Goal: Task Accomplishment & Management: Manage account settings

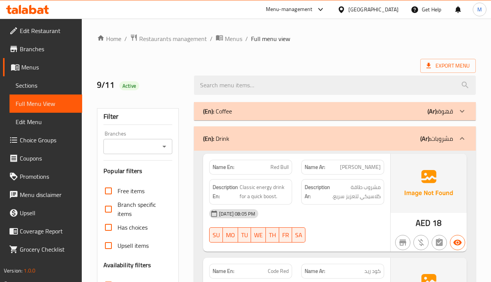
scroll to position [2338, 0]
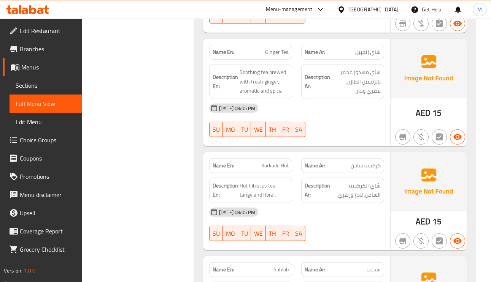
drag, startPoint x: 368, startPoint y: 43, endPoint x: 379, endPoint y: 44, distance: 11.9
click at [379, 48] on span "شاي زنجبيل" at bounding box center [367, 52] width 25 height 8
click at [265, 48] on p "Name En: Ginger Tea" at bounding box center [251, 52] width 76 height 8
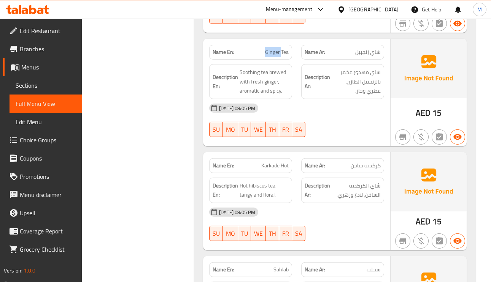
click at [265, 48] on span "Ginger Tea" at bounding box center [277, 52] width 24 height 8
click at [275, 68] on span "Soothing tea brewed with fresh ginger, aromatic and spicy." at bounding box center [264, 82] width 49 height 28
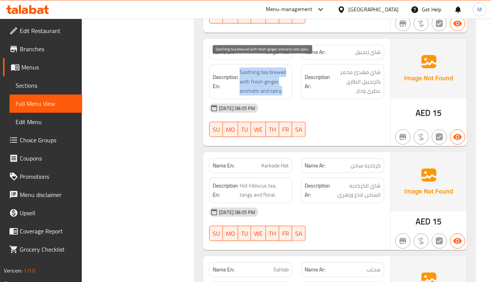
click at [275, 68] on span "Soothing tea brewed with fresh ginger, aromatic and spicy." at bounding box center [264, 82] width 49 height 28
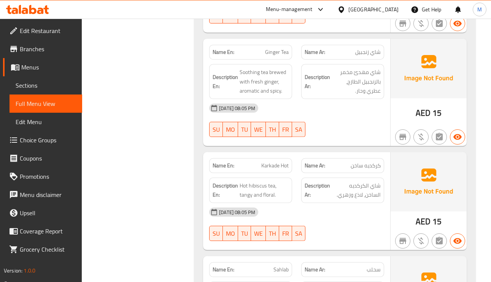
click at [279, 162] on span "Karkade Hot" at bounding box center [274, 166] width 27 height 8
copy span "Karkade Hot"
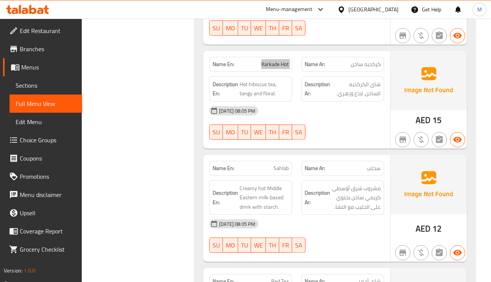
scroll to position [2452, 0]
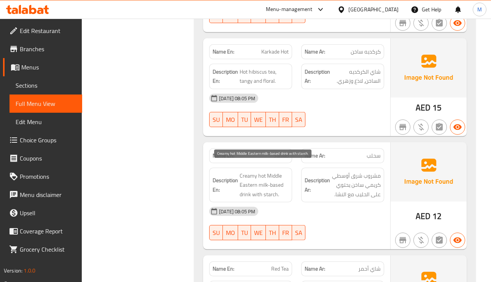
click at [272, 184] on span "Creamy hot Middle Eastern milk-based drink with starch." at bounding box center [264, 185] width 49 height 28
click at [283, 152] on span "Sahlab" at bounding box center [280, 156] width 15 height 8
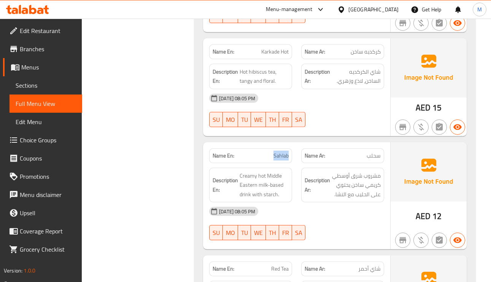
copy span "Sahlab"
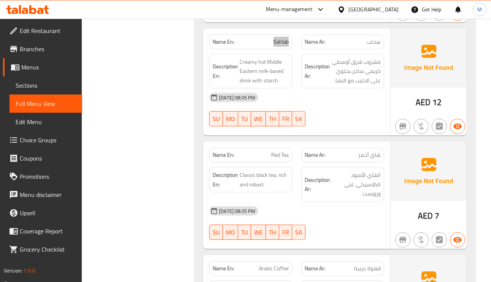
scroll to position [2623, 0]
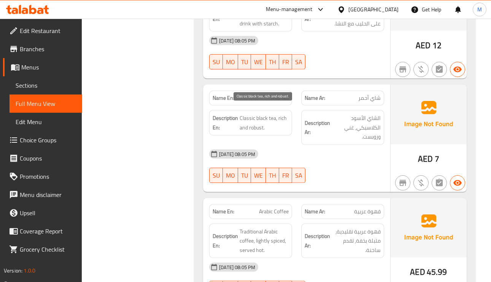
click at [253, 117] on span "Classic black tea, rich and robust." at bounding box center [264, 123] width 49 height 19
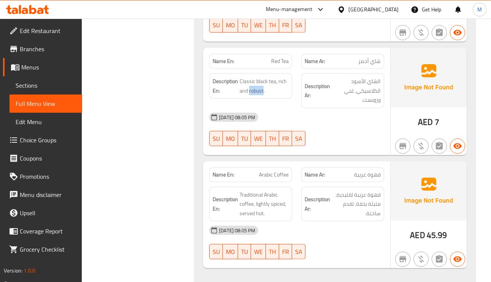
scroll to position [2680, 0]
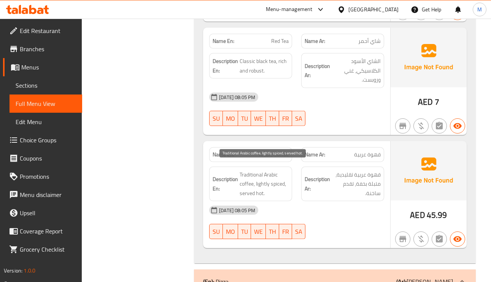
click at [270, 170] on span "Traditional Arabic coffee, lightly spiced, served hot." at bounding box center [264, 184] width 49 height 28
drag, startPoint x: 270, startPoint y: 166, endPoint x: 260, endPoint y: 165, distance: 10.3
click at [270, 170] on span "Traditional Arabic coffee, lightly spiced, served hot." at bounding box center [264, 184] width 49 height 28
click at [256, 170] on span "Traditional Arabic coffee, lightly spiced, served hot." at bounding box center [264, 184] width 49 height 28
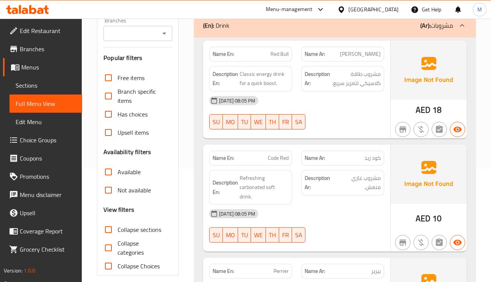
scroll to position [0, 0]
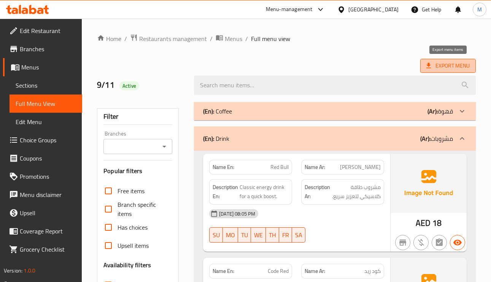
click at [457, 62] on span "Export Menu" at bounding box center [447, 66] width 43 height 10
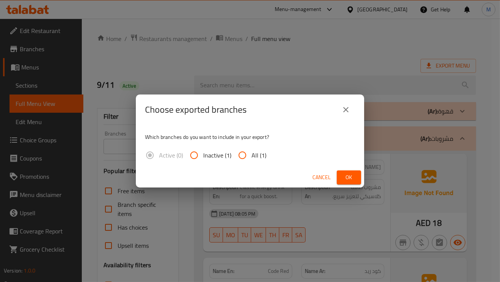
click at [241, 154] on input "All (1)" at bounding box center [242, 155] width 18 height 18
radio input "true"
click at [343, 174] on span "Ok" at bounding box center [349, 178] width 12 height 10
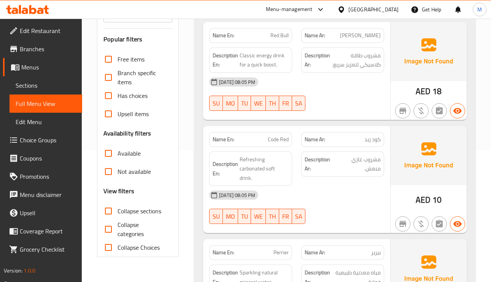
scroll to position [228, 0]
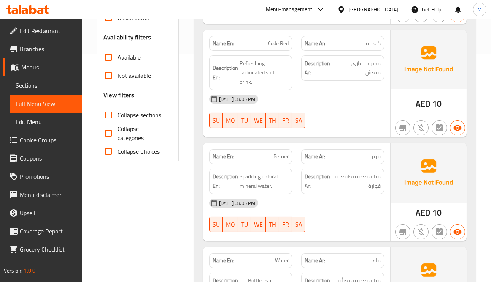
click at [113, 132] on input "Collapse categories" at bounding box center [108, 133] width 18 height 18
click at [110, 130] on input "Collapse categories" at bounding box center [108, 133] width 18 height 18
checkbox input "false"
click at [112, 114] on input "Collapse sections" at bounding box center [108, 115] width 18 height 18
checkbox input "true"
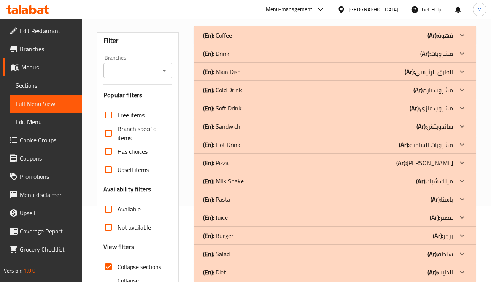
scroll to position [127, 0]
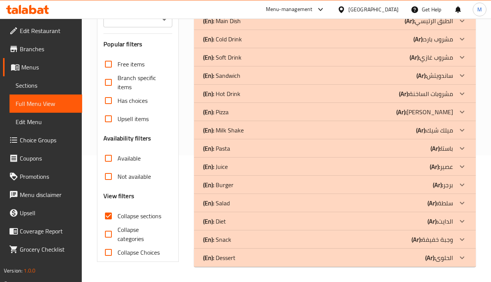
click at [450, 128] on p "(Ar): ميلك شيك" at bounding box center [434, 130] width 37 height 9
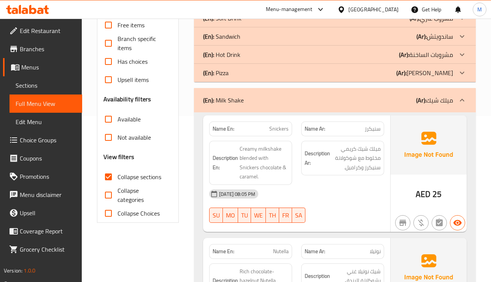
scroll to position [184, 0]
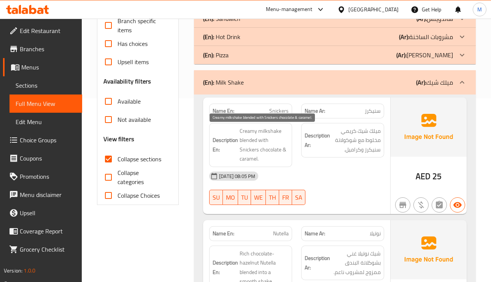
click at [248, 141] on span "Creamy milkshake blended with Snickers chocolate & caramel." at bounding box center [264, 145] width 49 height 37
click at [286, 147] on span "Creamy milkshake blended with Snickers chocolate & caramel." at bounding box center [264, 145] width 49 height 37
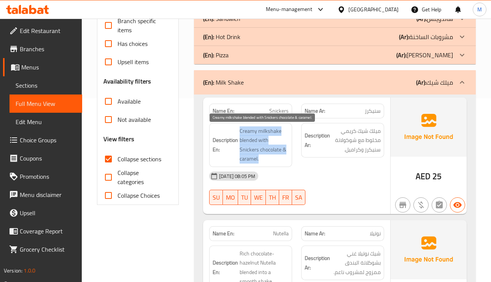
click at [286, 147] on span "Creamy milkshake blended with Snickers chocolate & caramel." at bounding box center [264, 145] width 49 height 37
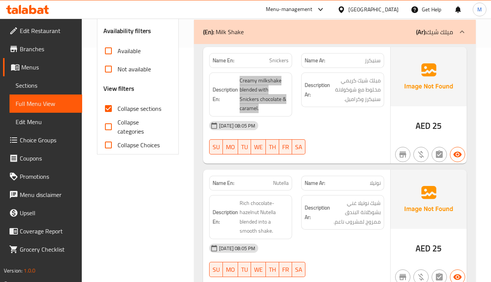
scroll to position [298, 0]
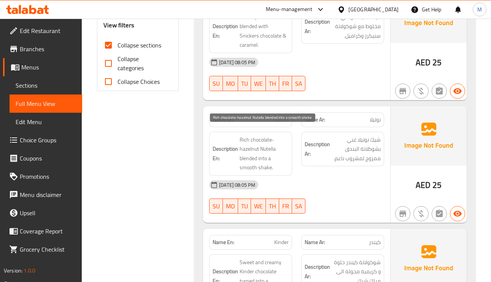
click at [269, 163] on span "Rich chocolate-hazelnut Nutella blended into a smooth shake." at bounding box center [264, 153] width 49 height 37
click at [279, 116] on span "Nutella" at bounding box center [281, 120] width 16 height 8
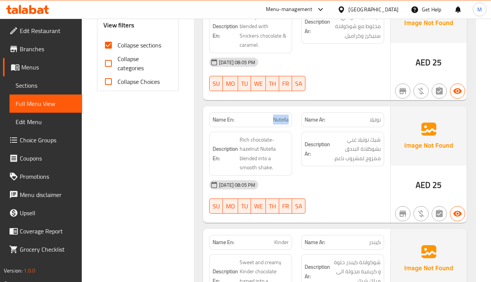
click at [279, 116] on span "Nutella" at bounding box center [281, 120] width 16 height 8
copy span "Nutella"
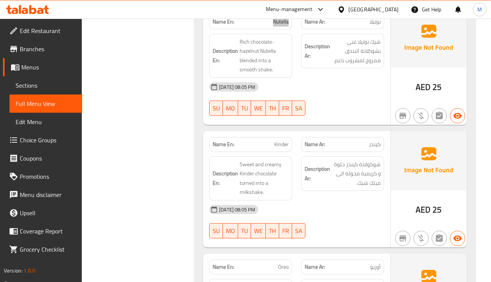
scroll to position [412, 0]
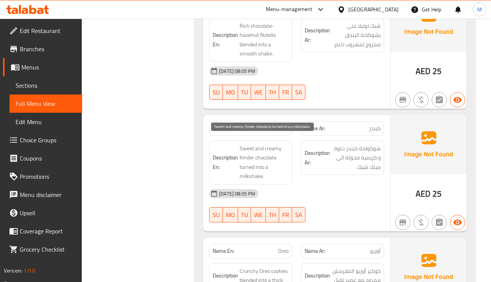
click at [258, 144] on span "Sweet and creamy Kinder chocolate turned into a milkshake." at bounding box center [264, 162] width 49 height 37
click at [264, 152] on span "Sweet and creamy Kinder chocolate turned into a milkshake." at bounding box center [264, 162] width 49 height 37
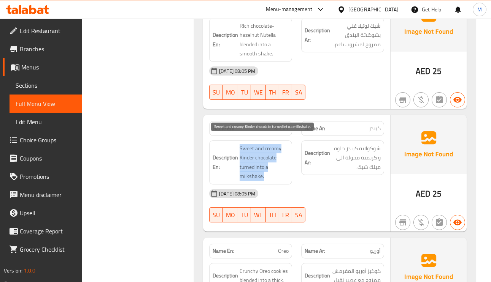
click at [264, 152] on span "Sweet and creamy Kinder chocolate turned into a milkshake." at bounding box center [264, 162] width 49 height 37
click at [248, 144] on span "Sweet and creamy Kinder chocolate turned into a milkshake." at bounding box center [264, 162] width 49 height 37
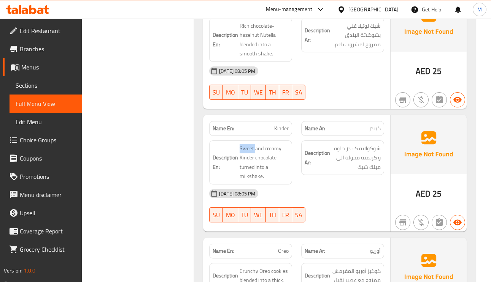
scroll to position [469, 0]
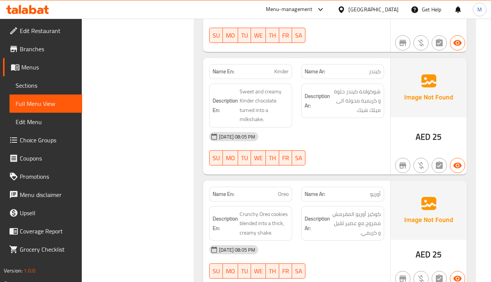
click at [360, 190] on p "Name Ar: أوريو" at bounding box center [343, 194] width 76 height 8
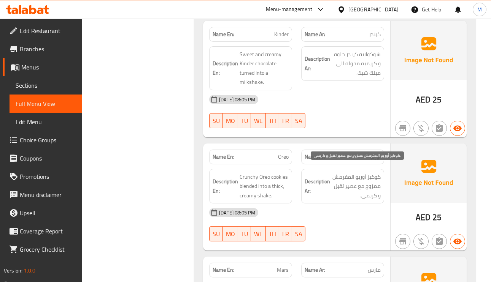
scroll to position [526, 0]
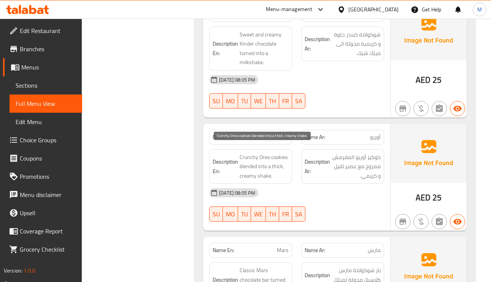
click at [263, 153] on span "Crunchy Oreo cookies blended into a thick, creamy shake." at bounding box center [264, 167] width 49 height 28
drag, startPoint x: 263, startPoint y: 149, endPoint x: 259, endPoint y: 162, distance: 14.1
drag, startPoint x: 250, startPoint y: 164, endPoint x: 225, endPoint y: 161, distance: 24.9
click at [225, 161] on strong "Description En:" at bounding box center [225, 166] width 25 height 19
click at [280, 133] on span "Oreo" at bounding box center [283, 137] width 11 height 8
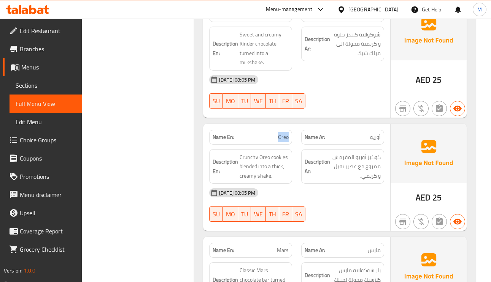
click at [280, 133] on span "Oreo" at bounding box center [283, 137] width 11 height 8
copy span "Oreo"
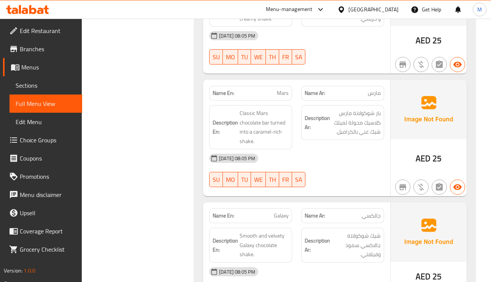
scroll to position [697, 0]
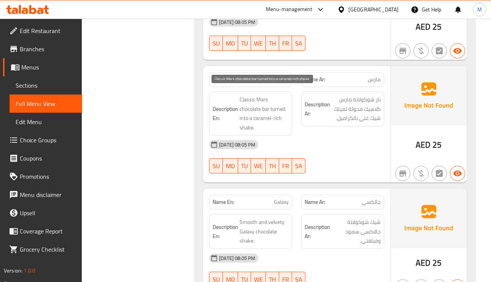
click at [231, 105] on strong "Description En:" at bounding box center [225, 114] width 25 height 19
click at [246, 100] on span "Classic Mars chocolate bar turned into a caramel-rich shake." at bounding box center [264, 113] width 49 height 37
click at [246, 99] on span "Classic Mars chocolate bar turned into a caramel-rich shake." at bounding box center [264, 113] width 49 height 37
click at [280, 105] on span "Classic Mars chocolate bar turned into a caramel-rich shake." at bounding box center [264, 113] width 49 height 37
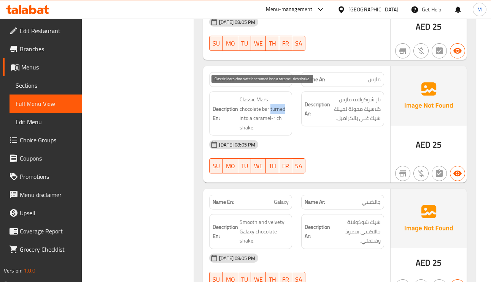
click at [280, 105] on span "Classic Mars chocolate bar turned into a caramel-rich shake." at bounding box center [264, 113] width 49 height 37
click at [246, 121] on span "Classic Mars chocolate bar turned into a caramel-rich shake." at bounding box center [264, 113] width 49 height 37
click at [282, 76] on span "Mars" at bounding box center [283, 80] width 12 height 8
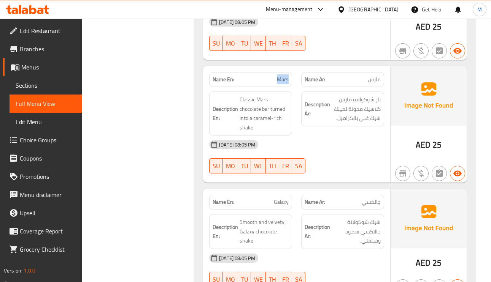
click at [282, 76] on span "Mars" at bounding box center [283, 80] width 12 height 8
copy span "Mars"
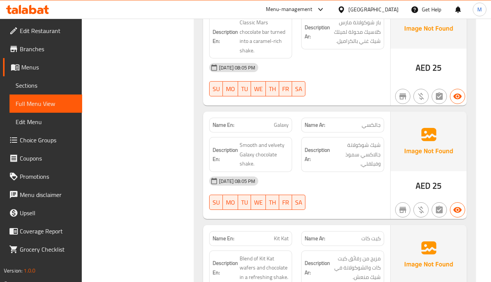
scroll to position [754, 0]
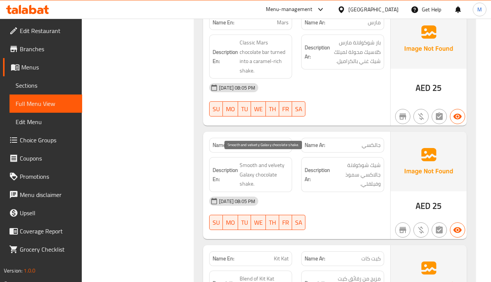
click at [248, 179] on span "Smooth and velvety Galaxy chocolate shake." at bounding box center [264, 175] width 49 height 28
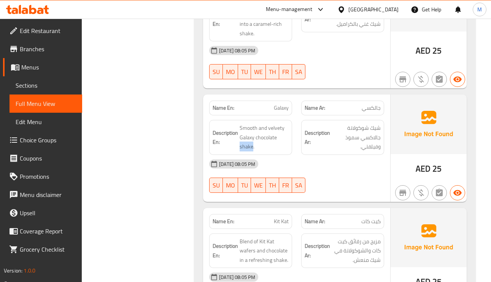
scroll to position [811, 0]
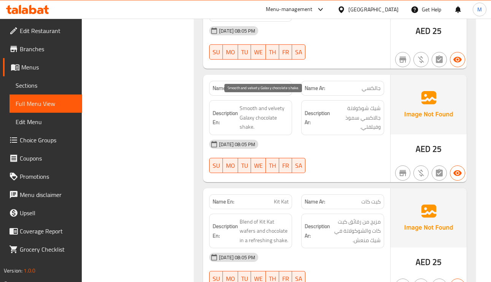
click at [271, 113] on span "Smooth and velvety Galaxy chocolate shake." at bounding box center [264, 118] width 49 height 28
click at [252, 116] on span "Smooth and velvety Galaxy chocolate shake." at bounding box center [264, 118] width 49 height 28
click at [263, 113] on span "Smooth and velvety Galaxy chocolate shake." at bounding box center [264, 118] width 49 height 28
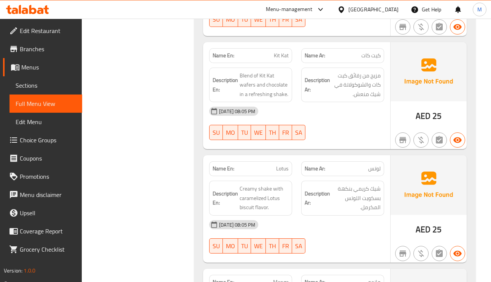
scroll to position [982, 0]
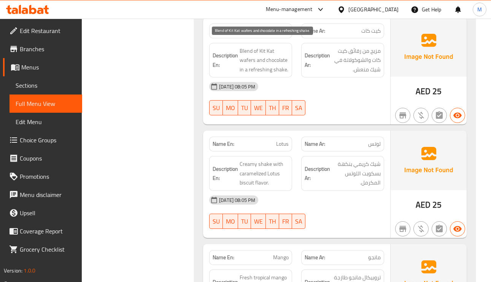
click at [267, 46] on span "Blend of Kit Kat wafers and chocolate in a refreshing shake." at bounding box center [264, 60] width 49 height 28
click at [259, 50] on span "Blend of Kit Kat wafers and chocolate in a refreshing shake." at bounding box center [264, 60] width 49 height 28
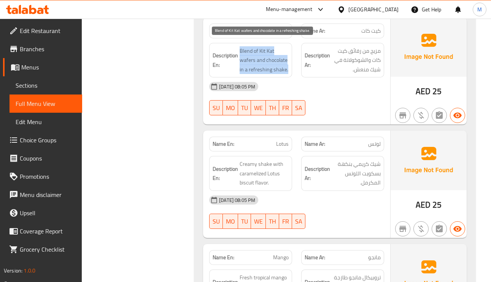
click at [268, 46] on span "Blend of Kit Kat wafers and chocolate in a refreshing shake." at bounding box center [264, 60] width 49 height 28
click at [248, 54] on span "Blend of Kit Kat wafers and chocolate in a refreshing shake." at bounding box center [264, 60] width 49 height 28
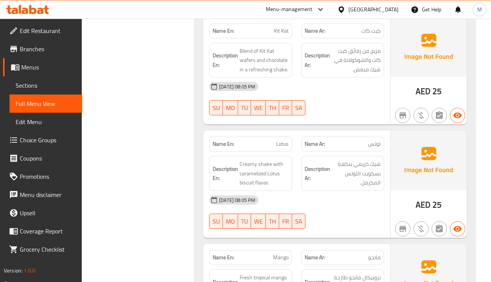
click at [279, 27] on span "Kit Kat" at bounding box center [281, 31] width 15 height 8
copy span "Kit Kat"
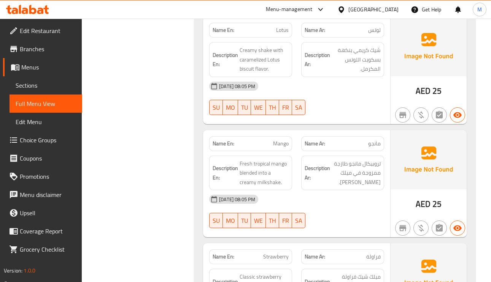
scroll to position [1039, 0]
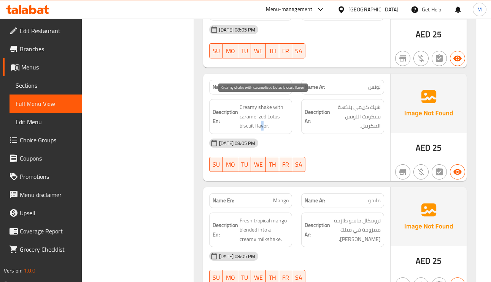
click at [263, 121] on span "Creamy shake with caramelized Lotus biscuit flavor." at bounding box center [264, 117] width 49 height 28
click at [347, 103] on span "شيك كريمي بنكهة بسكويت اللوتس المكرمل." at bounding box center [356, 117] width 49 height 28
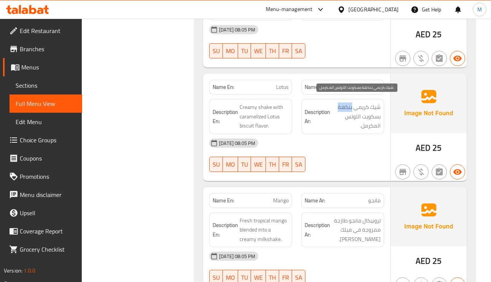
click at [347, 103] on span "شيك كريمي بنكهة بسكويت اللوتس المكرمل." at bounding box center [356, 117] width 49 height 28
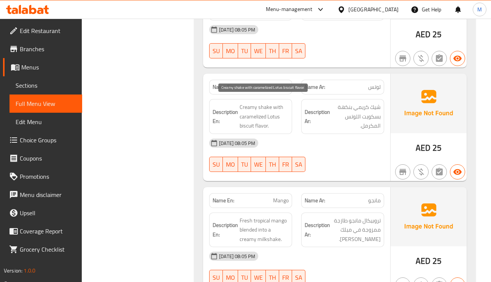
click at [264, 103] on span "Creamy shake with caramelized Lotus biscuit flavor." at bounding box center [264, 117] width 49 height 28
click at [278, 103] on span "Creamy shake with caramelized Lotus biscuit flavor." at bounding box center [264, 117] width 49 height 28
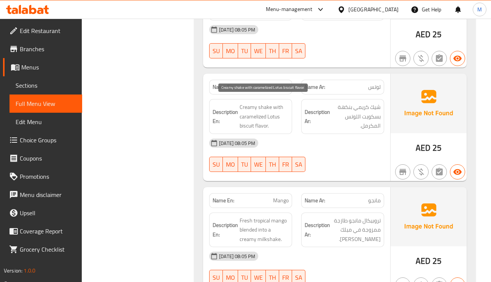
click at [278, 103] on span "Creamy shake with caramelized Lotus biscuit flavor." at bounding box center [264, 117] width 49 height 28
click at [256, 110] on span "Creamy shake with caramelized Lotus biscuit flavor." at bounding box center [264, 117] width 49 height 28
click at [259, 121] on span "Creamy shake with caramelized Lotus biscuit flavor." at bounding box center [264, 117] width 49 height 28
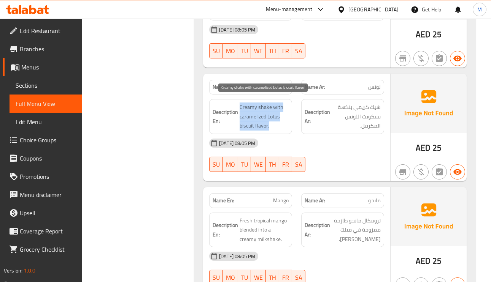
click at [259, 121] on span "Creamy shake with caramelized Lotus biscuit flavor." at bounding box center [264, 117] width 49 height 28
click at [259, 120] on span "Creamy shake with caramelized Lotus biscuit flavor." at bounding box center [264, 117] width 49 height 28
click at [260, 119] on span "Creamy shake with caramelized Lotus biscuit flavor." at bounding box center [264, 117] width 49 height 28
drag, startPoint x: 269, startPoint y: 117, endPoint x: 262, endPoint y: 119, distance: 7.2
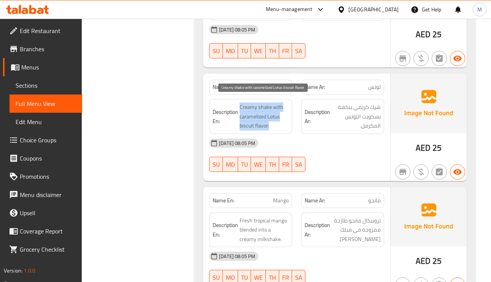
click at [269, 116] on span "Creamy shake with caramelized Lotus biscuit flavor." at bounding box center [264, 117] width 49 height 28
click at [260, 121] on span "Creamy shake with caramelized Lotus biscuit flavor." at bounding box center [264, 117] width 49 height 28
click at [268, 103] on span "Creamy shake with caramelized Lotus biscuit flavor." at bounding box center [264, 117] width 49 height 28
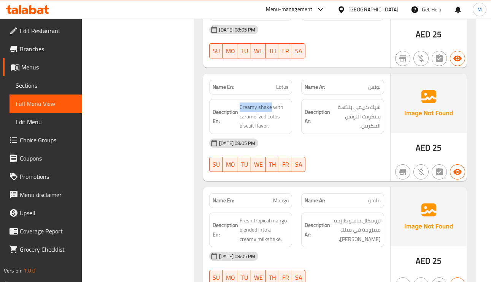
drag, startPoint x: 271, startPoint y: 103, endPoint x: 237, endPoint y: 98, distance: 33.8
click at [237, 103] on h6 "Description En: Creamy shake with caramelized Lotus biscuit flavor." at bounding box center [251, 117] width 76 height 28
click at [257, 103] on span "Creamy shake with caramelized Lotus biscuit flavor." at bounding box center [264, 117] width 49 height 28
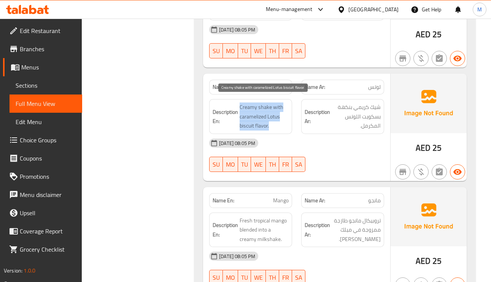
click at [252, 103] on span "Creamy shake with caramelized Lotus biscuit flavor." at bounding box center [264, 117] width 49 height 28
click at [268, 103] on span "Creamy shake with caramelized Lotus biscuit flavor." at bounding box center [264, 117] width 49 height 28
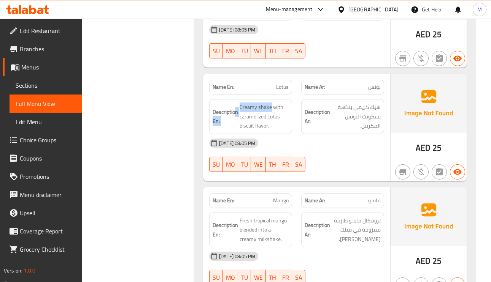
drag, startPoint x: 270, startPoint y: 102, endPoint x: 236, endPoint y: 102, distance: 34.2
click at [236, 103] on h6 "Description En: Creamy shake with caramelized Lotus biscuit flavor." at bounding box center [251, 117] width 76 height 28
click at [247, 105] on span "Creamy shake with caramelized Lotus biscuit flavor." at bounding box center [264, 117] width 49 height 28
drag, startPoint x: 271, startPoint y: 103, endPoint x: 240, endPoint y: 104, distance: 31.2
click at [240, 104] on span "Creamy shake with caramelized Lotus biscuit flavor." at bounding box center [264, 117] width 49 height 28
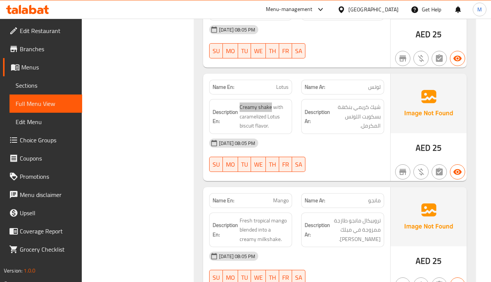
scroll to position [1153, 0]
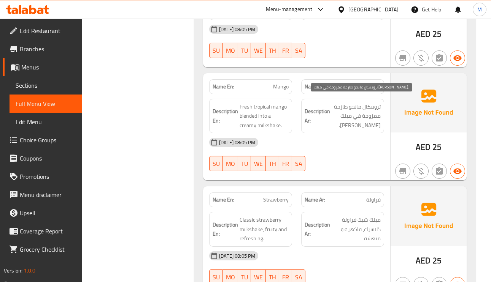
click at [372, 108] on span "تروبيكال مانجو طازجة ممزوجة في ميلك شيك كريمي." at bounding box center [356, 116] width 49 height 28
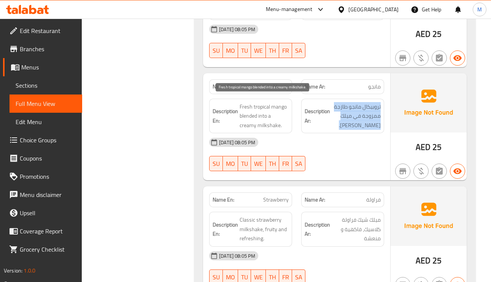
click at [275, 102] on span "Fresh tropical mango blended into a creamy milkshake." at bounding box center [264, 116] width 49 height 28
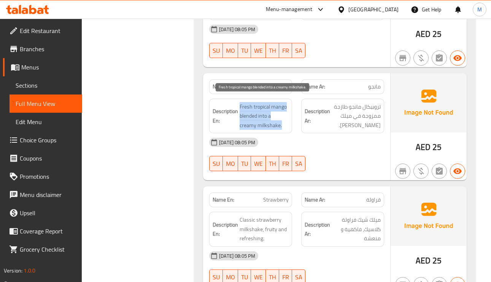
click at [275, 102] on span "Fresh tropical mango blended into a creamy milkshake." at bounding box center [264, 116] width 49 height 28
click at [281, 102] on span "Fresh tropical mango blended into a creamy milkshake." at bounding box center [264, 116] width 49 height 28
click at [249, 103] on span "Fresh tropical mango blended into a creamy milkshake." at bounding box center [264, 116] width 49 height 28
click at [248, 102] on span "Fresh tropical mango blended into a creamy milkshake." at bounding box center [264, 116] width 49 height 28
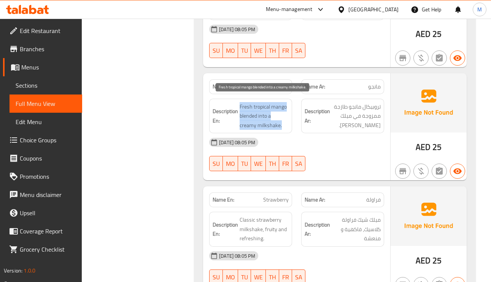
click at [267, 109] on span "Fresh tropical mango blended into a creamy milkshake." at bounding box center [264, 116] width 49 height 28
click at [265, 114] on span "Fresh tropical mango blended into a creamy milkshake." at bounding box center [264, 116] width 49 height 28
click at [258, 122] on span "Fresh tropical mango blended into a creamy milkshake." at bounding box center [264, 116] width 49 height 28
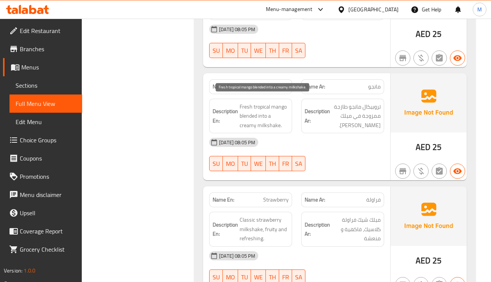
click at [258, 122] on span "Fresh tropical mango blended into a creamy milkshake." at bounding box center [264, 116] width 49 height 28
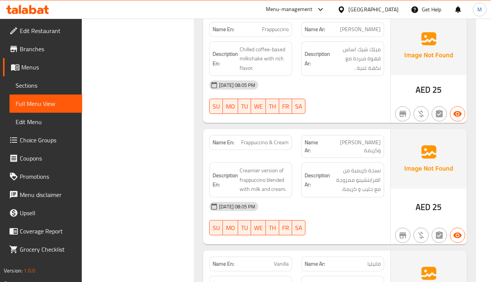
scroll to position [1439, 0]
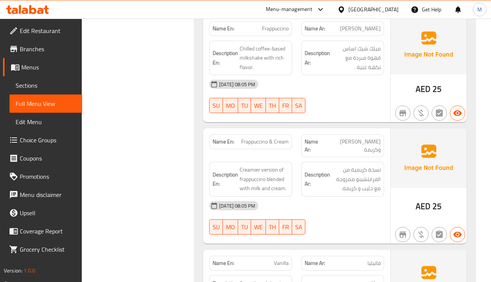
click at [360, 141] on span "فرابتشينو وكريمة" at bounding box center [352, 146] width 56 height 16
click at [362, 138] on span "فرابتشينو وكريمة" at bounding box center [352, 146] width 56 height 16
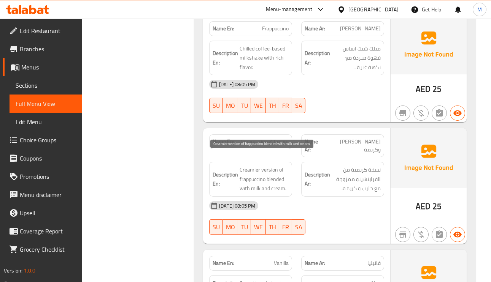
click at [251, 165] on span "Creamier version of frappuccino blended with milk and cream." at bounding box center [264, 179] width 49 height 28
click at [277, 168] on span "Creamier version of frappuccino blended with milk and cream." at bounding box center [264, 179] width 49 height 28
click at [277, 175] on span "Creamier version of frappuccino blended with milk and cream." at bounding box center [264, 179] width 49 height 28
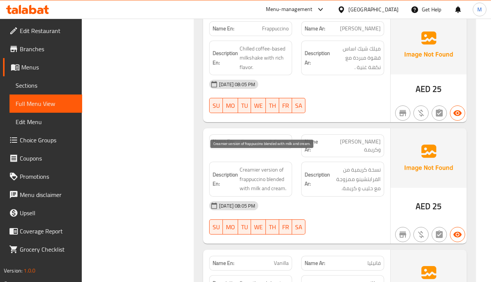
click at [277, 175] on span "Creamier version of frappuccino blended with milk and cream." at bounding box center [264, 179] width 49 height 28
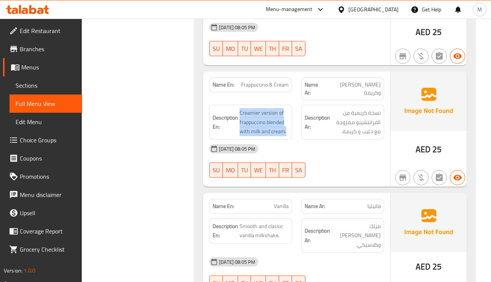
scroll to position [1553, 0]
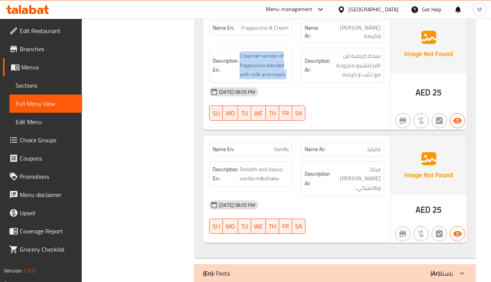
click at [379, 146] on span "فانيليا" at bounding box center [373, 150] width 13 height 8
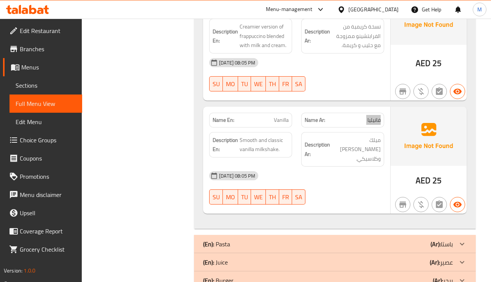
scroll to position [1610, 0]
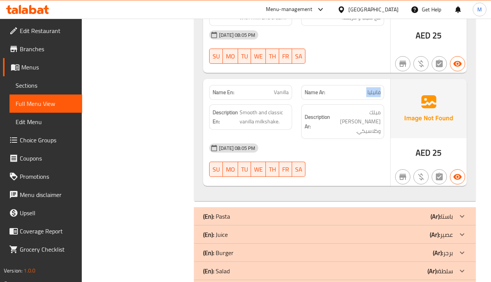
click at [432, 229] on b "(Ar):" at bounding box center [435, 234] width 10 height 11
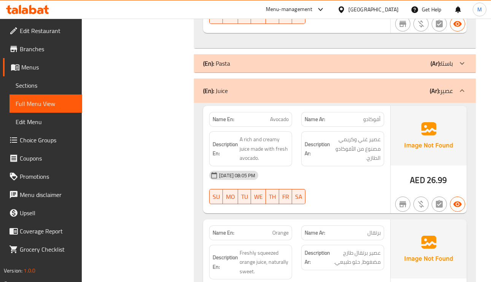
scroll to position [1781, 0]
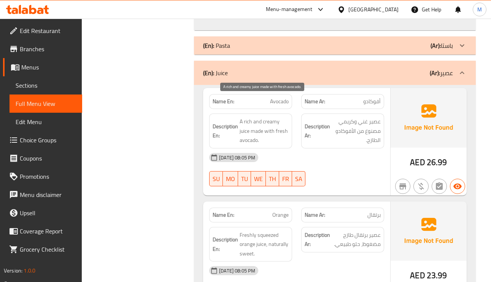
click at [270, 117] on span "A rich and creamy juice made with fresh avocado." at bounding box center [264, 131] width 49 height 28
click at [280, 117] on span "A rich and creamy juice made with fresh avocado." at bounding box center [264, 131] width 49 height 28
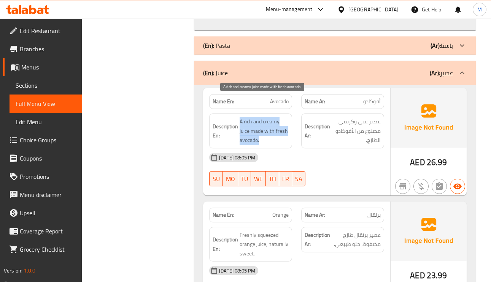
click at [280, 117] on span "A rich and creamy juice made with fresh avocado." at bounding box center [264, 131] width 49 height 28
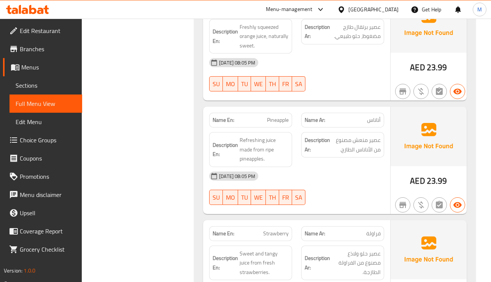
scroll to position [2009, 0]
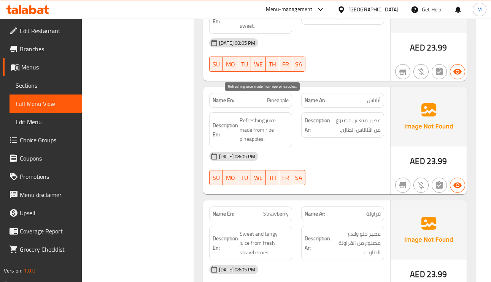
click at [258, 116] on span "Refreshing juice made from ripe pineapples." at bounding box center [264, 130] width 49 height 28
click at [269, 116] on span "Refreshing juice made from ripe pineapples." at bounding box center [264, 130] width 49 height 28
click at [270, 97] on span "Pineapple" at bounding box center [278, 101] width 22 height 8
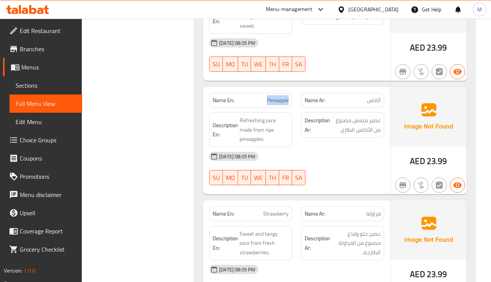
click at [270, 97] on span "Pineapple" at bounding box center [278, 101] width 22 height 8
copy span "Pineapple"
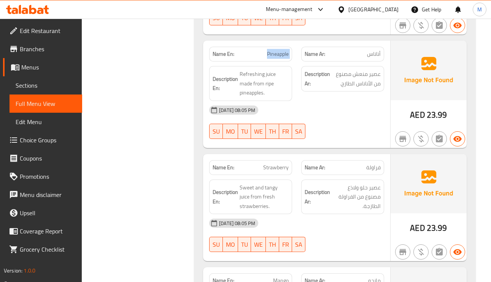
scroll to position [2123, 0]
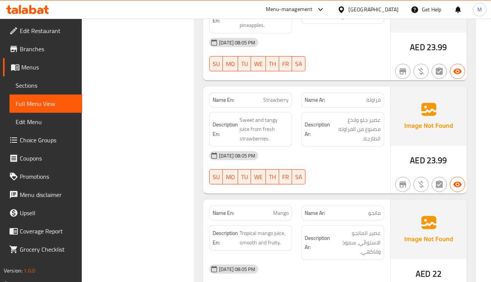
click at [283, 96] on span "Strawberry" at bounding box center [275, 100] width 25 height 8
copy span "Strawberry"
click at [367, 96] on span "فراولة" at bounding box center [373, 100] width 14 height 8
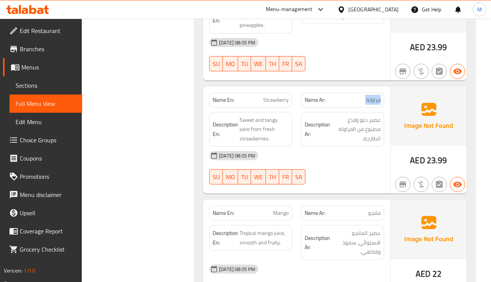
click at [367, 96] on span "فراولة" at bounding box center [373, 100] width 14 height 8
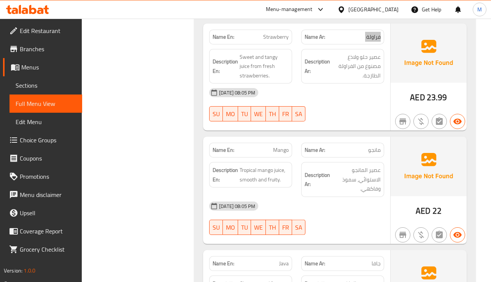
scroll to position [2237, 0]
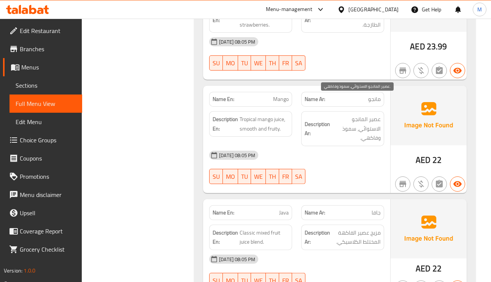
click at [363, 115] on span "عصير المانجو الاستوائي، سموذ وفاكهي." at bounding box center [356, 129] width 49 height 28
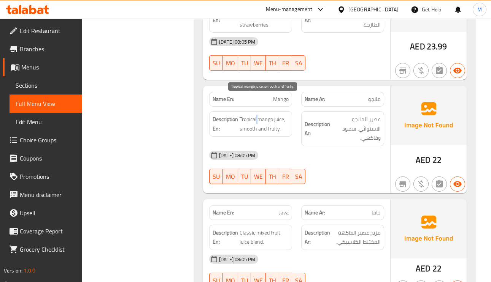
click at [257, 115] on span "Tropical mango juice, smooth and fruity." at bounding box center [264, 124] width 49 height 19
click at [252, 115] on span "Tropical mango juice, smooth and fruity." at bounding box center [264, 124] width 49 height 19
click at [241, 115] on span "Tropical mango juice, smooth and fruity." at bounding box center [264, 124] width 49 height 19
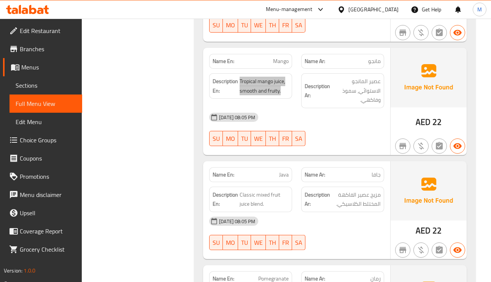
scroll to position [2294, 0]
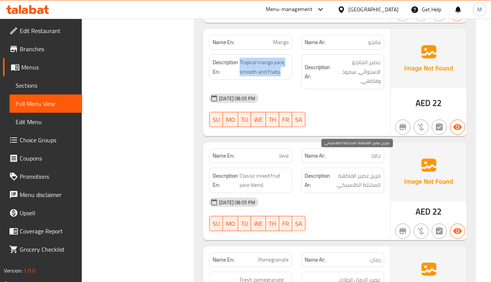
click at [354, 171] on span "مزيج عصير الفاكهة المختلط الكلاسيكي." at bounding box center [356, 180] width 49 height 19
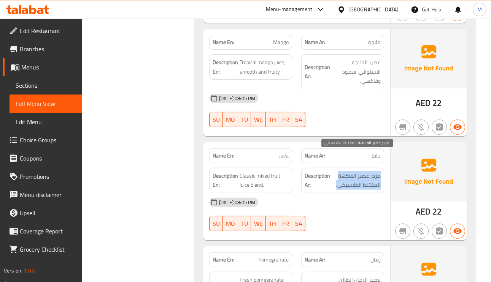
click at [354, 171] on span "مزيج عصير الفاكهة المختلط الكلاسيكي." at bounding box center [356, 180] width 49 height 19
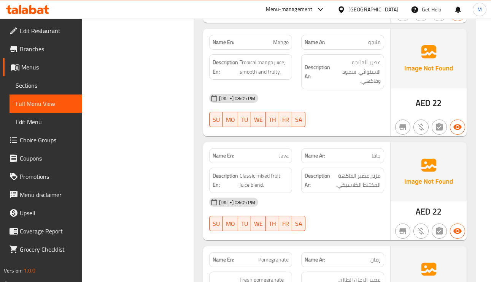
click at [229, 171] on strong "Description En:" at bounding box center [225, 180] width 25 height 19
click at [253, 171] on span "Classic mixed fruit juice blend." at bounding box center [264, 180] width 49 height 19
click at [259, 171] on span "Classic mixed fruit juice blend." at bounding box center [264, 180] width 49 height 19
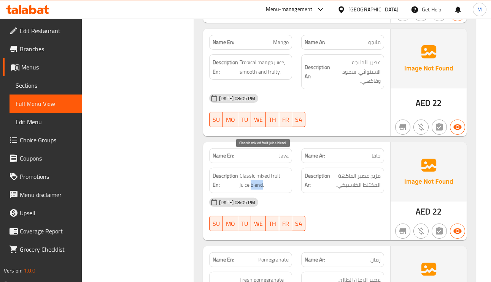
click at [259, 171] on span "Classic mixed fruit juice blend." at bounding box center [264, 180] width 49 height 19
click at [248, 171] on span "Classic mixed fruit juice blend." at bounding box center [264, 180] width 49 height 19
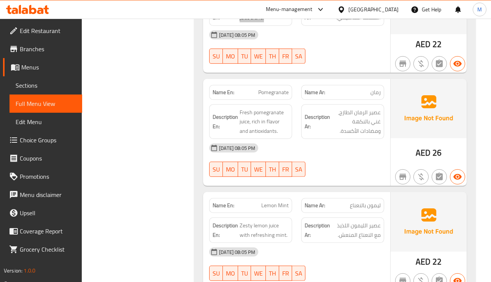
scroll to position [2465, 0]
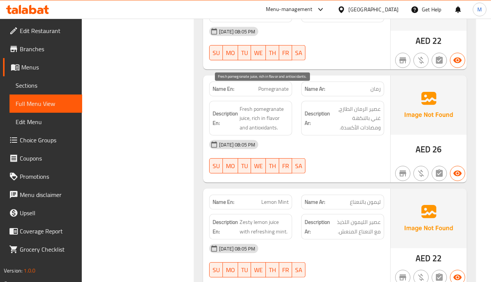
click at [262, 105] on span "Fresh pomegranate juice, rich in flavor and antioxidants." at bounding box center [264, 119] width 49 height 28
click at [372, 105] on span "عصير الرمان الطازج، غني بالنكهة ومضادات الأكسدة." at bounding box center [356, 119] width 49 height 28
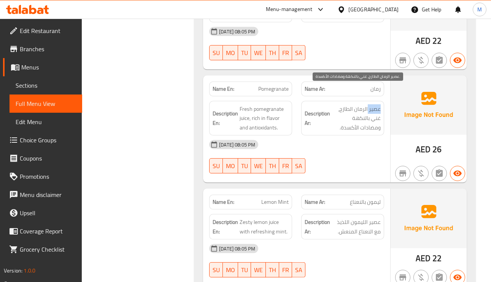
click at [372, 105] on span "عصير الرمان الطازج، غني بالنكهة ومضادات الأكسدة." at bounding box center [356, 119] width 49 height 28
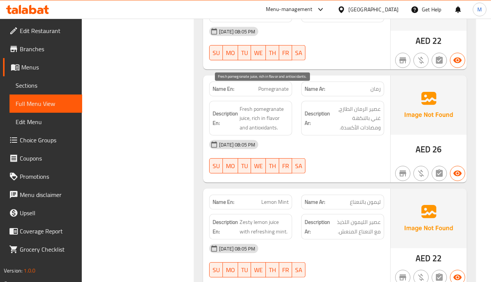
click at [262, 105] on span "Fresh pomegranate juice, rich in flavor and antioxidants." at bounding box center [264, 119] width 49 height 28
drag, startPoint x: 262, startPoint y: 95, endPoint x: 248, endPoint y: 89, distance: 15.3
click at [248, 105] on span "Fresh pomegranate juice, rich in flavor and antioxidants." at bounding box center [264, 119] width 49 height 28
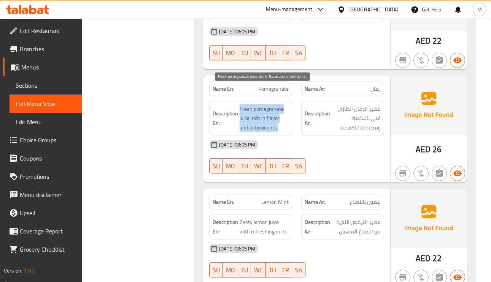
click at [249, 105] on span "Fresh pomegranate juice, rich in flavor and antioxidants." at bounding box center [264, 119] width 49 height 28
click at [248, 105] on span "Fresh pomegranate juice, rich in flavor and antioxidants." at bounding box center [264, 119] width 49 height 28
click at [249, 105] on span "Fresh pomegranate juice, rich in flavor and antioxidants." at bounding box center [264, 119] width 49 height 28
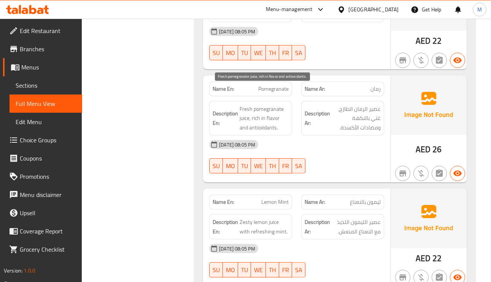
drag, startPoint x: 257, startPoint y: 109, endPoint x: 141, endPoint y: 124, distance: 116.9
click at [369, 82] on div "Name Ar: رمان" at bounding box center [342, 89] width 83 height 15
click at [370, 85] on span "رمان" at bounding box center [375, 89] width 10 height 8
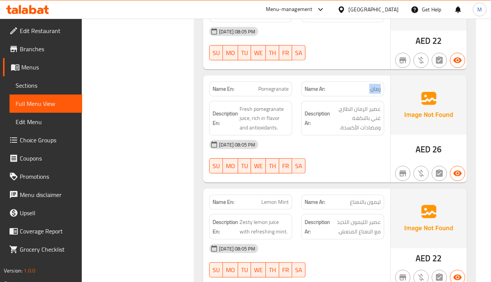
click at [370, 85] on span "رمان" at bounding box center [375, 89] width 10 height 8
click at [271, 85] on span "Pomegranate" at bounding box center [273, 89] width 30 height 8
click at [368, 105] on span "عصير الرمان الطازج، غني بالنكهة ومضادات الأكسدة." at bounding box center [356, 119] width 49 height 28
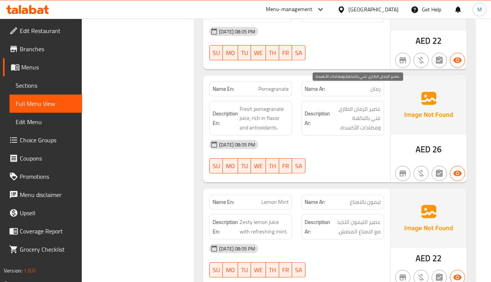
click at [368, 105] on span "عصير الرمان الطازج، غني بالنكهة ومضادات الأكسدة." at bounding box center [356, 119] width 49 height 28
drag, startPoint x: 367, startPoint y: 94, endPoint x: 262, endPoint y: 80, distance: 106.6
click at [262, 97] on div "Description En: Fresh pomegranate juice, rich in flavor and antioxidants." at bounding box center [251, 119] width 92 height 44
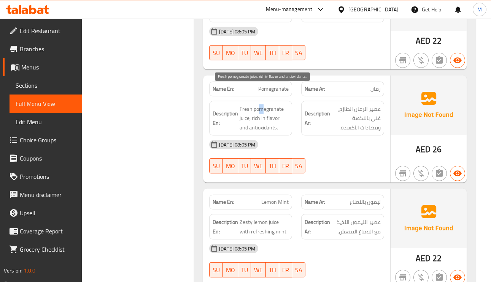
click at [265, 105] on span "Fresh pomegranate juice, rich in flavor and antioxidants." at bounding box center [264, 119] width 49 height 28
click at [246, 105] on span "Fresh pomegranate juice, rich in flavor and antioxidants." at bounding box center [264, 119] width 49 height 28
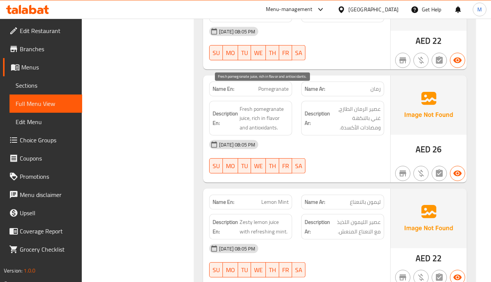
click at [261, 105] on span "Fresh pomegranate juice, rich in flavor and antioxidants." at bounding box center [264, 119] width 49 height 28
click at [246, 105] on span "Fresh pomegranate juice, rich in flavor and antioxidants." at bounding box center [264, 119] width 49 height 28
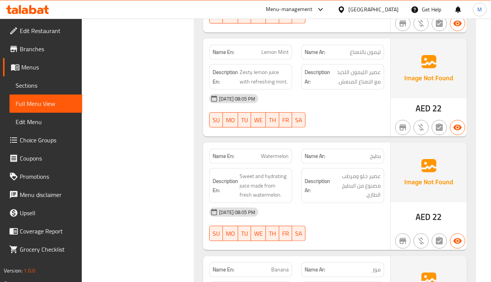
scroll to position [2579, 0]
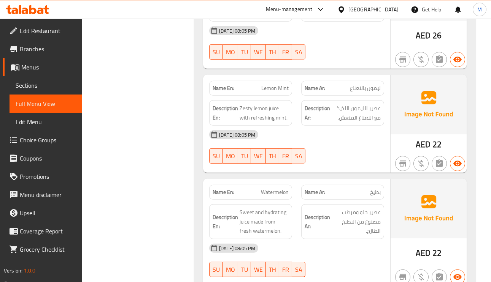
click at [358, 84] on span "ليمون بالنعناع" at bounding box center [365, 88] width 31 height 8
drag, startPoint x: 358, startPoint y: 65, endPoint x: 378, endPoint y: 70, distance: 20.7
click at [378, 84] on span "ليمون بالنعناع" at bounding box center [365, 88] width 31 height 8
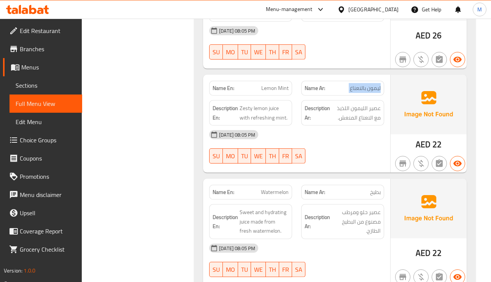
click at [378, 84] on span "ليمون بالنعناع" at bounding box center [365, 88] width 31 height 8
click at [362, 104] on span "عصير الليمون اللذيذ مع النعناع المنعش." at bounding box center [356, 113] width 49 height 19
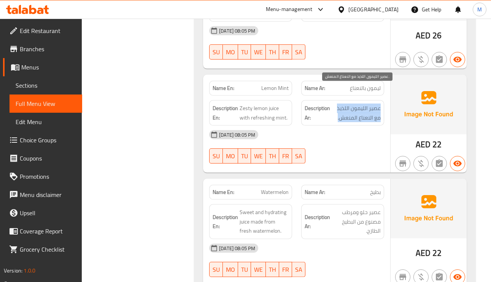
click at [362, 104] on span "عصير الليمون اللذيذ مع النعناع المنعش." at bounding box center [356, 113] width 49 height 19
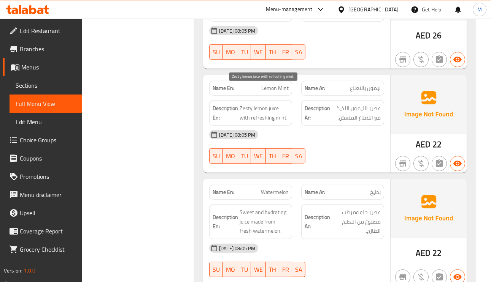
click at [273, 104] on span "Zesty lemon juice with refreshing mint." at bounding box center [264, 113] width 49 height 19
click at [277, 104] on span "Zesty lemon juice with refreshing mint." at bounding box center [264, 113] width 49 height 19
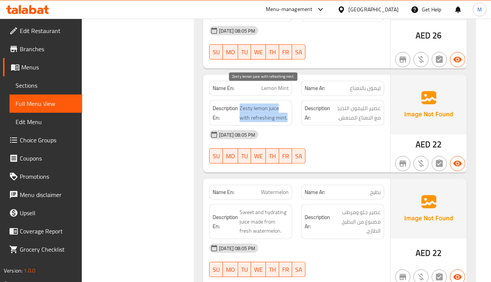
click at [277, 104] on span "Zesty lemon juice with refreshing mint." at bounding box center [264, 113] width 49 height 19
click at [278, 104] on span "Zesty lemon juice with refreshing mint." at bounding box center [264, 113] width 49 height 19
click at [260, 104] on span "Zesty lemon juice with refreshing mint." at bounding box center [264, 113] width 49 height 19
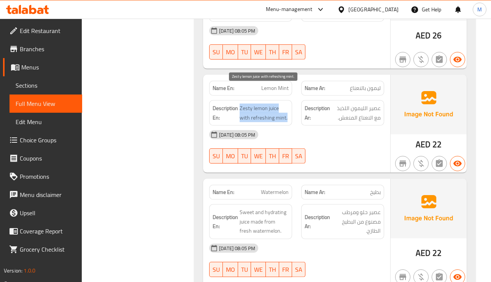
click at [260, 104] on span "Zesty lemon juice with refreshing mint." at bounding box center [264, 113] width 49 height 19
click at [250, 104] on span "Zesty lemon juice with refreshing mint." at bounding box center [264, 113] width 49 height 19
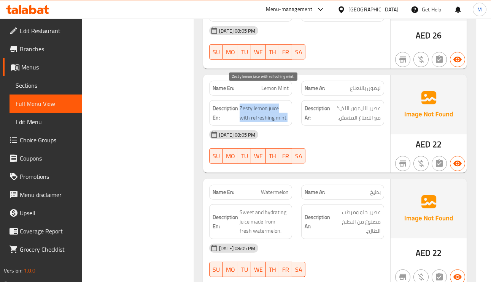
click at [260, 104] on span "Zesty lemon juice with refreshing mint." at bounding box center [264, 113] width 49 height 19
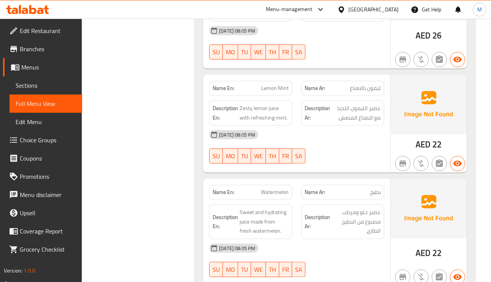
click at [271, 84] on span "Lemon Mint" at bounding box center [274, 88] width 27 height 8
copy span "Lemon Mint"
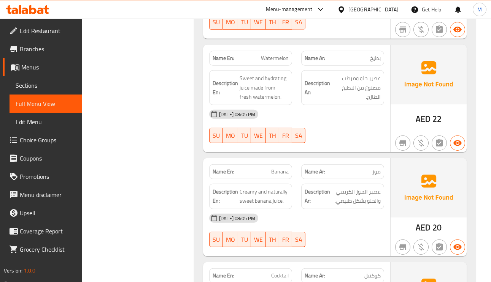
scroll to position [2693, 0]
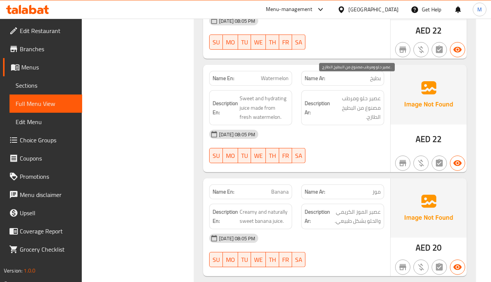
click at [360, 95] on span "عصير حلو ومرطب مصنوع من البطيخ الطازج." at bounding box center [356, 108] width 49 height 28
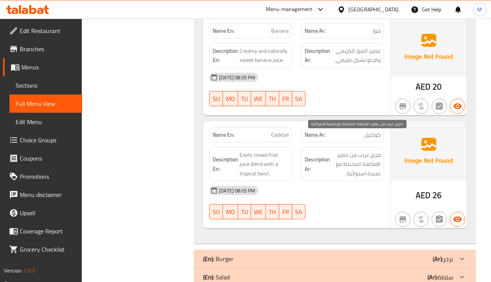
scroll to position [2911, 0]
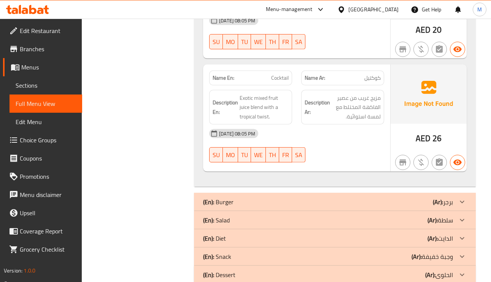
click at [282, 74] on span "Cocktail" at bounding box center [279, 78] width 17 height 8
click at [256, 94] on span "Exotic mixed fruit juice blend with a tropical twist." at bounding box center [264, 108] width 49 height 28
click at [284, 74] on span "Cocktail" at bounding box center [279, 78] width 17 height 8
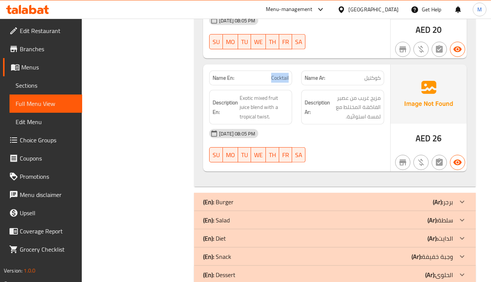
click at [284, 74] on span "Cocktail" at bounding box center [279, 78] width 17 height 8
copy span "Cocktail"
click at [444, 216] on p "(Ar): سلطة" at bounding box center [439, 220] width 25 height 9
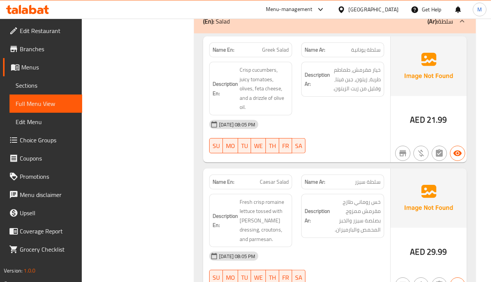
scroll to position [3140, 0]
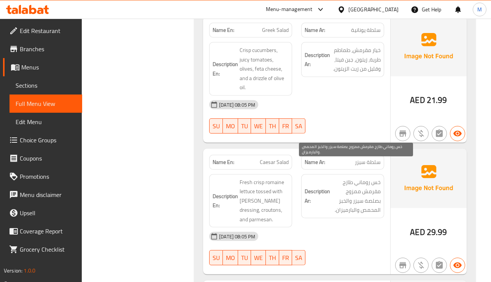
click at [372, 178] on span "خس روماني طازج مقرمش ممزوج بصلصة سيزر والخبز المحمص والبارميزان." at bounding box center [356, 196] width 49 height 37
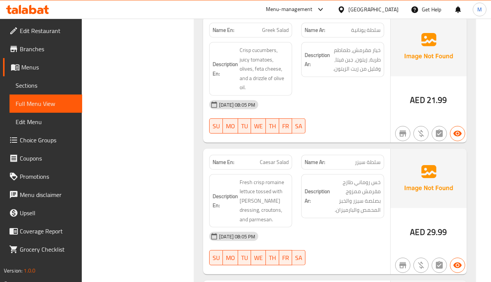
click at [276, 159] on span "Caesar Salad" at bounding box center [274, 163] width 29 height 8
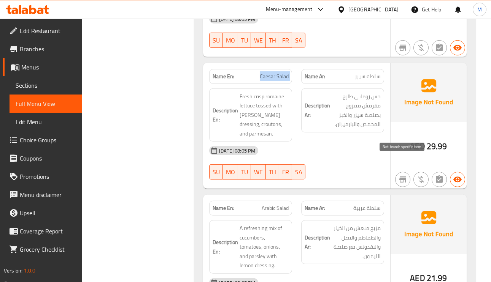
scroll to position [3254, 0]
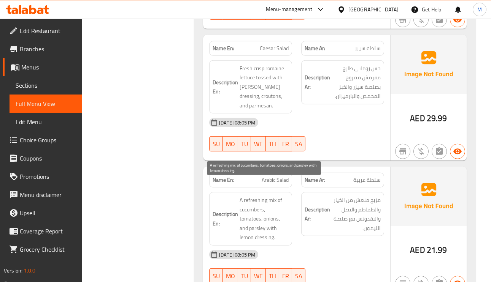
click at [281, 196] on span "A refreshing mix of cucumbers, tomatoes, onions, and parsley with lemon dressin…" at bounding box center [264, 219] width 49 height 47
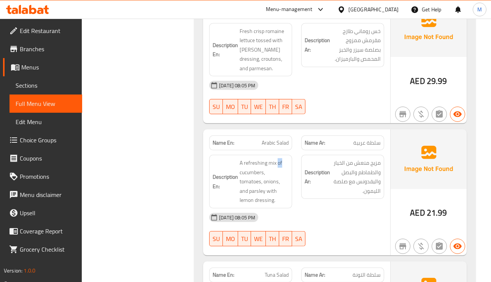
scroll to position [3368, 0]
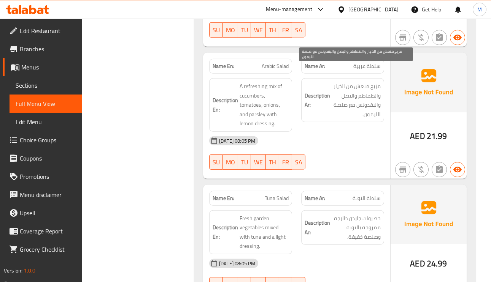
click at [364, 82] on span "مزيج منعش من الخيار والطماطم والبصل والبقدونس مع صلصة الليمون." at bounding box center [356, 100] width 49 height 37
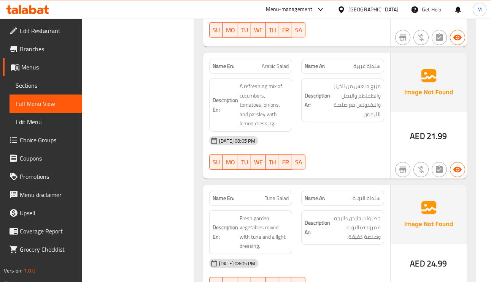
click at [373, 165] on div at bounding box center [343, 169] width 92 height 9
click at [376, 195] on span "سلطة التونة" at bounding box center [366, 199] width 28 height 8
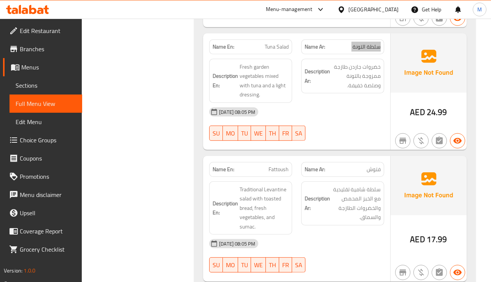
scroll to position [3539, 0]
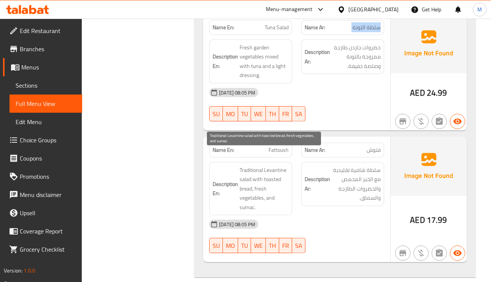
click at [281, 166] on span "Traditional Levantine salad with toasted bread, fresh vegetables, and sumac." at bounding box center [264, 189] width 49 height 47
click at [246, 166] on span "Traditional Levantine salad with toasted bread, fresh vegetables, and sumac." at bounding box center [264, 189] width 49 height 47
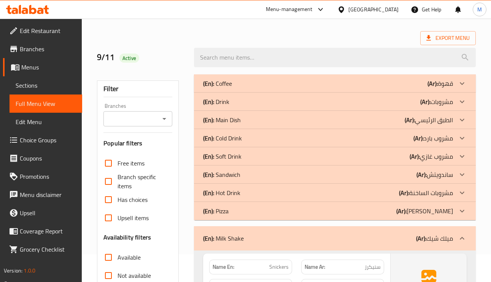
scroll to position [0, 0]
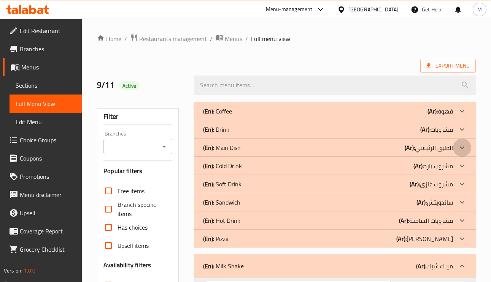
click at [461, 142] on div at bounding box center [462, 148] width 18 height 18
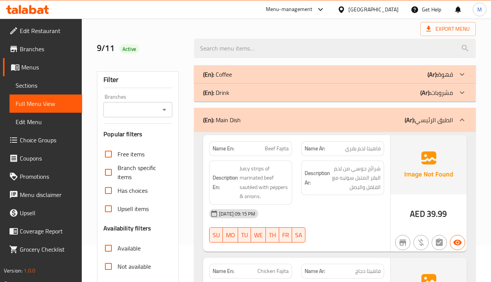
scroll to position [57, 0]
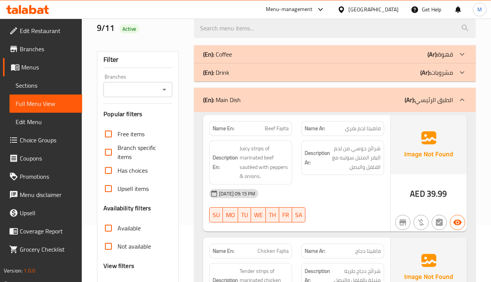
click at [369, 151] on span "شرائح جوسي من لحم البقر المتبل سوتيه مع الفلفل والبصل" at bounding box center [356, 158] width 49 height 28
click at [370, 150] on span "شرائح جوسي من لحم البقر المتبل سوتيه مع الفلفل والبصل" at bounding box center [356, 158] width 49 height 28
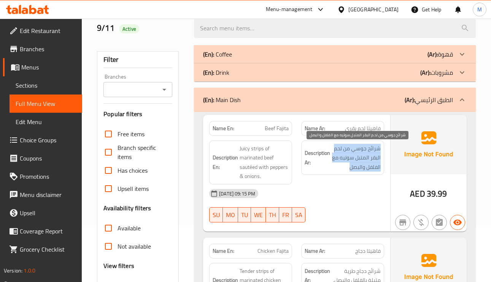
click at [371, 149] on span "شرائح جوسي من لحم البقر المتبل سوتيه مع الفلفل والبصل" at bounding box center [356, 158] width 49 height 28
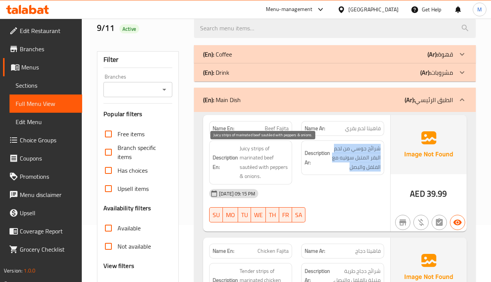
click at [260, 159] on span "Juicy strips of marinated beef sautéed with peppers & onions." at bounding box center [264, 162] width 49 height 37
click at [248, 167] on span "Juicy strips of marinated beef sautéed with peppers & onions." at bounding box center [264, 162] width 49 height 37
click at [278, 170] on span "Juicy strips of marinated beef sautéed with peppers & onions." at bounding box center [264, 162] width 49 height 37
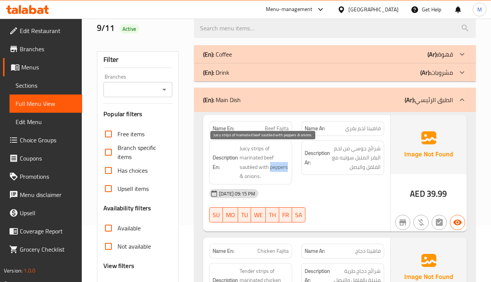
click at [278, 170] on span "Juicy strips of marinated beef sautéed with peppers & onions." at bounding box center [264, 162] width 49 height 37
click at [260, 176] on span "Juicy strips of marinated beef sautéed with peppers & onions." at bounding box center [264, 162] width 49 height 37
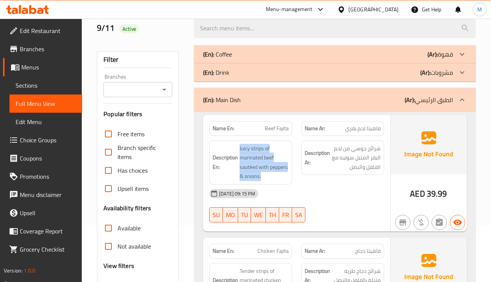
scroll to position [114, 0]
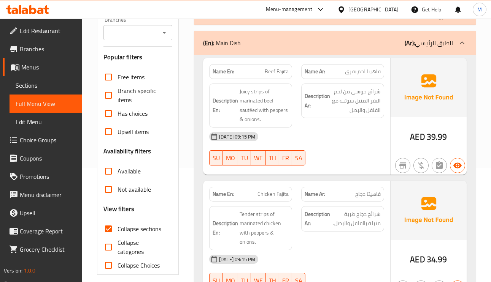
click at [368, 198] on span "فاهيتا دجاج" at bounding box center [367, 194] width 25 height 8
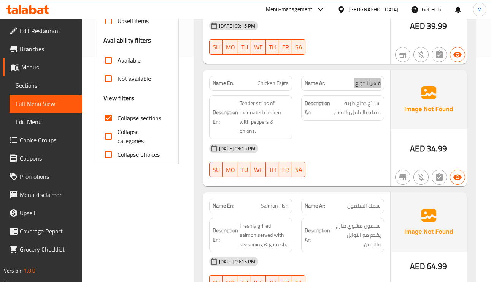
scroll to position [228, 0]
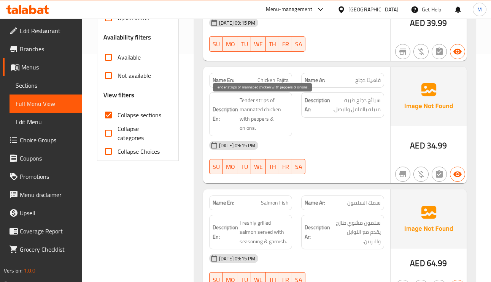
click at [249, 101] on span "Tender strips of marinated chicken with peppers & onions." at bounding box center [264, 114] width 49 height 37
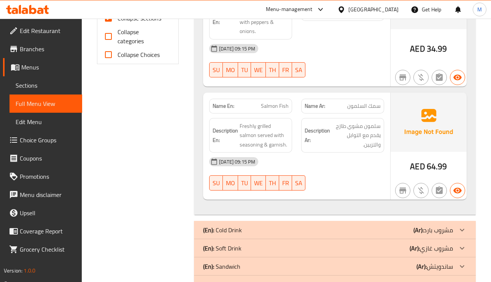
scroll to position [342, 0]
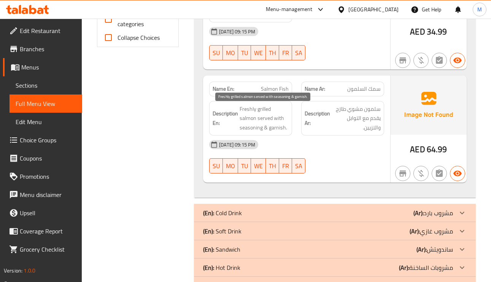
click at [263, 111] on span "Freshly grilled salmon served with seasoning & garnish." at bounding box center [264, 119] width 49 height 28
click at [249, 121] on span "Freshly grilled salmon served with seasoning & garnish." at bounding box center [264, 119] width 49 height 28
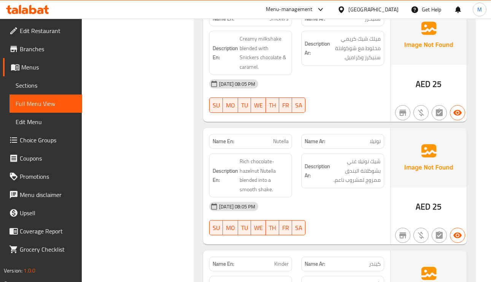
scroll to position [513, 0]
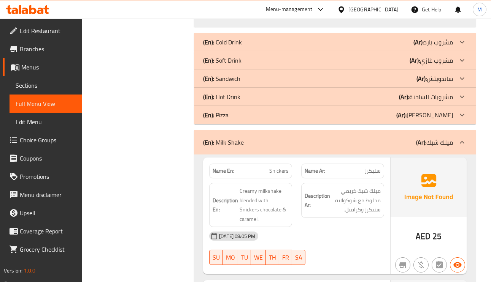
click at [457, 83] on icon at bounding box center [461, 78] width 9 height 9
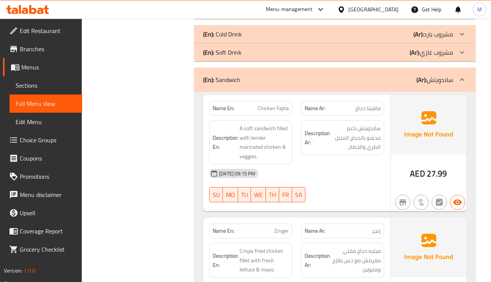
scroll to position [570, 0]
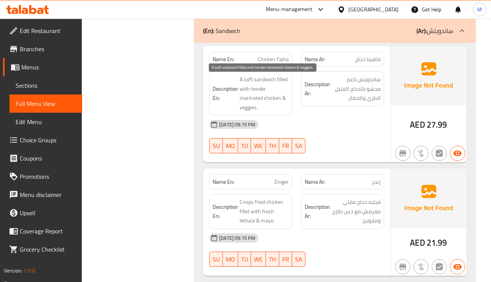
click at [265, 81] on span "A soft sandwich filled with tender marinated chicken & veggies." at bounding box center [264, 93] width 49 height 37
click at [248, 82] on span "A soft sandwich filled with tender marinated chicken & veggies." at bounding box center [264, 93] width 49 height 37
click at [378, 186] on span "زنجر" at bounding box center [376, 182] width 9 height 8
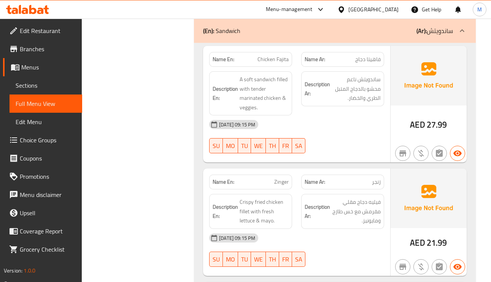
click at [378, 186] on span "زنجر" at bounding box center [376, 182] width 9 height 8
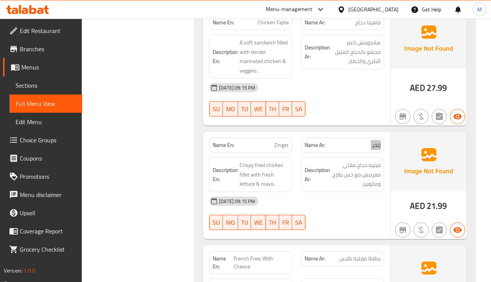
scroll to position [627, 0]
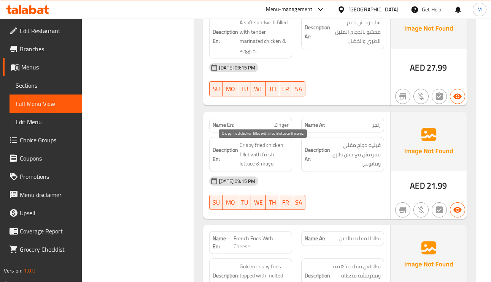
click at [272, 165] on span "Crispy fried chicken fillet with fresh lettuce & mayo." at bounding box center [264, 155] width 49 height 28
click at [271, 162] on span "Crispy fried chicken fillet with fresh lettuce & mayo." at bounding box center [264, 155] width 49 height 28
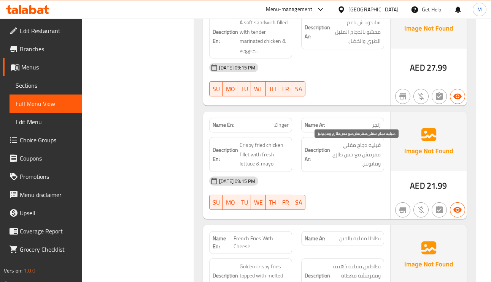
click at [368, 167] on span "فيليه دجاج مقلي مقرمش مع خس طازج ومايونيز." at bounding box center [356, 155] width 49 height 28
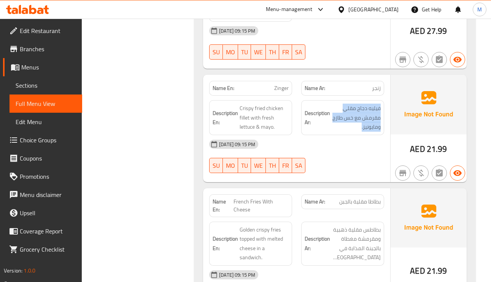
scroll to position [684, 0]
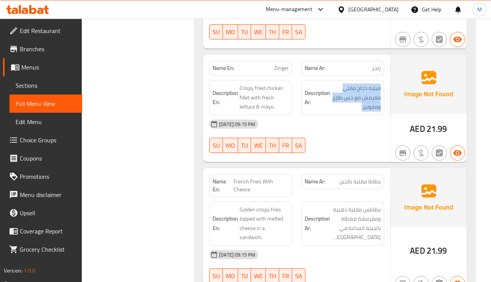
click at [246, 188] on span "French Fries With Cheese" at bounding box center [260, 186] width 55 height 16
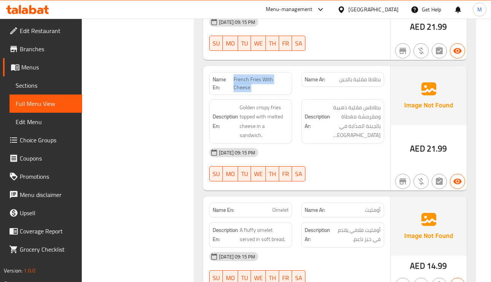
scroll to position [798, 0]
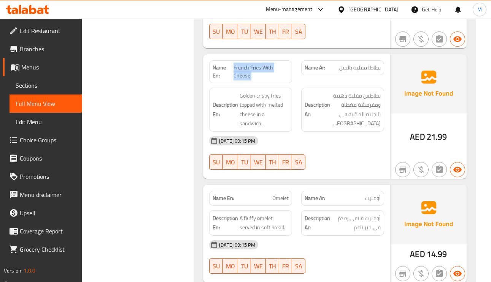
click at [263, 68] on span "French Fries With Cheese" at bounding box center [260, 72] width 55 height 16
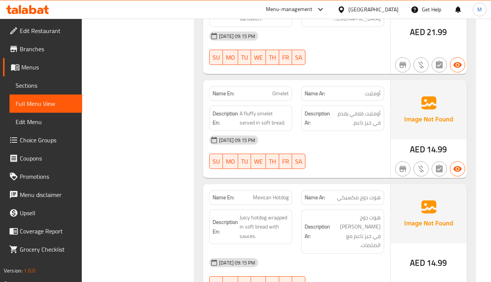
scroll to position [912, 0]
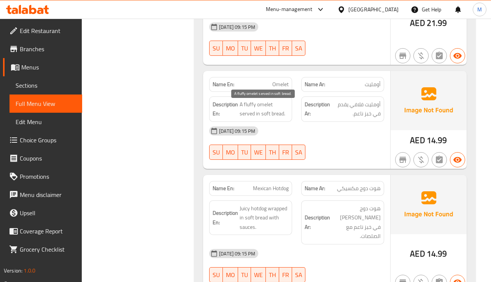
click at [280, 116] on span "A fluffy omelet served in soft bread." at bounding box center [264, 109] width 49 height 19
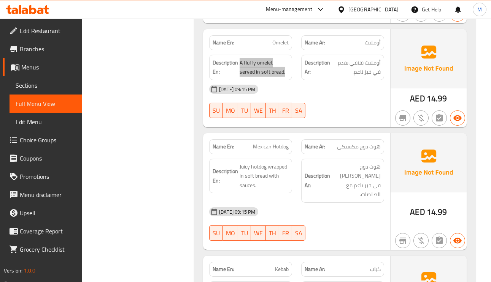
scroll to position [1027, 0]
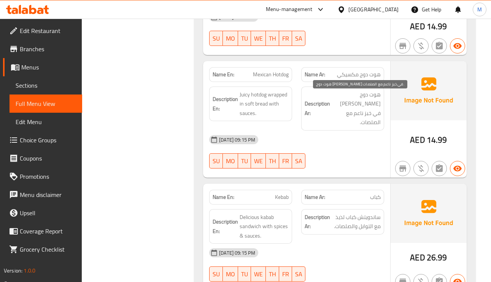
click at [364, 98] on span "هوت دوج جوسي ملفوف في خبز ناعم مع الصلصات." at bounding box center [356, 108] width 49 height 37
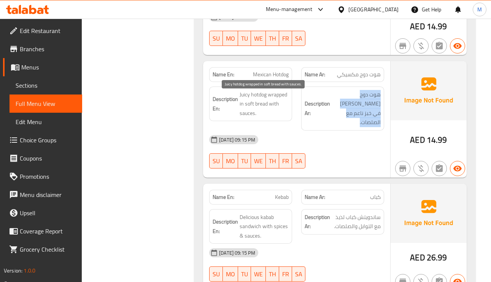
click at [246, 97] on span "Juicy hotdog wrapped in soft bread with sauces." at bounding box center [264, 104] width 49 height 28
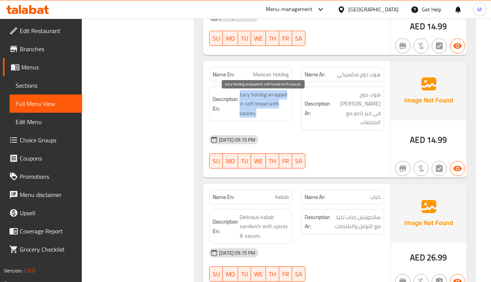
click at [246, 97] on span "Juicy hotdog wrapped in soft bread with sauces." at bounding box center [264, 104] width 49 height 28
click at [255, 117] on span "Juicy hotdog wrapped in soft bread with sauces." at bounding box center [264, 104] width 49 height 28
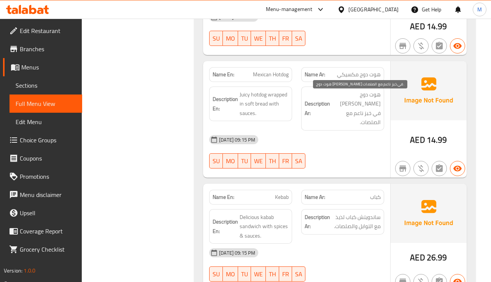
click at [354, 109] on span "هوت دوج جوسي ملفوف في خبز ناعم مع الصلصات." at bounding box center [356, 108] width 49 height 37
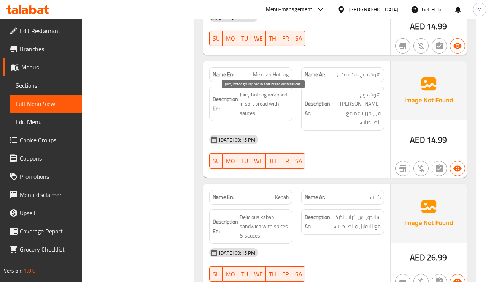
click at [266, 102] on span "Juicy hotdog wrapped in soft bread with sauces." at bounding box center [264, 104] width 49 height 28
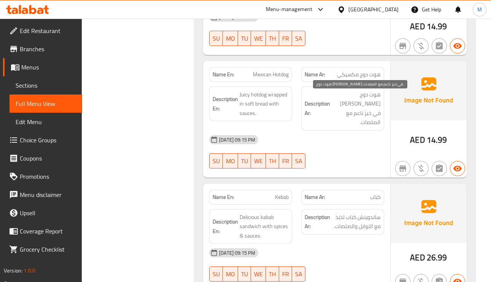
click at [338, 108] on span "هوت دوج جوسي ملفوف في خبز ناعم مع الصلصات." at bounding box center [356, 108] width 49 height 37
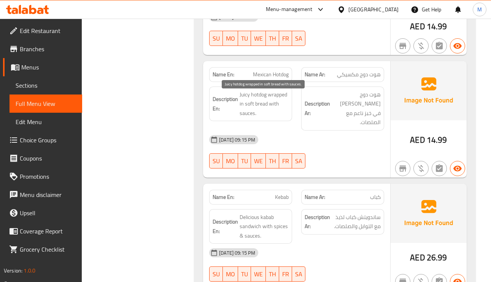
click at [241, 94] on span "Juicy hotdog wrapped in soft bread with sauces." at bounding box center [264, 104] width 49 height 28
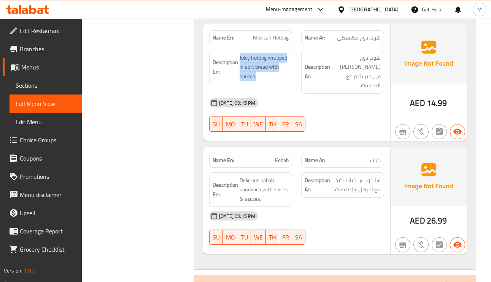
scroll to position [1084, 0]
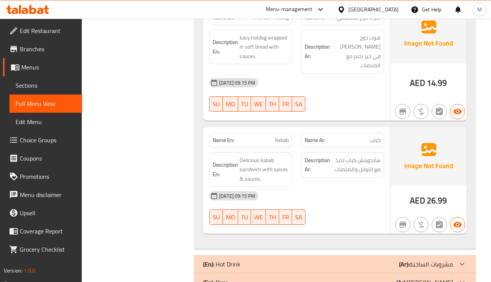
click at [373, 136] on span "كباب" at bounding box center [375, 140] width 11 height 8
click at [256, 173] on span "Delicious kabab sandwich with spices & sauces." at bounding box center [264, 170] width 49 height 28
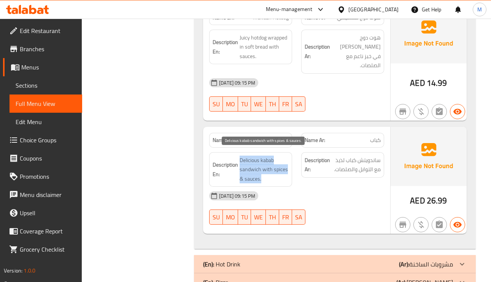
click at [256, 172] on span "Delicious kabab sandwich with spices & sauces." at bounding box center [264, 170] width 49 height 28
click at [267, 156] on span "Delicious kabab sandwich with spices & sauces." at bounding box center [264, 170] width 49 height 28
click at [253, 156] on span "Delicious kabab sandwich with spices & sauces." at bounding box center [264, 170] width 49 height 28
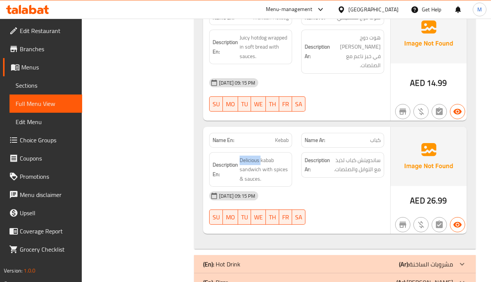
scroll to position [1141, 0]
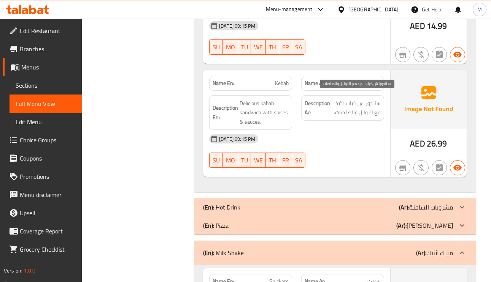
click at [358, 104] on span "ساندويتش كباب لذيذ مع التوابل والصلصات." at bounding box center [356, 108] width 49 height 19
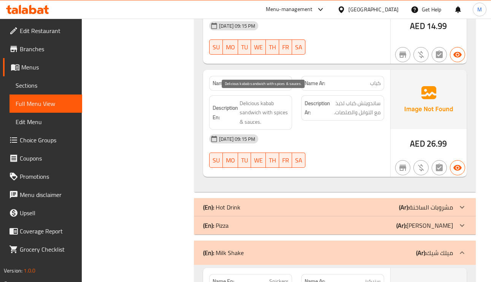
click at [273, 110] on span "Delicious kabab sandwich with spices & sauces." at bounding box center [264, 113] width 49 height 28
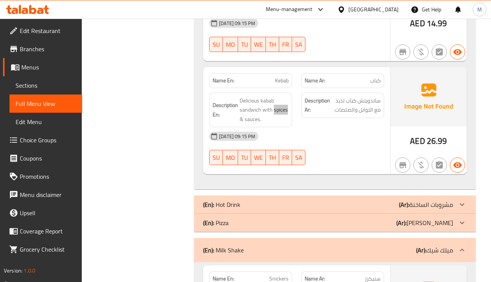
scroll to position [1198, 0]
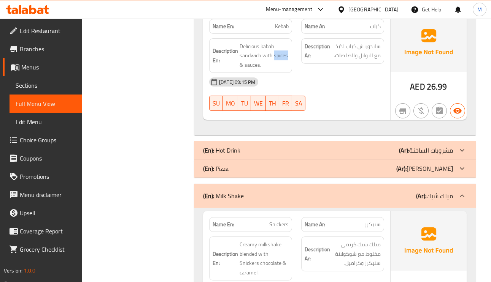
click at [467, 187] on div at bounding box center [462, 196] width 18 height 18
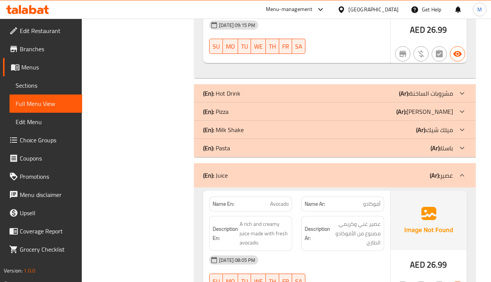
scroll to position [1312, 0]
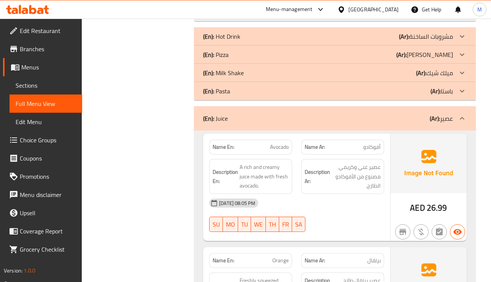
click at [469, 112] on div at bounding box center [462, 118] width 18 height 18
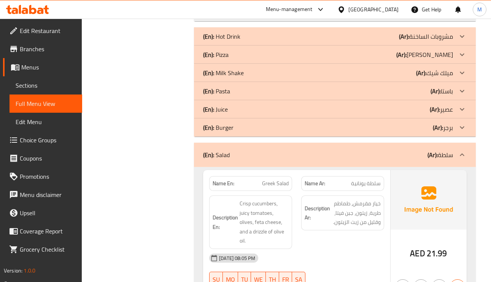
click at [462, 151] on icon at bounding box center [461, 155] width 9 height 9
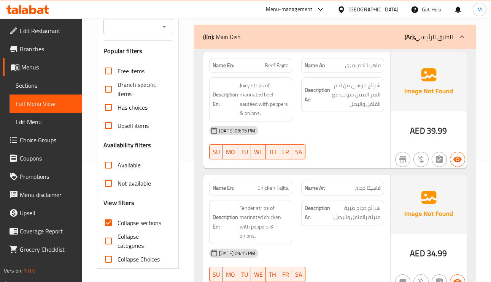
scroll to position [0, 0]
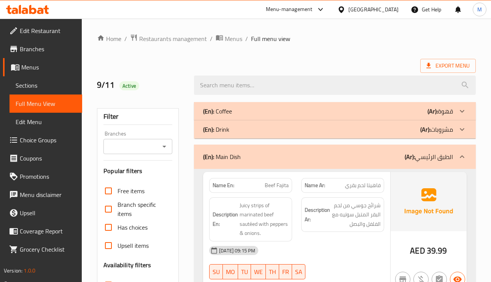
click at [363, 154] on div "(En): Main Dish (Ar): الطبق الرئيسي" at bounding box center [328, 156] width 250 height 9
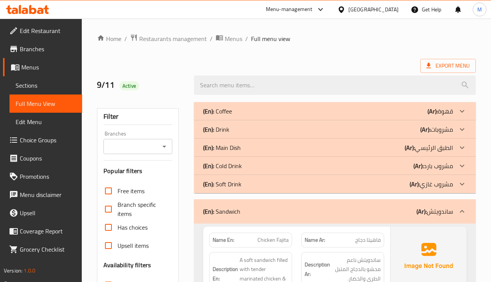
click at [391, 211] on div "(En): Sandwich (Ar): ساندويتش" at bounding box center [328, 211] width 250 height 9
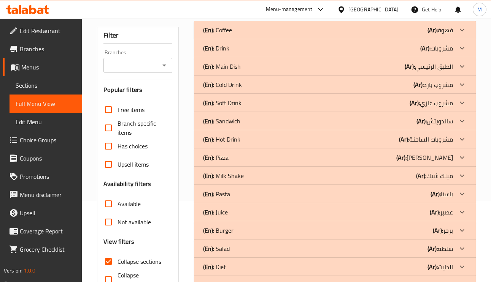
scroll to position [127, 0]
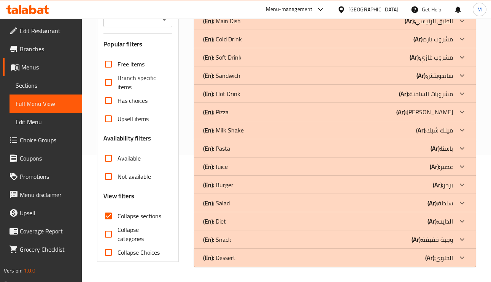
click at [449, 116] on p "(Ar): بيتزا" at bounding box center [424, 112] width 57 height 9
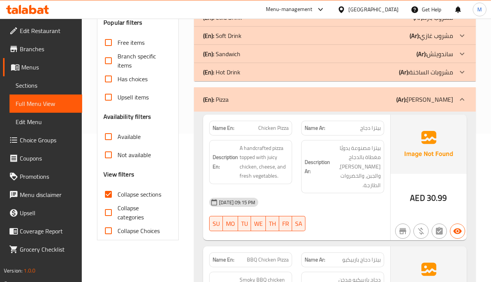
scroll to position [184, 0]
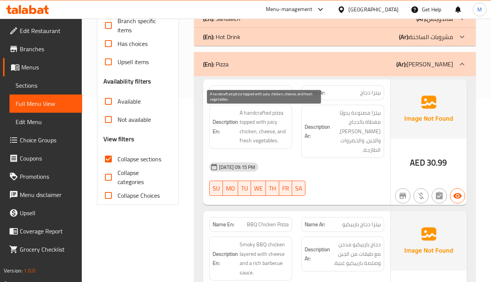
click at [257, 141] on span "A handcrafted pizza topped with juicy chicken, cheese, and fresh vegetables." at bounding box center [264, 126] width 49 height 37
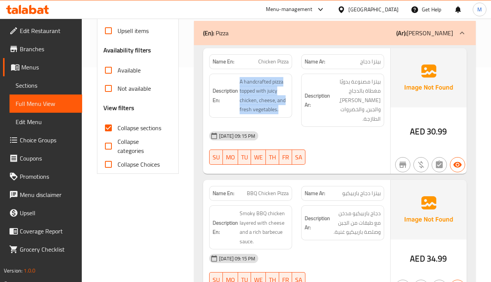
scroll to position [241, 0]
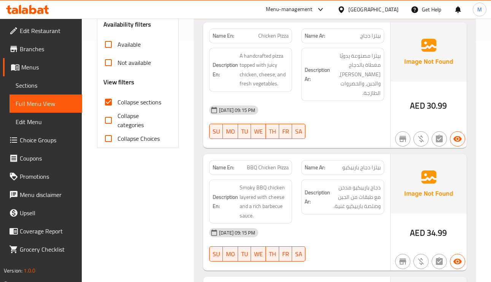
click at [367, 164] on span "بيتزا دجاج باربيكيو" at bounding box center [361, 168] width 38 height 8
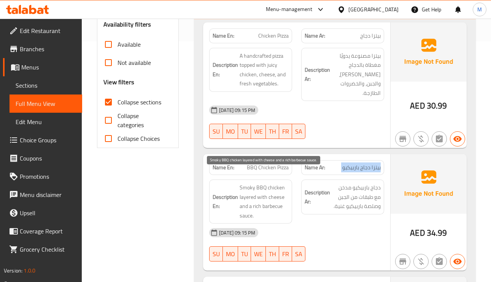
click at [245, 183] on span "Smoky BBQ chicken layered with cheese and a rich barbecue sauce." at bounding box center [264, 201] width 49 height 37
click at [244, 199] on span "Smoky BBQ chicken layered with cheese and a rich barbecue sauce." at bounding box center [264, 201] width 49 height 37
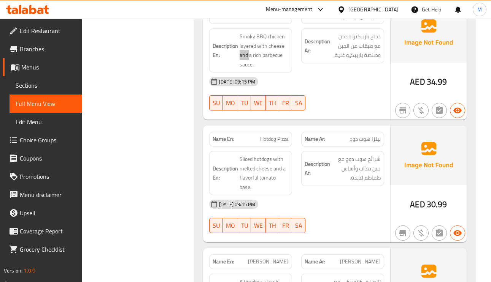
scroll to position [412, 0]
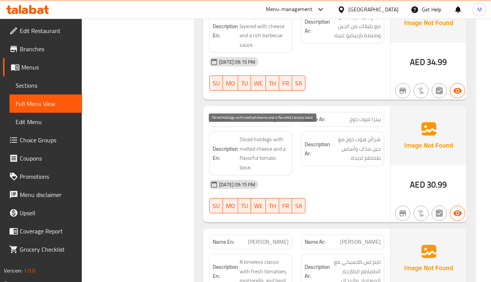
click at [263, 135] on span "Sliced hotdogs with melted cheese and a flavorful tomato base." at bounding box center [264, 153] width 49 height 37
click at [252, 140] on span "Sliced hotdogs with melted cheese and a flavorful tomato base." at bounding box center [264, 153] width 49 height 37
click at [263, 135] on span "Sliced hotdogs with melted cheese and a flavorful tomato base." at bounding box center [264, 153] width 49 height 37
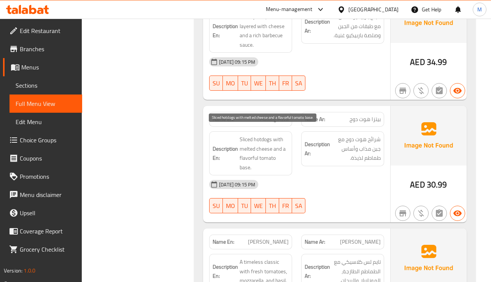
click at [263, 135] on span "Sliced hotdogs with melted cheese and a flavorful tomato base." at bounding box center [264, 153] width 49 height 37
click at [249, 135] on span "Sliced hotdogs with melted cheese and a flavorful tomato base." at bounding box center [264, 153] width 49 height 37
click at [263, 135] on span "Sliced hotdogs with melted cheese and a flavorful tomato base." at bounding box center [264, 153] width 49 height 37
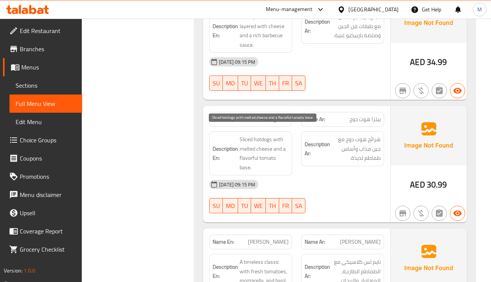
click at [248, 135] on span "Sliced hotdogs with melted cheese and a flavorful tomato base." at bounding box center [264, 153] width 49 height 37
click at [261, 135] on span "Sliced hotdogs with melted cheese and a flavorful tomato base." at bounding box center [264, 153] width 49 height 37
click at [247, 135] on span "Sliced hotdogs with melted cheese and a flavorful tomato base." at bounding box center [264, 153] width 49 height 37
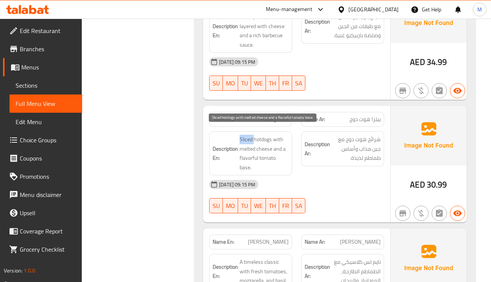
click at [247, 135] on span "Sliced hotdogs with melted cheese and a flavorful tomato base." at bounding box center [264, 153] width 49 height 37
click at [250, 135] on span "Sliced hotdogs with melted cheese and a flavorful tomato base." at bounding box center [264, 153] width 49 height 37
click at [265, 135] on span "Sliced hotdogs with melted cheese and a flavorful tomato base." at bounding box center [264, 153] width 49 height 37
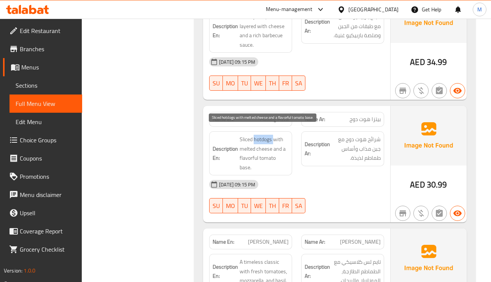
click at [265, 135] on span "Sliced hotdogs with melted cheese and a flavorful tomato base." at bounding box center [264, 153] width 49 height 37
click at [246, 135] on span "Sliced hotdogs with melted cheese and a flavorful tomato base." at bounding box center [264, 153] width 49 height 37
click at [266, 135] on span "Sliced hotdogs with melted cheese and a flavorful tomato base." at bounding box center [264, 153] width 49 height 37
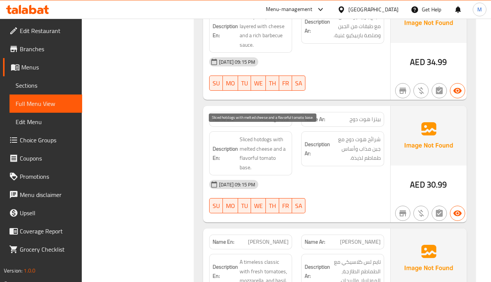
click at [249, 135] on span "Sliced hotdogs with melted cheese and a flavorful tomato base." at bounding box center [264, 153] width 49 height 37
click at [270, 135] on span "Sliced hotdogs with melted cheese and a flavorful tomato base." at bounding box center [264, 153] width 49 height 37
drag, startPoint x: 259, startPoint y: 134, endPoint x: 272, endPoint y: 133, distance: 13.3
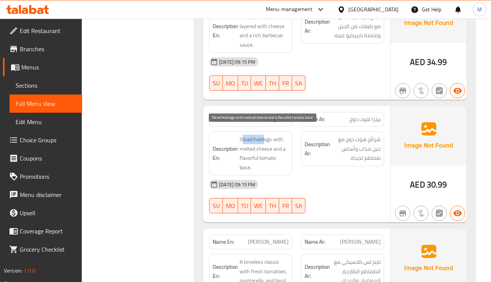
click at [267, 135] on span "Sliced hotdogs with melted cheese and a flavorful tomato base." at bounding box center [264, 153] width 49 height 37
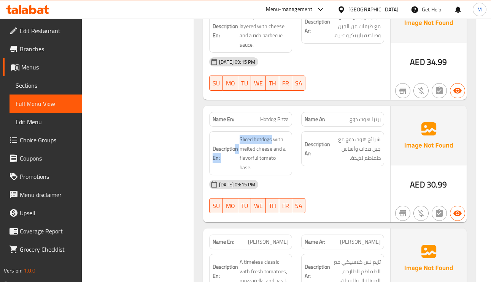
drag, startPoint x: 272, startPoint y: 132, endPoint x: 235, endPoint y: 133, distance: 36.9
click at [235, 135] on h6 "Description En: Sliced hotdogs with melted cheese and a flavorful tomato base." at bounding box center [251, 153] width 76 height 37
click at [249, 135] on span "Sliced hotdogs with melted cheese and a flavorful tomato base." at bounding box center [264, 153] width 49 height 37
drag, startPoint x: 273, startPoint y: 131, endPoint x: 237, endPoint y: 131, distance: 35.7
click at [237, 135] on h6 "Description En: Sliced hotdogs with melted cheese and a flavorful tomato base." at bounding box center [251, 153] width 76 height 37
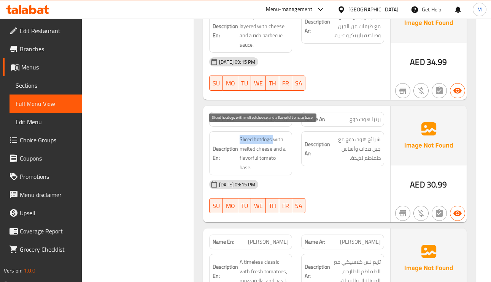
click at [257, 135] on span "Sliced hotdogs with melted cheese and a flavorful tomato base." at bounding box center [264, 153] width 49 height 37
drag, startPoint x: 271, startPoint y: 133, endPoint x: 240, endPoint y: 133, distance: 31.2
click at [240, 135] on span "Sliced hotdogs with melted cheese and a flavorful tomato base." at bounding box center [264, 153] width 49 height 37
click at [252, 135] on span "Sliced hotdogs with melted cheese and a flavorful tomato base." at bounding box center [264, 153] width 49 height 37
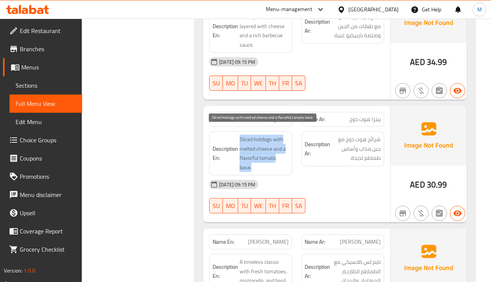
click at [252, 135] on span "Sliced hotdogs with melted cheese and a flavorful tomato base." at bounding box center [264, 153] width 49 height 37
click at [241, 135] on span "Sliced hotdogs with melted cheese and a flavorful tomato base." at bounding box center [264, 153] width 49 height 37
drag, startPoint x: 241, startPoint y: 132, endPoint x: 271, endPoint y: 159, distance: 41.0
click at [271, 159] on span "Sliced hotdogs with melted cheese and a flavorful tomato base." at bounding box center [264, 153] width 49 height 37
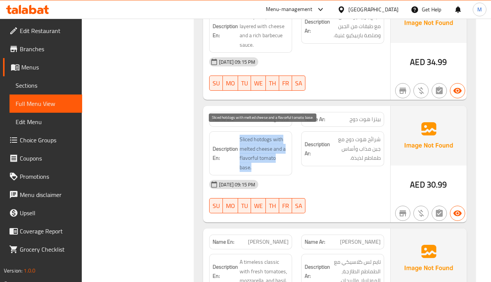
click at [260, 147] on span "Sliced hotdogs with melted cheese and a flavorful tomato base." at bounding box center [264, 153] width 49 height 37
click at [260, 135] on span "Sliced hotdogs with melted cheese and a flavorful tomato base." at bounding box center [264, 153] width 49 height 37
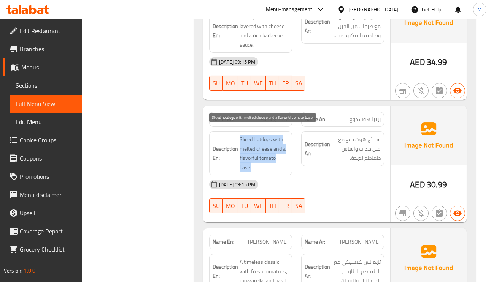
drag, startPoint x: 239, startPoint y: 132, endPoint x: 263, endPoint y: 160, distance: 37.2
click at [263, 160] on span "Sliced hotdogs with melted cheese and a flavorful tomato base." at bounding box center [264, 153] width 49 height 37
click at [262, 135] on span "Sliced hotdogs with melted cheese and a flavorful tomato base." at bounding box center [264, 153] width 49 height 37
click at [246, 135] on span "Sliced hotdogs with melted cheese and a flavorful tomato base." at bounding box center [264, 153] width 49 height 37
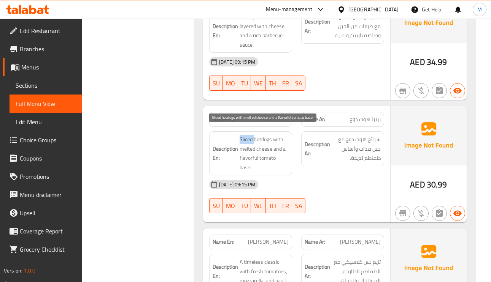
click at [246, 135] on span "Sliced hotdogs with melted cheese and a flavorful tomato base." at bounding box center [264, 153] width 49 height 37
click at [267, 135] on span "Sliced hotdogs with melted cheese and a flavorful tomato base." at bounding box center [264, 153] width 49 height 37
click at [274, 135] on span "Sliced hotdogs with melted cheese and a flavorful tomato base." at bounding box center [264, 153] width 49 height 37
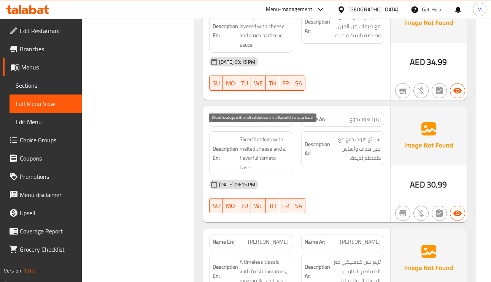
click at [241, 147] on span "Sliced hotdogs with melted cheese and a flavorful tomato base." at bounding box center [264, 153] width 49 height 37
drag, startPoint x: 239, startPoint y: 132, endPoint x: 220, endPoint y: 130, distance: 19.1
click at [220, 135] on h6 "Description En: Sliced hotdogs with melted cheese and a flavorful tomato base." at bounding box center [251, 153] width 76 height 37
drag, startPoint x: 240, startPoint y: 128, endPoint x: 258, endPoint y: 163, distance: 39.1
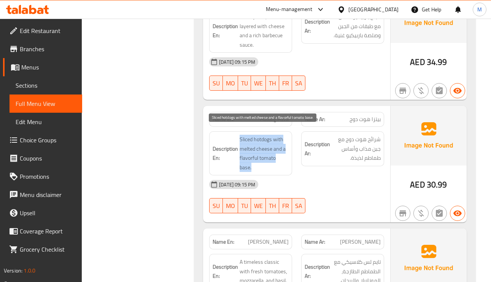
click at [258, 163] on span "Sliced hotdogs with melted cheese and a flavorful tomato base." at bounding box center [264, 153] width 49 height 37
click at [259, 160] on span "Sliced hotdogs with melted cheese and a flavorful tomato base." at bounding box center [264, 153] width 49 height 37
click at [257, 135] on span "Sliced hotdogs with melted cheese and a flavorful tomato base." at bounding box center [264, 153] width 49 height 37
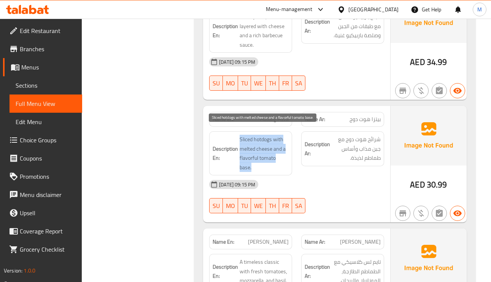
click at [253, 135] on span "Sliced hotdogs with melted cheese and a flavorful tomato base." at bounding box center [264, 153] width 49 height 37
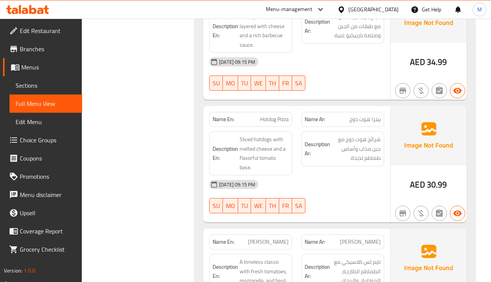
click at [265, 116] on span "Hotdog Pizza" at bounding box center [274, 120] width 29 height 8
click at [368, 135] on span "شرائح هوت دوج مع جبن مذاب وأساس طماطم لذيذة." at bounding box center [356, 149] width 49 height 28
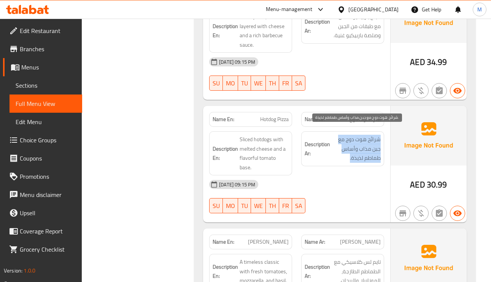
click at [368, 135] on span "شرائح هوت دوج مع جبن مذاب وأساس طماطم لذيذة." at bounding box center [356, 149] width 49 height 28
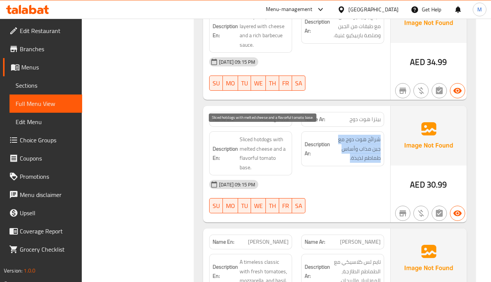
click at [246, 135] on span "Sliced hotdogs with melted cheese and a flavorful tomato base." at bounding box center [264, 153] width 49 height 37
click at [258, 135] on span "Sliced hotdogs with melted cheese and a flavorful tomato base." at bounding box center [264, 153] width 49 height 37
click at [268, 140] on span "Sliced hotdogs with melted cheese and a flavorful tomato base." at bounding box center [264, 153] width 49 height 37
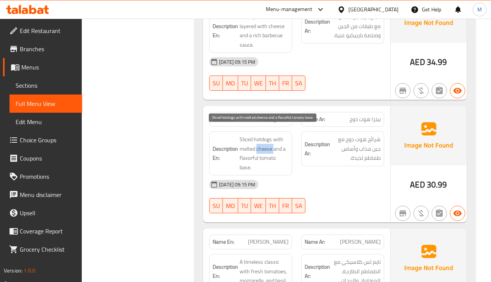
click at [268, 140] on span "Sliced hotdogs with melted cheese and a flavorful tomato base." at bounding box center [264, 153] width 49 height 37
click at [243, 136] on span "Sliced hotdogs with melted cheese and a flavorful tomato base." at bounding box center [264, 153] width 49 height 37
drag, startPoint x: 243, startPoint y: 136, endPoint x: 244, endPoint y: 143, distance: 7.1
click at [244, 143] on span "Sliced hotdogs with melted cheese and a flavorful tomato base." at bounding box center [264, 153] width 49 height 37
drag, startPoint x: 241, startPoint y: 133, endPoint x: 265, endPoint y: 134, distance: 23.6
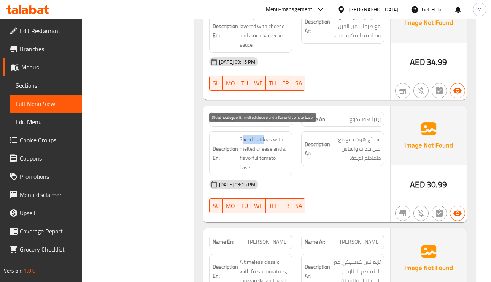
click at [265, 135] on span "Sliced hotdogs with melted cheese and a flavorful tomato base." at bounding box center [264, 153] width 49 height 37
click at [271, 141] on span "Sliced hotdogs with melted cheese and a flavorful tomato base." at bounding box center [264, 153] width 49 height 37
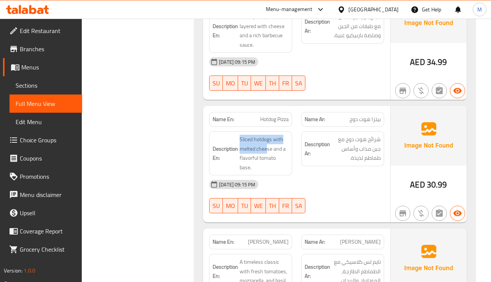
drag, startPoint x: 250, startPoint y: 139, endPoint x: 238, endPoint y: 131, distance: 14.7
click at [238, 135] on h6 "Description En: Sliced hotdogs with melted cheese and a flavorful tomato base." at bounding box center [251, 153] width 76 height 37
click at [269, 135] on span "Sliced hotdogs with melted cheese and a flavorful tomato base." at bounding box center [264, 153] width 49 height 37
drag, startPoint x: 270, startPoint y: 140, endPoint x: 243, endPoint y: 133, distance: 27.8
click at [243, 135] on span "Sliced hotdogs with melted cheese and a flavorful tomato base." at bounding box center [264, 153] width 49 height 37
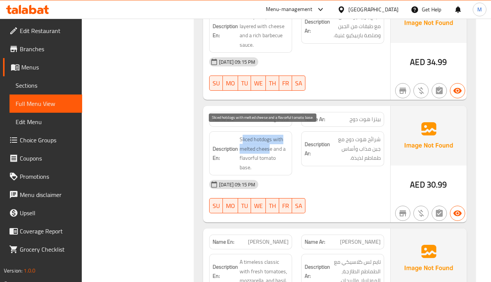
click at [241, 135] on span "Sliced hotdogs with melted cheese and a flavorful tomato base." at bounding box center [264, 153] width 49 height 37
drag, startPoint x: 238, startPoint y: 130, endPoint x: 273, endPoint y: 141, distance: 36.3
click at [273, 141] on h6 "Description En: Sliced hotdogs with melted cheese and a flavorful tomato base." at bounding box center [251, 153] width 76 height 37
click at [248, 135] on span "Sliced hotdogs with melted cheese and a flavorful tomato base." at bounding box center [264, 153] width 49 height 37
click at [265, 145] on span "Sliced hotdogs with melted cheese and a flavorful tomato base." at bounding box center [264, 153] width 49 height 37
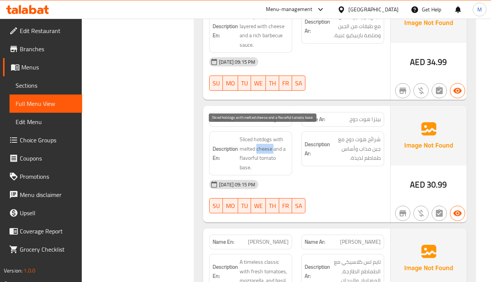
click at [265, 145] on span "Sliced hotdogs with melted cheese and a flavorful tomato base." at bounding box center [264, 153] width 49 height 37
click at [246, 135] on span "Sliced hotdogs with melted cheese and a flavorful tomato base." at bounding box center [264, 153] width 49 height 37
drag, startPoint x: 246, startPoint y: 134, endPoint x: 253, endPoint y: 135, distance: 6.5
click at [253, 135] on span "Sliced hotdogs with melted cheese and a flavorful tomato base." at bounding box center [264, 153] width 49 height 37
click at [263, 135] on span "Sliced hotdogs with melted cheese and a flavorful tomato base." at bounding box center [264, 153] width 49 height 37
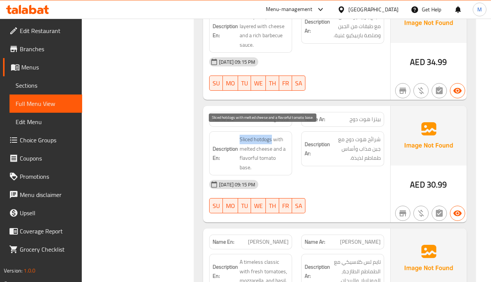
drag, startPoint x: 272, startPoint y: 133, endPoint x: 240, endPoint y: 133, distance: 32.7
click at [240, 135] on span "Sliced hotdogs with melted cheese and a flavorful tomato base." at bounding box center [264, 153] width 49 height 37
click at [263, 135] on span "Sliced hotdogs with melted cheese and a flavorful tomato base." at bounding box center [264, 153] width 49 height 37
click at [255, 135] on span "Sliced hotdogs with melted cheese and a flavorful tomato base." at bounding box center [264, 153] width 49 height 37
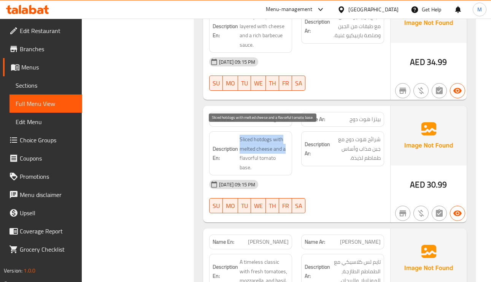
drag, startPoint x: 237, startPoint y: 130, endPoint x: 284, endPoint y: 143, distance: 49.1
click at [284, 143] on h6 "Description En: Sliced hotdogs with melted cheese and a flavorful tomato base." at bounding box center [251, 153] width 76 height 37
click at [282, 135] on span "Sliced hotdogs with melted cheese and a flavorful tomato base." at bounding box center [264, 153] width 49 height 37
click at [250, 140] on span "Sliced hotdogs with melted cheese and a flavorful tomato base." at bounding box center [264, 153] width 49 height 37
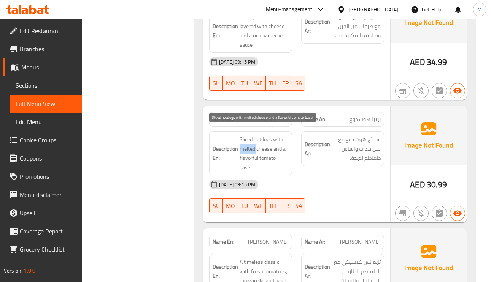
click at [250, 140] on span "Sliced hotdogs with melted cheese and a flavorful tomato base." at bounding box center [264, 153] width 49 height 37
click at [278, 135] on span "Sliced hotdogs with melted cheese and a flavorful tomato base." at bounding box center [264, 153] width 49 height 37
click at [244, 135] on span "Sliced hotdogs with melted cheese and a flavorful tomato base." at bounding box center [264, 153] width 49 height 37
click at [272, 135] on span "Sliced hotdogs with melted cheese and a flavorful tomato base." at bounding box center [264, 153] width 49 height 37
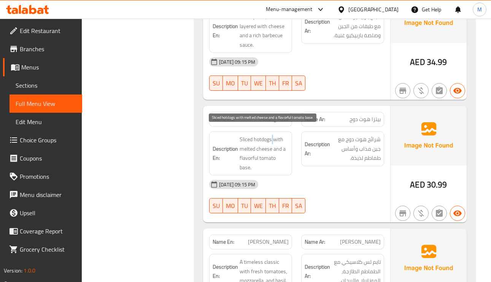
click at [272, 135] on span "Sliced hotdogs with melted cheese and a flavorful tomato base." at bounding box center [264, 153] width 49 height 37
click at [261, 139] on span "Sliced hotdogs with melted cheese and a flavorful tomato base." at bounding box center [264, 153] width 49 height 37
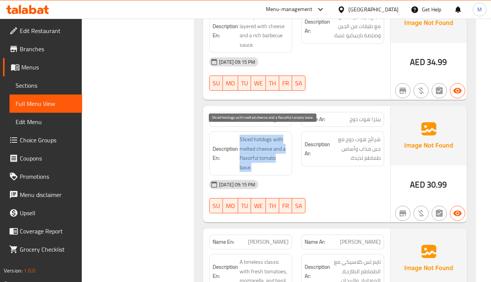
click at [252, 135] on span "Sliced hotdogs with melted cheese and a flavorful tomato base." at bounding box center [264, 153] width 49 height 37
click at [249, 135] on span "Sliced hotdogs with melted cheese and a flavorful tomato base." at bounding box center [264, 153] width 49 height 37
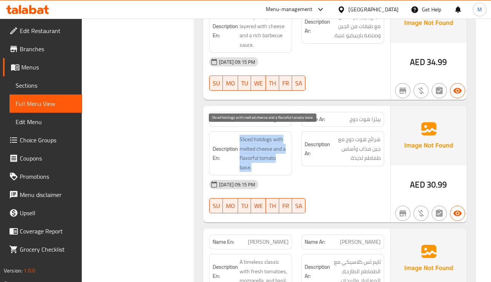
click at [249, 135] on span "Sliced hotdogs with melted cheese and a flavorful tomato base." at bounding box center [264, 153] width 49 height 37
click at [268, 135] on span "Sliced hotdogs with melted cheese and a flavorful tomato base." at bounding box center [264, 153] width 49 height 37
click at [250, 135] on span "Sliced hotdogs with melted cheese and a flavorful tomato base." at bounding box center [264, 153] width 49 height 37
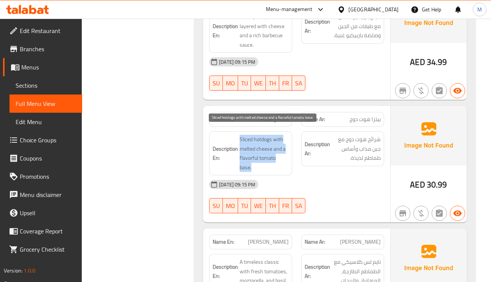
click at [250, 135] on span "Sliced hotdogs with melted cheese and a flavorful tomato base." at bounding box center [264, 153] width 49 height 37
click at [260, 135] on span "Sliced hotdogs with melted cheese and a flavorful tomato base." at bounding box center [264, 153] width 49 height 37
drag, startPoint x: 286, startPoint y: 133, endPoint x: 280, endPoint y: 132, distance: 5.8
click at [286, 135] on span "Sliced hotdogs with melted cheese and a flavorful tomato base." at bounding box center [264, 153] width 49 height 37
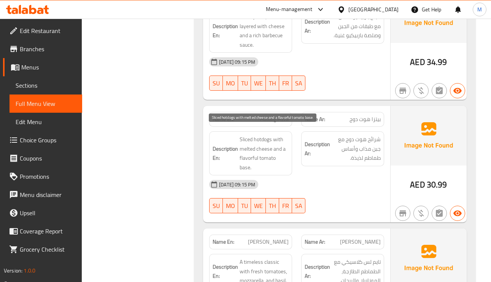
click at [274, 135] on span "Sliced hotdogs with melted cheese and a flavorful tomato base." at bounding box center [264, 153] width 49 height 37
click at [251, 141] on span "Sliced hotdogs with melted cheese and a flavorful tomato base." at bounding box center [264, 153] width 49 height 37
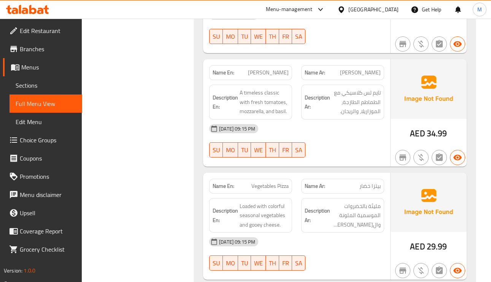
scroll to position [583, 0]
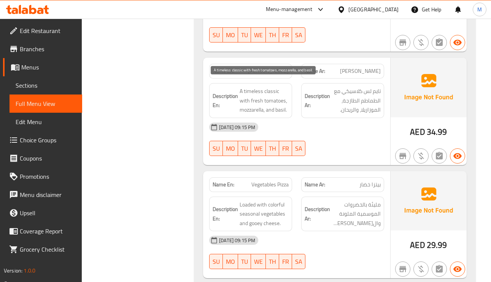
click at [276, 87] on span "A timeless classic with fresh tomatoes, mozzarella, and basil." at bounding box center [264, 101] width 49 height 28
click at [273, 95] on span "A timeless classic with fresh tomatoes, mozzarella, and basil." at bounding box center [264, 101] width 49 height 28
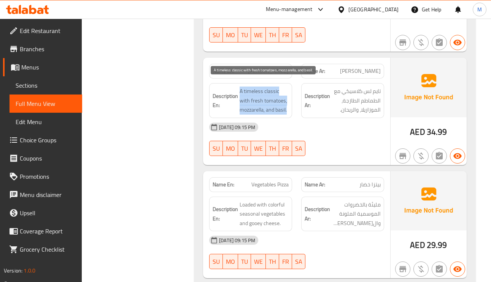
click at [276, 93] on span "A timeless classic with fresh tomatoes, mozzarella, and basil." at bounding box center [264, 101] width 49 height 28
click at [250, 95] on span "A timeless classic with fresh tomatoes, mozzarella, and basil." at bounding box center [264, 101] width 49 height 28
click at [252, 92] on span "A timeless classic with fresh tomatoes, mozzarella, and basil." at bounding box center [264, 101] width 49 height 28
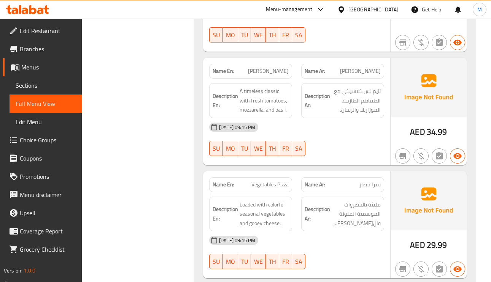
click at [276, 103] on span "A timeless classic with fresh tomatoes, mozzarella, and basil." at bounding box center [264, 101] width 49 height 28
drag, startPoint x: 276, startPoint y: 103, endPoint x: 261, endPoint y: 102, distance: 14.5
click at [261, 102] on span "A timeless classic with fresh tomatoes, mozzarella, and basil." at bounding box center [264, 101] width 49 height 28
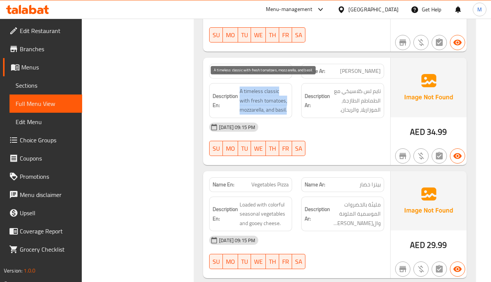
click at [261, 102] on span "A timeless classic with fresh tomatoes, mozzarella, and basil." at bounding box center [264, 101] width 49 height 28
click at [260, 92] on span "A timeless classic with fresh tomatoes, mozzarella, and basil." at bounding box center [264, 101] width 49 height 28
click at [268, 102] on span "A timeless classic with fresh tomatoes, mozzarella, and basil." at bounding box center [264, 101] width 49 height 28
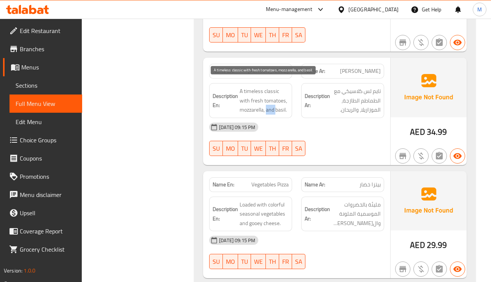
click at [268, 102] on span "A timeless classic with fresh tomatoes, mozzarella, and basil." at bounding box center [264, 101] width 49 height 28
click at [240, 98] on span "A timeless classic with fresh tomatoes, mozzarella, and basil." at bounding box center [264, 101] width 49 height 28
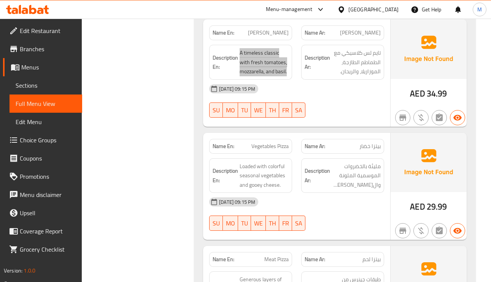
scroll to position [640, 0]
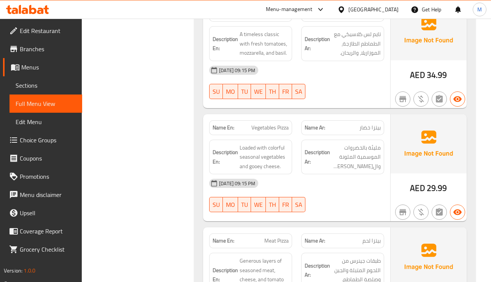
click at [274, 124] on span "Vegetables Pizza" at bounding box center [269, 128] width 37 height 8
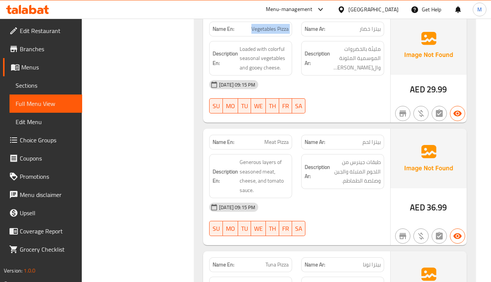
scroll to position [754, 0]
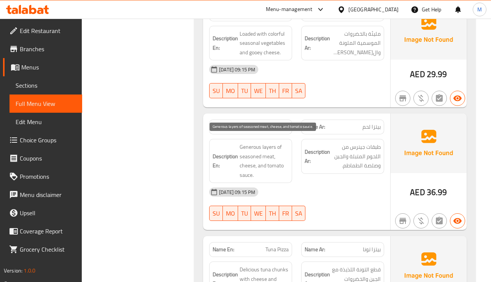
click at [269, 145] on span "Generous layers of seasoned meat, cheese, and tomato sauce." at bounding box center [264, 161] width 49 height 37
click at [252, 143] on span "Generous layers of seasoned meat, cheese, and tomato sauce." at bounding box center [264, 161] width 49 height 37
click at [283, 123] on span "Meat Pizza" at bounding box center [276, 127] width 24 height 8
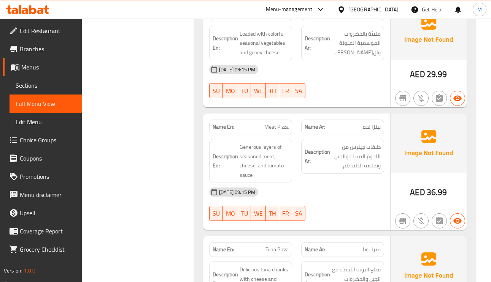
click at [283, 123] on span "Meat Pizza" at bounding box center [276, 127] width 24 height 8
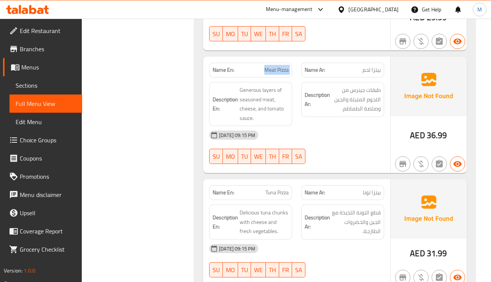
scroll to position [868, 0]
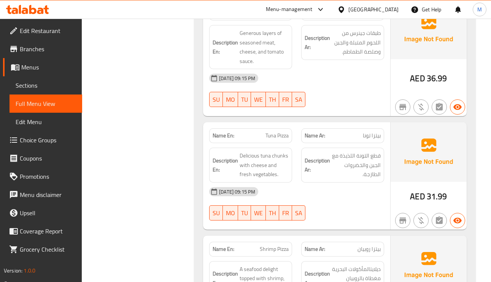
click at [370, 132] on span "بيتزا تونا" at bounding box center [372, 136] width 18 height 8
click at [272, 132] on span "Tuna Pizza" at bounding box center [276, 136] width 23 height 8
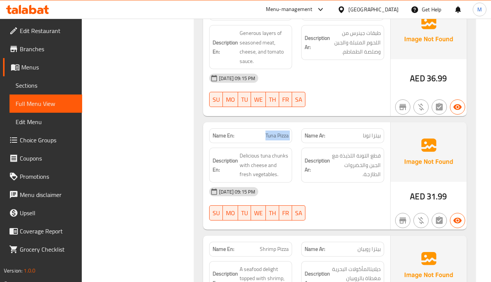
click at [272, 132] on span "Tuna Pizza" at bounding box center [276, 136] width 23 height 8
click at [369, 162] on span "قطع التونة اللذيذة مع الجبن والخضروات الطازجة." at bounding box center [356, 165] width 49 height 28
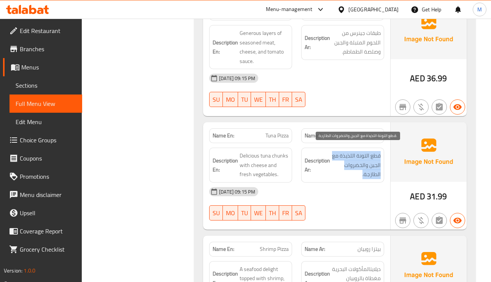
click at [369, 162] on span "قطع التونة اللذيذة مع الجبن والخضروات الطازجة." at bounding box center [356, 165] width 49 height 28
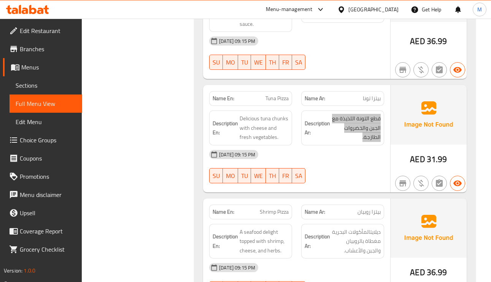
scroll to position [925, 0]
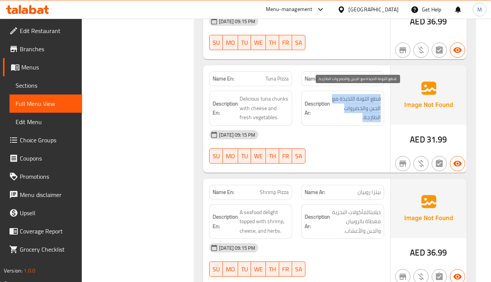
click at [372, 101] on span "قطع التونة اللذيذة مع الجبن والخضروات الطازجة." at bounding box center [356, 108] width 49 height 28
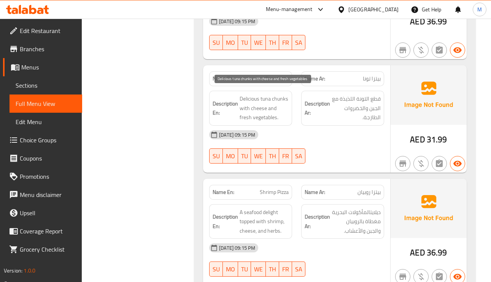
click at [263, 95] on span "Delicious tuna chunks with cheese and fresh vegetables." at bounding box center [264, 108] width 49 height 28
click at [242, 94] on span "Delicious tuna chunks with cheese and fresh vegetables." at bounding box center [264, 108] width 49 height 28
click at [251, 94] on span "Delicious tuna chunks with cheese and fresh vegetables." at bounding box center [264, 108] width 49 height 28
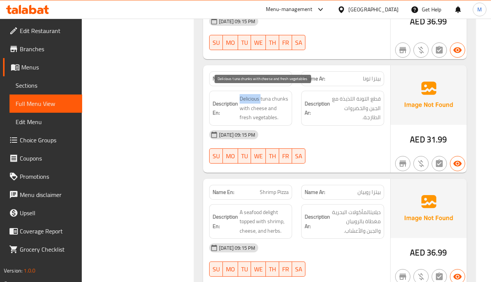
click at [251, 94] on span "Delicious tuna chunks with cheese and fresh vegetables." at bounding box center [264, 108] width 49 height 28
click at [267, 102] on span "Delicious tuna chunks with cheese and fresh vegetables." at bounding box center [264, 108] width 49 height 28
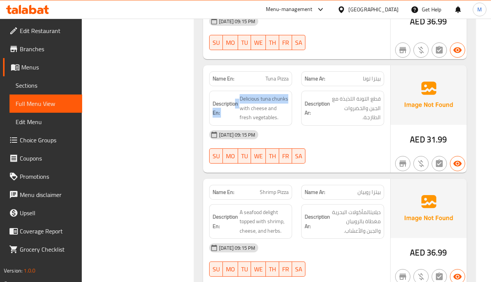
drag, startPoint x: 289, startPoint y: 94, endPoint x: 236, endPoint y: 90, distance: 53.0
click at [236, 91] on div "Description En: Delicious tuna chunks with cheese and fresh vegetables." at bounding box center [250, 108] width 83 height 35
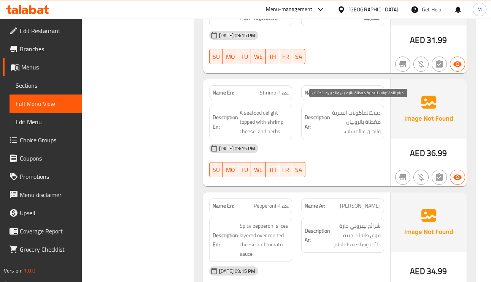
scroll to position [1039, 0]
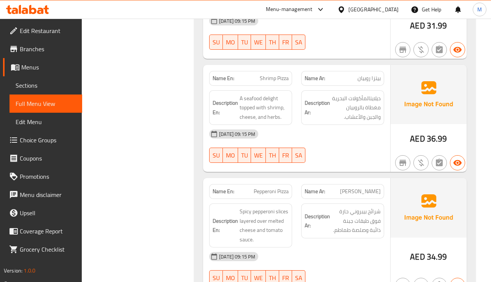
click at [282, 75] on span "Shrimp Pizza" at bounding box center [274, 79] width 29 height 8
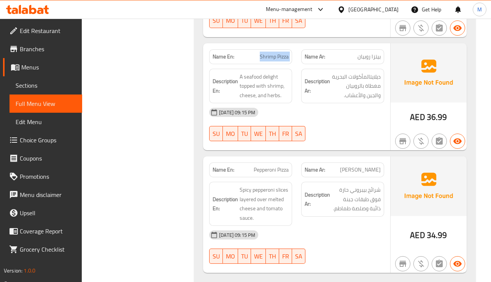
scroll to position [1096, 0]
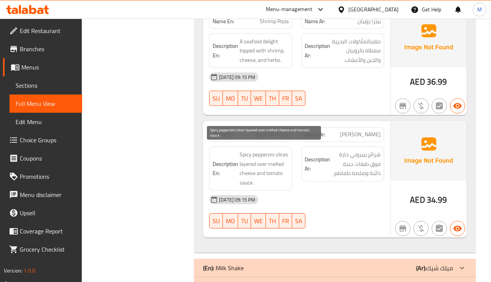
drag, startPoint x: 256, startPoint y: 150, endPoint x: 245, endPoint y: 150, distance: 11.4
click at [256, 150] on span "Spicy pepperoni slices layered over melted cheese and tomato sauce." at bounding box center [264, 168] width 49 height 37
click at [244, 150] on span "Spicy pepperoni slices layered over melted cheese and tomato sauce." at bounding box center [264, 168] width 49 height 37
click at [242, 161] on span "Spicy pepperoni slices layered over melted cheese and tomato sauce." at bounding box center [264, 168] width 49 height 37
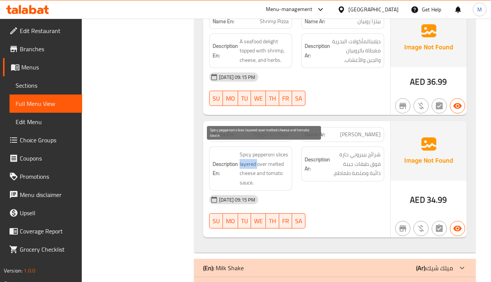
click at [242, 161] on span "Spicy pepperoni slices layered over melted cheese and tomato sauce." at bounding box center [264, 168] width 49 height 37
click at [279, 161] on span "Spicy pepperoni slices layered over melted cheese and tomato sauce." at bounding box center [264, 168] width 49 height 37
click at [246, 165] on span "Spicy pepperoni slices layered over melted cheese and tomato sauce." at bounding box center [264, 168] width 49 height 37
drag, startPoint x: 246, startPoint y: 165, endPoint x: 259, endPoint y: 179, distance: 19.4
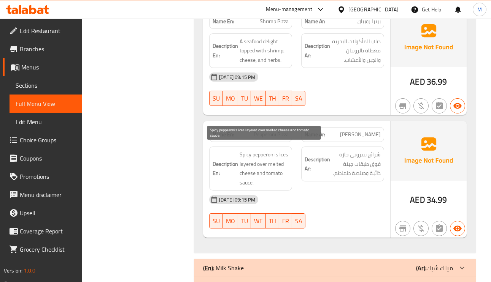
click at [259, 179] on span "Spicy pepperoni slices layered over melted cheese and tomato sauce." at bounding box center [264, 168] width 49 height 37
click at [243, 180] on span "Spicy pepperoni slices layered over melted cheese and tomato sauce." at bounding box center [264, 168] width 49 height 37
click at [260, 169] on span "Spicy pepperoni slices layered over melted cheese and tomato sauce." at bounding box center [264, 168] width 49 height 37
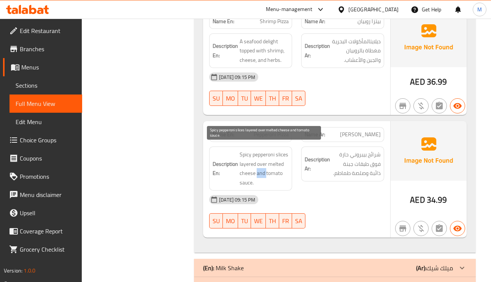
click at [260, 169] on span "Spicy pepperoni slices layered over melted cheese and tomato sauce." at bounding box center [264, 168] width 49 height 37
drag, startPoint x: 260, startPoint y: 169, endPoint x: 312, endPoint y: 154, distance: 54.5
click at [312, 155] on strong "Description Ar:" at bounding box center [317, 164] width 25 height 19
click at [260, 157] on span "Spicy pepperoni slices layered over melted cheese and tomato sauce." at bounding box center [264, 168] width 49 height 37
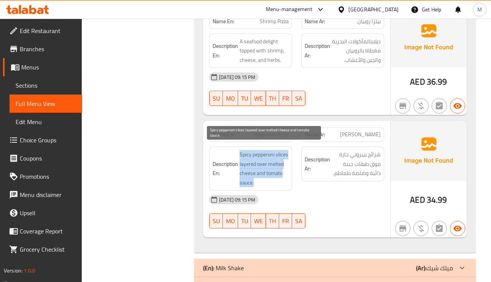
click at [260, 157] on span "Spicy pepperoni slices layered over melted cheese and tomato sauce." at bounding box center [264, 168] width 49 height 37
click at [273, 169] on span "Spicy pepperoni slices layered over melted cheese and tomato sauce." at bounding box center [264, 168] width 49 height 37
click at [278, 161] on span "Spicy pepperoni slices layered over melted cheese and tomato sauce." at bounding box center [264, 168] width 49 height 37
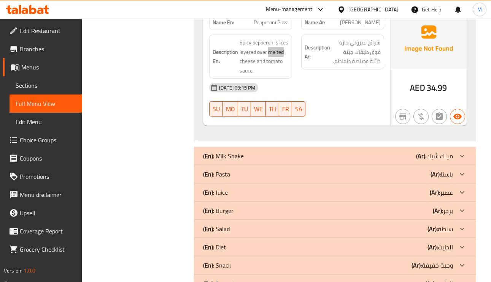
scroll to position [1211, 0]
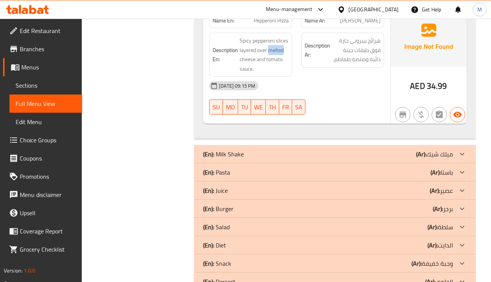
click at [448, 168] on p "(Ar): باستا" at bounding box center [441, 172] width 22 height 9
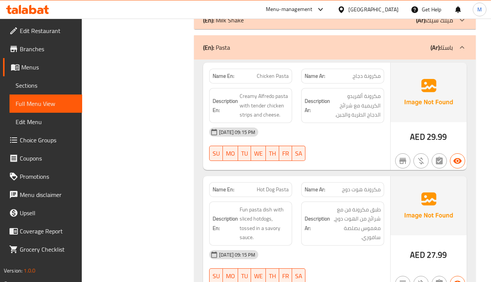
scroll to position [1325, 0]
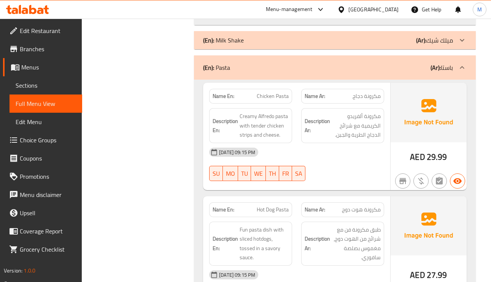
click at [343, 95] on div "Name Ar: مكرونة دجاج" at bounding box center [342, 96] width 83 height 15
click at [359, 92] on span "مكرونة دجاج" at bounding box center [366, 96] width 28 height 8
click at [258, 95] on span "Chicken Pasta" at bounding box center [273, 96] width 32 height 8
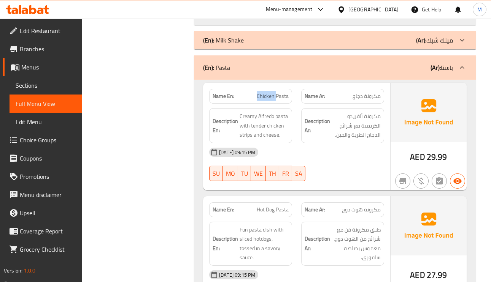
click at [258, 95] on span "Chicken Pasta" at bounding box center [273, 96] width 32 height 8
drag, startPoint x: 258, startPoint y: 95, endPoint x: 258, endPoint y: 87, distance: 8.4
click at [258, 95] on span "Chicken Pasta" at bounding box center [273, 96] width 32 height 8
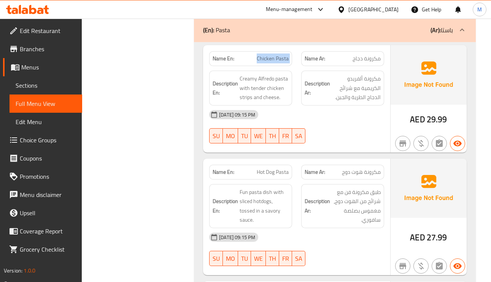
scroll to position [1382, 0]
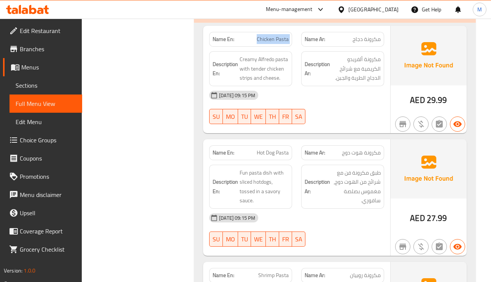
click at [369, 35] on span "مكرونة دجاج" at bounding box center [366, 39] width 28 height 8
click at [436, 93] on span "29.99" at bounding box center [437, 100] width 21 height 15
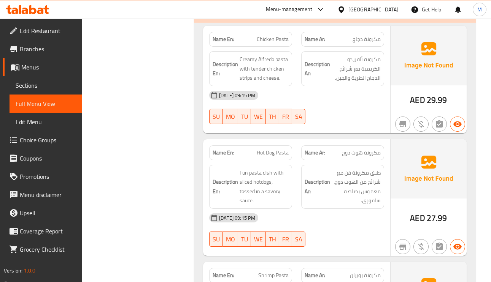
click at [363, 37] on span "مكرونة دجاج" at bounding box center [366, 39] width 28 height 8
click at [365, 57] on span "مكرونة ألفريدو الكريمية مع شرائح الدجاج الطرية والجبن." at bounding box center [356, 69] width 49 height 28
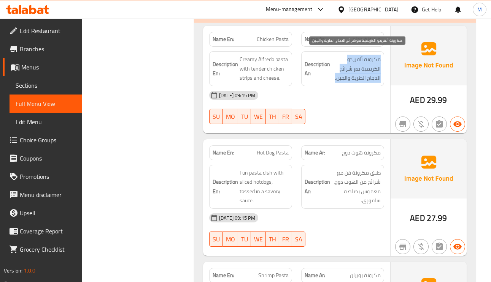
click at [365, 57] on span "مكرونة ألفريدو الكريمية مع شرائح الدجاج الطرية والجبن." at bounding box center [356, 69] width 49 height 28
click at [276, 38] on span "Chicken Pasta" at bounding box center [273, 39] width 32 height 8
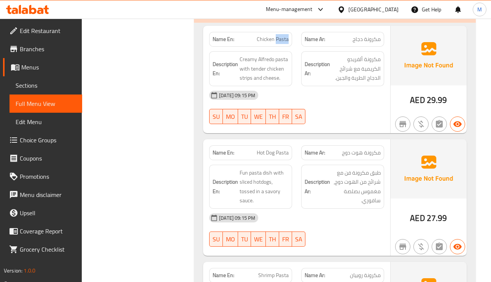
click at [276, 38] on span "Chicken Pasta" at bounding box center [273, 39] width 32 height 8
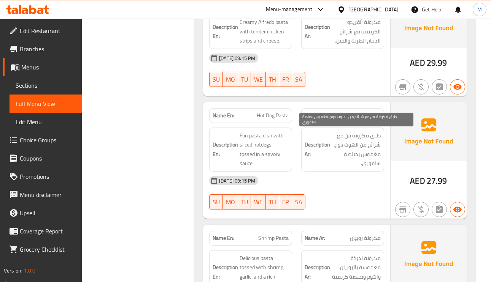
scroll to position [1439, 0]
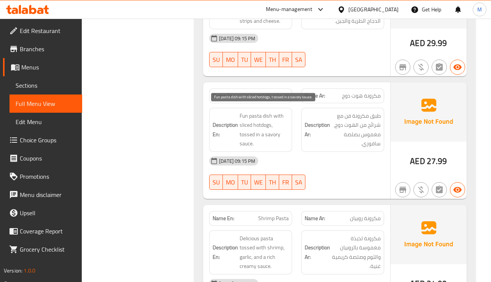
click at [248, 117] on span "Fun pasta dish with sliced hotdogs, tossed in a savory sauce." at bounding box center [264, 129] width 49 height 37
click at [272, 131] on span "Fun pasta dish with sliced hotdogs, tossed in a savory sauce." at bounding box center [264, 129] width 49 height 37
click at [271, 93] on span "Hot Dog Pasta" at bounding box center [273, 96] width 32 height 8
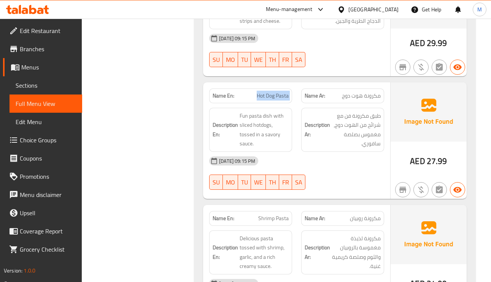
click at [271, 93] on span "Hot Dog Pasta" at bounding box center [273, 96] width 32 height 8
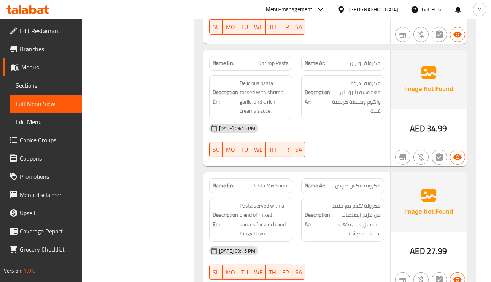
scroll to position [1610, 0]
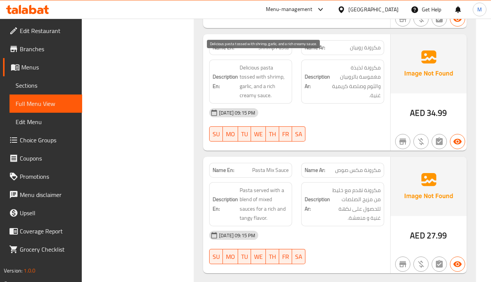
click at [254, 65] on span "Delicious pasta tossed with shrimp, garlic, and a rich creamy sauce." at bounding box center [264, 81] width 49 height 37
click at [276, 73] on span "Delicious pasta tossed with shrimp, garlic, and a rich creamy sauce." at bounding box center [264, 81] width 49 height 37
click at [247, 64] on span "Delicious pasta tossed with shrimp, garlic, and a rich creamy sauce." at bounding box center [264, 81] width 49 height 37
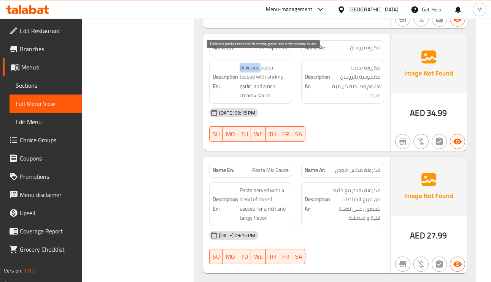
click at [247, 64] on span "Delicious pasta tossed with shrimp, garlic, and a rich creamy sauce." at bounding box center [264, 81] width 49 height 37
click at [246, 71] on span "Delicious pasta tossed with shrimp, garlic, and a rich creamy sauce." at bounding box center [264, 81] width 49 height 37
drag, startPoint x: 246, startPoint y: 71, endPoint x: 235, endPoint y: 66, distance: 12.1
click at [235, 66] on h6 "Description En: Delicious pasta tossed with shrimp, garlic, and a rich creamy s…" at bounding box center [251, 81] width 76 height 37
drag, startPoint x: 252, startPoint y: 74, endPoint x: 240, endPoint y: 73, distance: 11.5
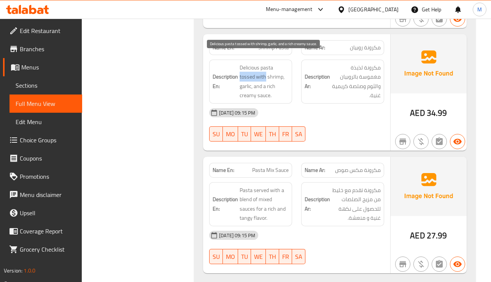
click at [240, 73] on span "Delicious pasta tossed with shrimp, garlic, and a rich creamy sauce." at bounding box center [264, 81] width 49 height 37
click at [279, 69] on span "Delicious pasta tossed with shrimp, garlic, and a rich creamy sauce." at bounding box center [264, 81] width 49 height 37
click at [278, 73] on span "Delicious pasta tossed with shrimp, garlic, and a rich creamy sauce." at bounding box center [264, 81] width 49 height 37
drag, startPoint x: 279, startPoint y: 73, endPoint x: 270, endPoint y: 70, distance: 8.7
click at [277, 73] on span "Delicious pasta tossed with shrimp, garlic, and a rich creamy sauce." at bounding box center [264, 81] width 49 height 37
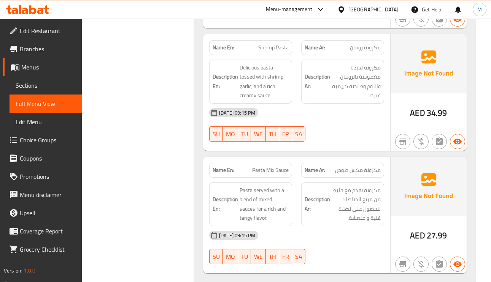
click at [372, 44] on span "مكرونة روبيان" at bounding box center [365, 48] width 31 height 8
click at [272, 44] on span "Shrimp Pasta" at bounding box center [273, 48] width 30 height 8
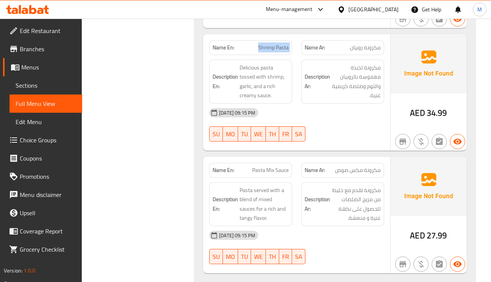
click at [272, 44] on span "Shrimp Pasta" at bounding box center [273, 48] width 30 height 8
click at [362, 44] on span "مكرونة روبيان" at bounding box center [365, 48] width 31 height 8
click at [271, 44] on span "Shrimp Pasta" at bounding box center [273, 48] width 30 height 8
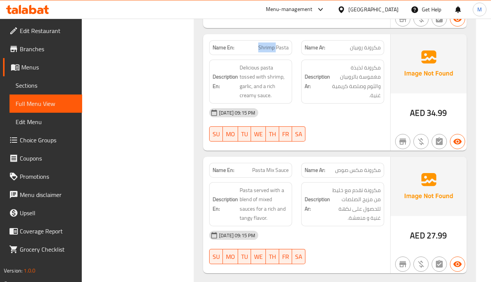
click at [271, 44] on span "Shrimp Pasta" at bounding box center [273, 48] width 30 height 8
click at [350, 66] on span "مكرونة لذيذة مغموسة بالروبيان والثوم وصلصة كريمية غنية." at bounding box center [356, 81] width 49 height 37
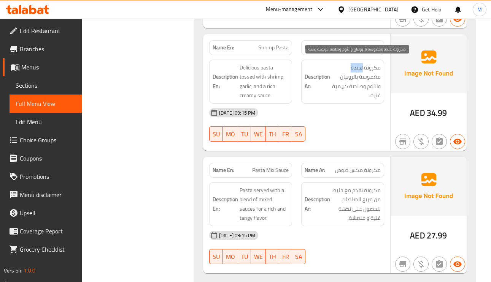
click at [350, 66] on span "مكرونة لذيذة مغموسة بالروبيان والثوم وصلصة كريمية غنية." at bounding box center [356, 81] width 49 height 37
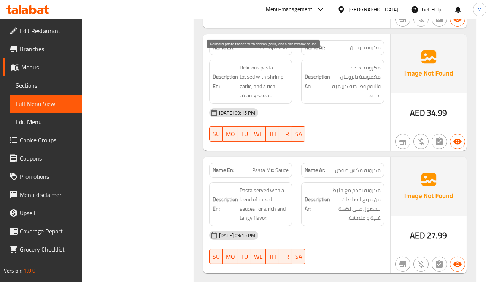
click at [252, 65] on span "Delicious pasta tossed with shrimp, garlic, and a rich creamy sauce." at bounding box center [264, 81] width 49 height 37
click at [242, 73] on span "Delicious pasta tossed with shrimp, garlic, and a rich creamy sauce." at bounding box center [264, 81] width 49 height 37
click at [258, 65] on span "Delicious pasta tossed with shrimp, garlic, and a rich creamy sauce." at bounding box center [264, 81] width 49 height 37
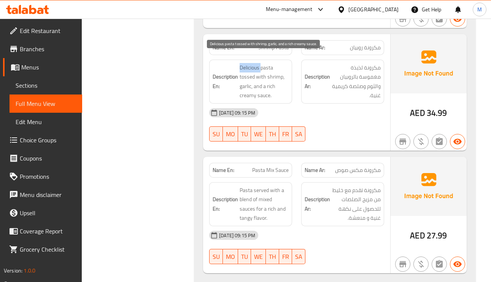
click at [258, 65] on span "Delicious pasta tossed with shrimp, garlic, and a rich creamy sauce." at bounding box center [264, 81] width 49 height 37
drag, startPoint x: 274, startPoint y: 63, endPoint x: 240, endPoint y: 62, distance: 33.9
click at [240, 63] on span "Delicious pasta tossed with shrimp, garlic, and a rich creamy sauce." at bounding box center [264, 81] width 49 height 37
click at [247, 73] on span "Delicious pasta tossed with shrimp, garlic, and a rich creamy sauce." at bounding box center [264, 81] width 49 height 37
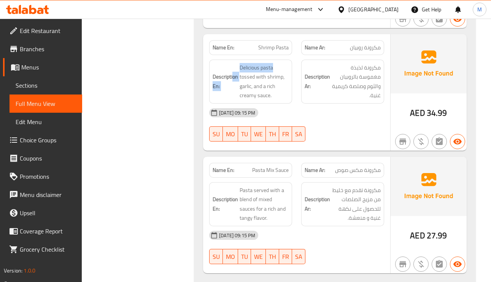
drag, startPoint x: 272, startPoint y: 66, endPoint x: 234, endPoint y: 65, distance: 38.4
click at [234, 65] on h6 "Description En: Delicious pasta tossed with shrimp, garlic, and a rich creamy s…" at bounding box center [251, 81] width 76 height 37
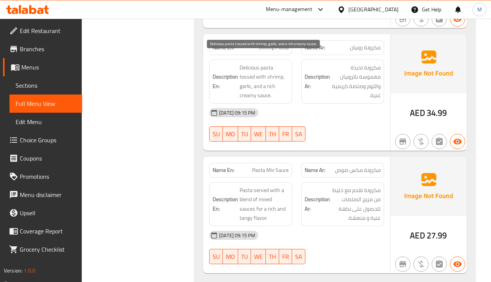
click at [244, 69] on span "Delicious pasta tossed with shrimp, garlic, and a rich creamy sauce." at bounding box center [264, 81] width 49 height 37
click at [252, 91] on span "Delicious pasta tossed with shrimp, garlic, and a rich creamy sauce." at bounding box center [264, 81] width 49 height 37
click at [253, 86] on span "Delicious pasta tossed with shrimp, garlic, and a rich creamy sauce." at bounding box center [264, 81] width 49 height 37
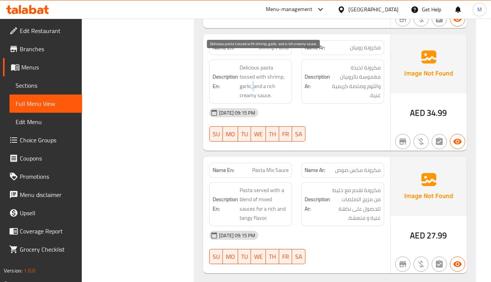
click at [253, 86] on span "Delicious pasta tossed with shrimp, garlic, and a rich creamy sauce." at bounding box center [264, 81] width 49 height 37
click at [252, 85] on span "Delicious pasta tossed with shrimp, garlic, and a rich creamy sauce." at bounding box center [264, 81] width 49 height 37
drag, startPoint x: 250, startPoint y: 83, endPoint x: 265, endPoint y: 73, distance: 18.0
click at [265, 73] on span "Delicious pasta tossed with shrimp, garlic, and a rich creamy sauce." at bounding box center [264, 81] width 49 height 37
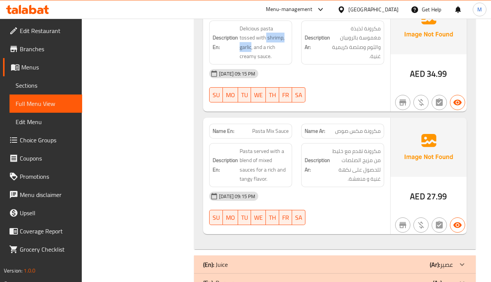
scroll to position [1667, 0]
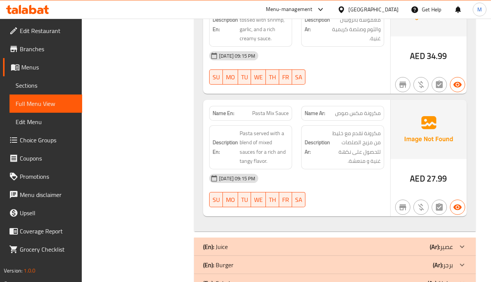
click at [370, 109] on span "مكرونة مكس صوص" at bounding box center [358, 113] width 46 height 8
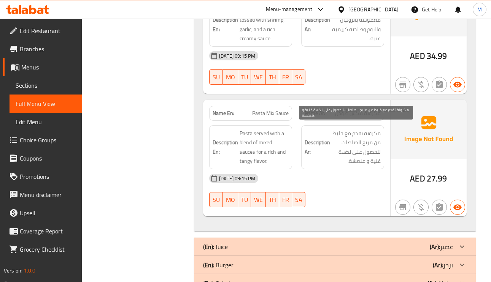
click at [371, 133] on span "مكرونة تقدم مع خليط من مزيج الصلصات للحصول على نكهة غنية و منعشة." at bounding box center [356, 147] width 49 height 37
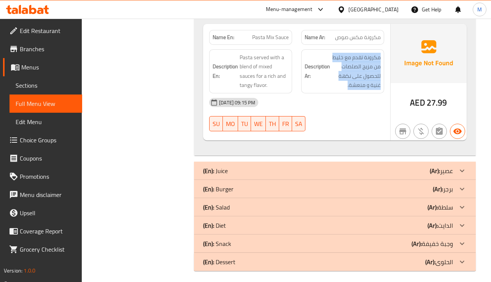
click at [426, 185] on div "(En): Burger (Ar): برجر" at bounding box center [328, 189] width 250 height 9
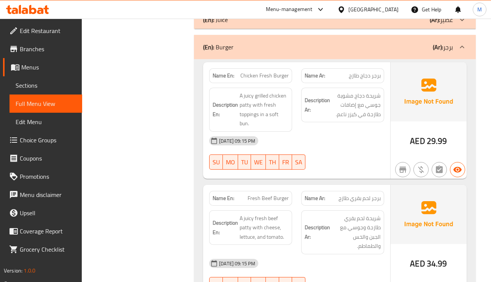
scroll to position [1914, 0]
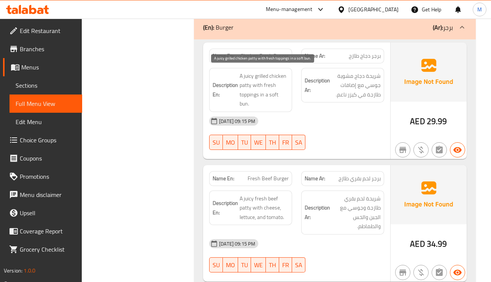
click at [244, 93] on span "A juicy grilled chicken patty with fresh toppings in a soft bun." at bounding box center [264, 89] width 49 height 37
drag, startPoint x: 244, startPoint y: 93, endPoint x: 268, endPoint y: 82, distance: 27.1
click at [268, 82] on span "A juicy grilled chicken patty with fresh toppings in a soft bun." at bounding box center [264, 89] width 49 height 37
click at [268, 81] on span "A juicy grilled chicken patty with fresh toppings in a soft bun." at bounding box center [264, 89] width 49 height 37
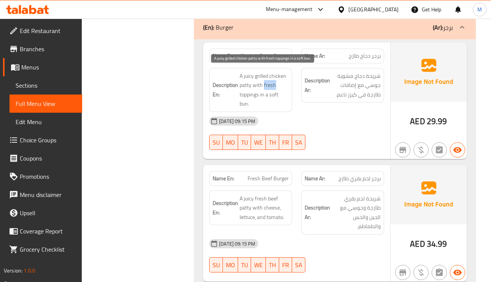
click at [268, 81] on span "A juicy grilled chicken patty with fresh toppings in a soft bun." at bounding box center [264, 89] width 49 height 37
click at [248, 92] on span "A juicy grilled chicken patty with fresh toppings in a soft bun." at bounding box center [264, 89] width 49 height 37
click at [270, 80] on span "A juicy grilled chicken patty with fresh toppings in a soft bun." at bounding box center [264, 89] width 49 height 37
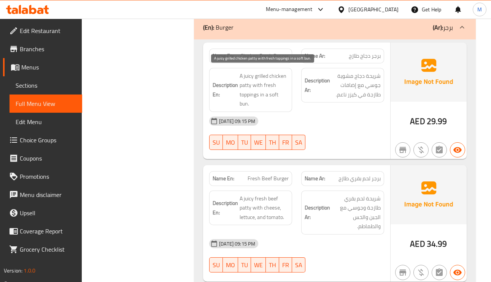
click at [247, 73] on span "A juicy grilled chicken patty with fresh toppings in a soft bun." at bounding box center [264, 89] width 49 height 37
click at [243, 92] on span "A juicy grilled chicken patty with fresh toppings in a soft bun." at bounding box center [264, 89] width 49 height 37
click at [272, 80] on span "A juicy grilled chicken patty with fresh toppings in a soft bun." at bounding box center [264, 89] width 49 height 37
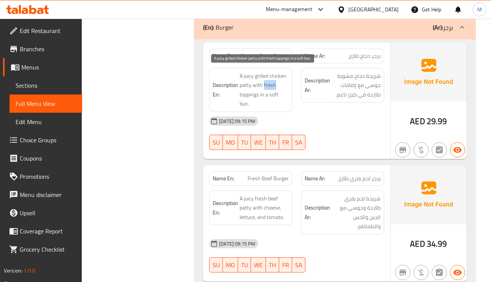
click at [272, 80] on span "A juicy grilled chicken patty with fresh toppings in a soft bun." at bounding box center [264, 89] width 49 height 37
click at [243, 92] on span "A juicy grilled chicken patty with fresh toppings in a soft bun." at bounding box center [264, 89] width 49 height 37
click at [272, 76] on span "A juicy grilled chicken patty with fresh toppings in a soft bun." at bounding box center [264, 89] width 49 height 37
click at [271, 83] on span "A juicy grilled chicken patty with fresh toppings in a soft bun." at bounding box center [264, 89] width 49 height 37
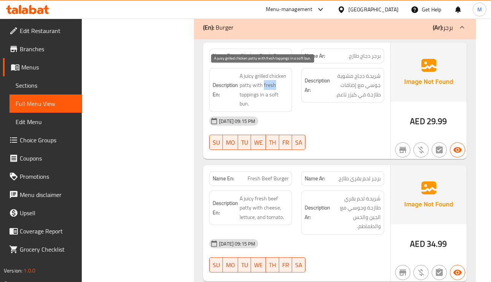
click at [271, 83] on span "A juicy grilled chicken patty with fresh toppings in a soft bun." at bounding box center [264, 89] width 49 height 37
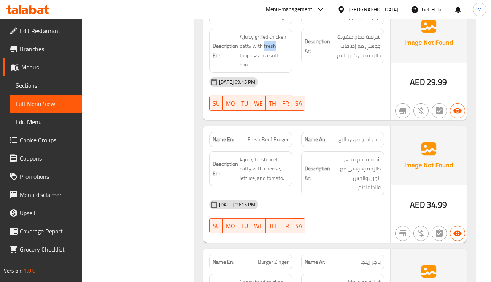
scroll to position [1971, 0]
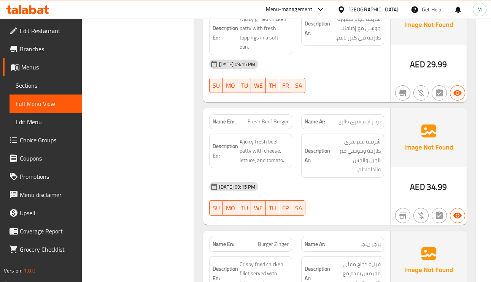
click at [374, 118] on span "برجر لحم بقري طازج" at bounding box center [359, 122] width 42 height 8
click at [247, 157] on span "A juicy fresh beef patty with cheese, lettuce, and tomato." at bounding box center [264, 151] width 49 height 28
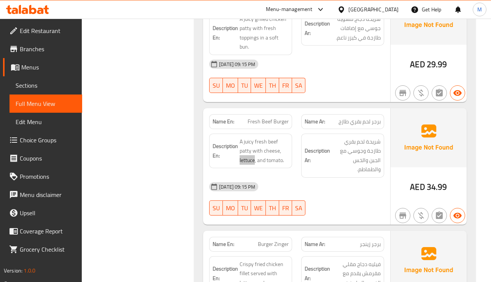
scroll to position [2028, 0]
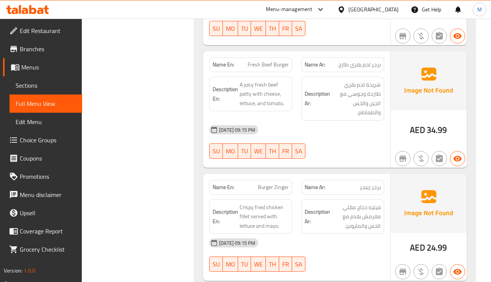
click at [275, 185] on span "Burger Zinger" at bounding box center [273, 188] width 31 height 8
click at [277, 184] on span "Burger Zinger" at bounding box center [273, 188] width 31 height 8
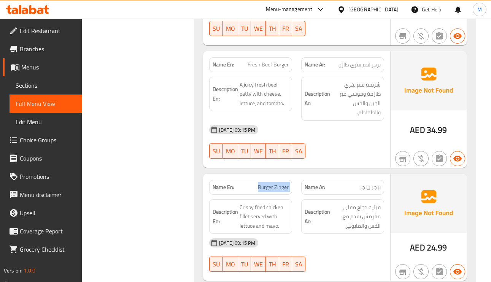
click at [277, 184] on span "Burger Zinger" at bounding box center [273, 188] width 31 height 8
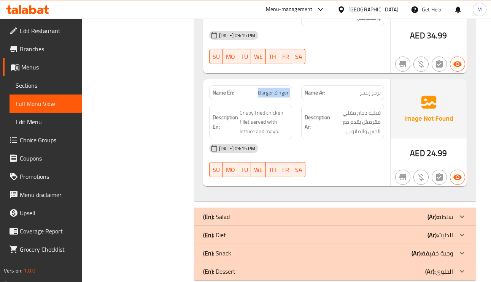
scroll to position [2134, 0]
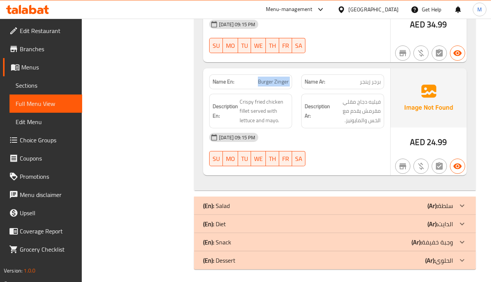
click at [459, 223] on icon at bounding box center [461, 224] width 9 height 9
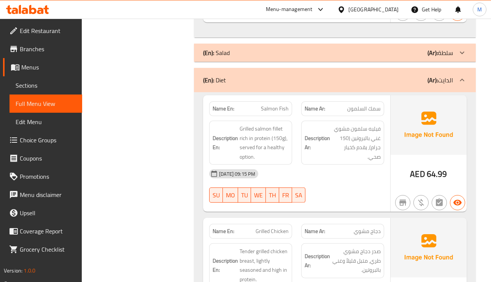
scroll to position [2305, 0]
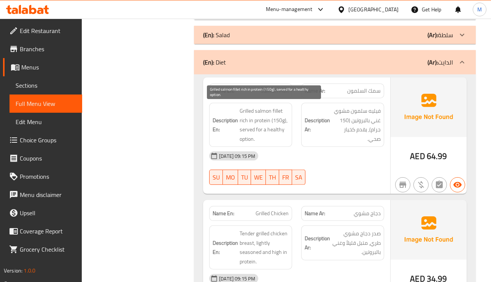
click at [242, 106] on span "Grilled salmon fillet rich in protein (150g), served for a healthy option." at bounding box center [264, 124] width 49 height 37
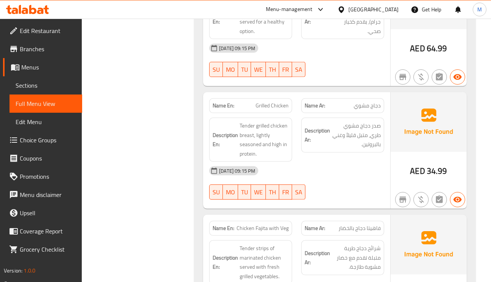
scroll to position [2419, 0]
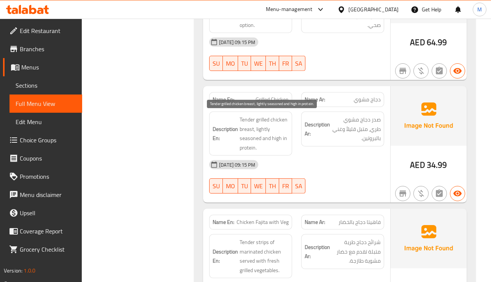
click at [265, 124] on span "Tender grilled chicken breast, lightly seasoned and high in protein." at bounding box center [264, 133] width 49 height 37
click at [263, 128] on span "Tender grilled chicken breast, lightly seasoned and high in protein." at bounding box center [264, 133] width 49 height 37
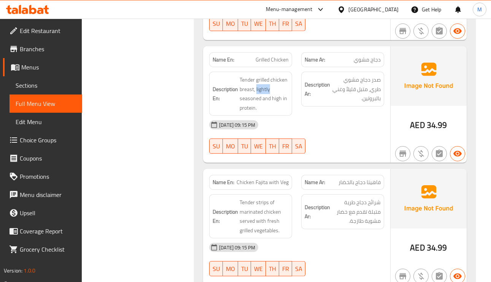
scroll to position [2476, 0]
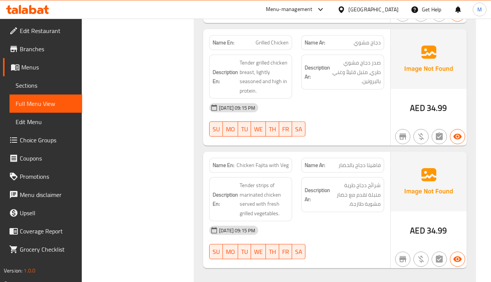
click at [366, 166] on span "فاهيتا دجاج بالخضار" at bounding box center [359, 166] width 42 height 8
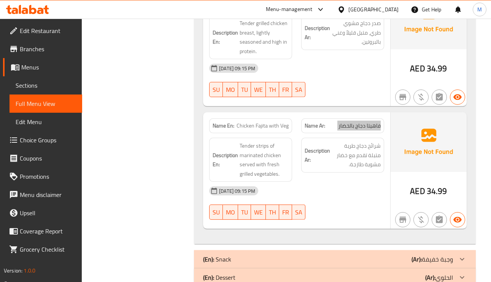
scroll to position [2533, 0]
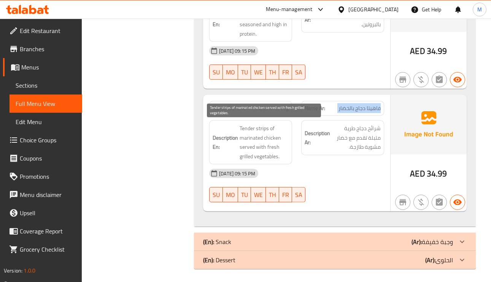
click at [253, 126] on span "Tender strips of marinated chicken served with fresh grilled vegetables." at bounding box center [264, 142] width 49 height 37
drag, startPoint x: 253, startPoint y: 126, endPoint x: 259, endPoint y: 138, distance: 13.4
click at [259, 138] on span "Tender strips of marinated chicken served with fresh grilled vegetables." at bounding box center [264, 142] width 49 height 37
click at [271, 159] on span "Tender strips of marinated chicken served with fresh grilled vegetables." at bounding box center [264, 142] width 49 height 37
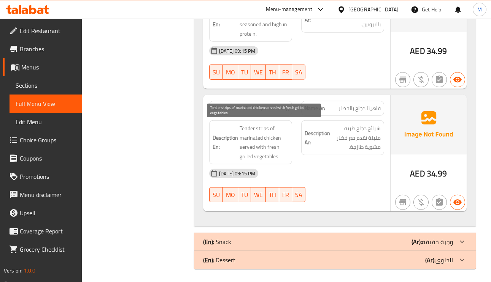
click at [271, 147] on span "Tender strips of marinated chicken served with fresh grilled vegetables." at bounding box center [264, 142] width 49 height 37
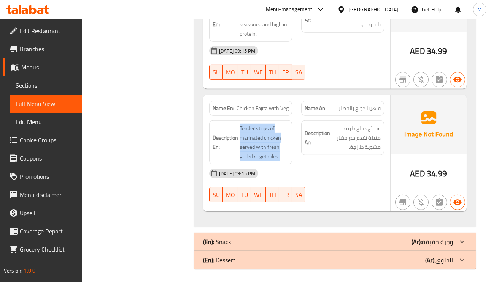
scroll to position [2534, 0]
click at [424, 243] on p "(Ar): وجبة خفيفة" at bounding box center [431, 241] width 41 height 9
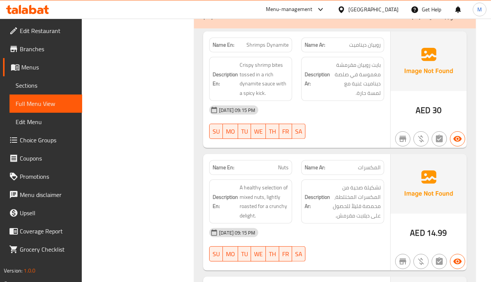
scroll to position [2705, 0]
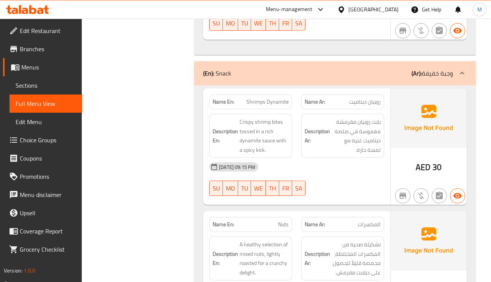
click at [282, 101] on span "Shrimps Dynamite" at bounding box center [267, 102] width 42 height 8
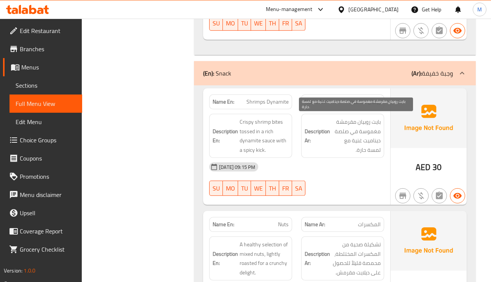
click at [368, 128] on span "بايت روبيان مقرمشة مغموسة في صلصة ديناميت غنية مع لمسة حارة." at bounding box center [356, 135] width 49 height 37
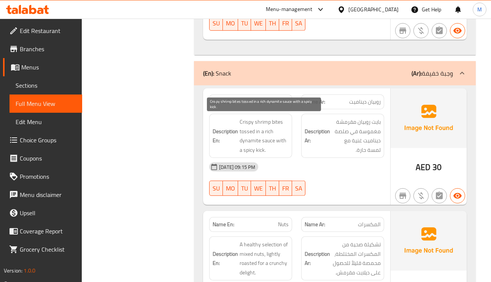
click at [257, 123] on span "Crispy shrimp bites tossed in a rich dynamite sauce with a spicy kick." at bounding box center [264, 135] width 49 height 37
click at [243, 124] on span "Crispy shrimp bites tossed in a rich dynamite sauce with a spicy kick." at bounding box center [264, 135] width 49 height 37
click at [260, 123] on span "Crispy shrimp bites tossed in a rich dynamite sauce with a spicy kick." at bounding box center [264, 135] width 49 height 37
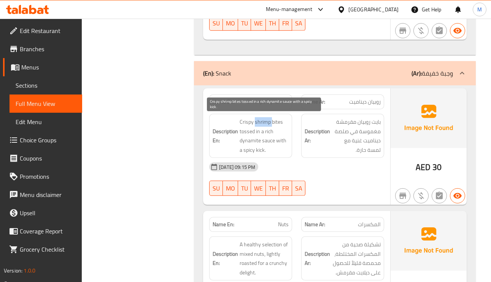
click at [260, 123] on span "Crispy shrimp bites tossed in a rich dynamite sauce with a spicy kick." at bounding box center [264, 135] width 49 height 37
click at [246, 128] on span "Crispy shrimp bites tossed in a rich dynamite sauce with a spicy kick." at bounding box center [264, 135] width 49 height 37
click at [245, 122] on span "Crispy shrimp bites tossed in a rich dynamite sauce with a spicy kick." at bounding box center [264, 135] width 49 height 37
drag, startPoint x: 245, startPoint y: 122, endPoint x: 214, endPoint y: 128, distance: 30.9
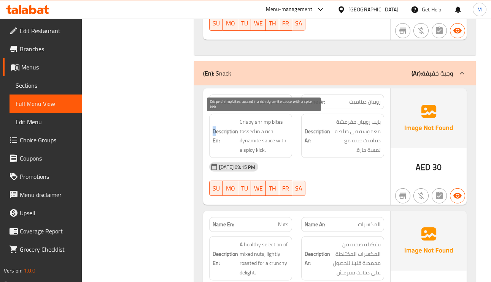
click at [214, 128] on strong "Description En:" at bounding box center [225, 136] width 25 height 19
click at [247, 127] on span "Crispy shrimp bites tossed in a rich dynamite sauce with a spicy kick." at bounding box center [264, 135] width 49 height 37
click at [258, 146] on span "Crispy shrimp bites tossed in a rich dynamite sauce with a spicy kick." at bounding box center [264, 135] width 49 height 37
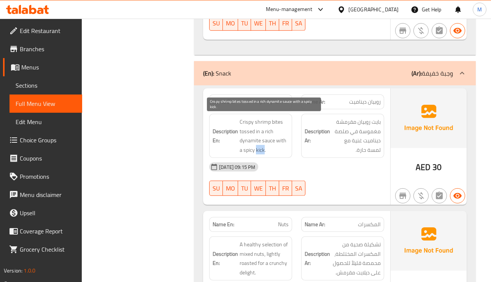
click at [258, 146] on span "Crispy shrimp bites tossed in a rich dynamite sauce with a spicy kick." at bounding box center [264, 135] width 49 height 37
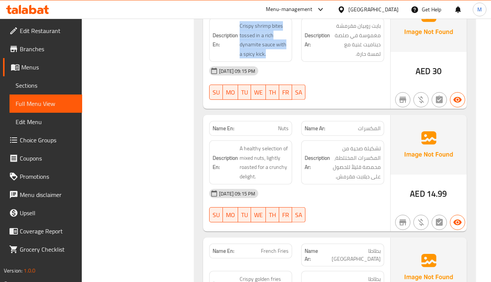
scroll to position [2819, 0]
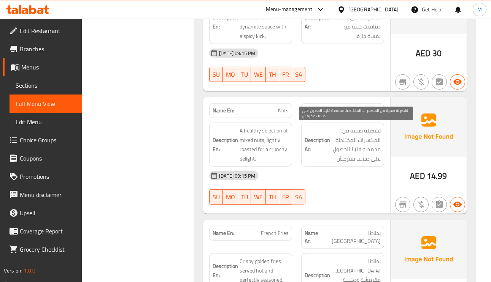
click at [352, 140] on span "تشكيلة صحية من المكسرات المختلطة، محمصة قليلاً للحصول على ديلايت مقرمش." at bounding box center [356, 144] width 49 height 37
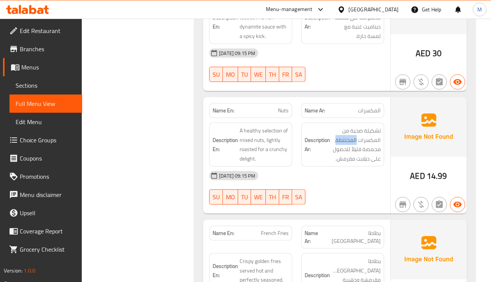
click at [273, 116] on div "Name En: Nuts" at bounding box center [250, 110] width 83 height 15
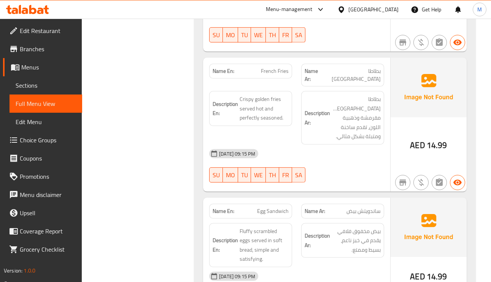
scroll to position [2990, 0]
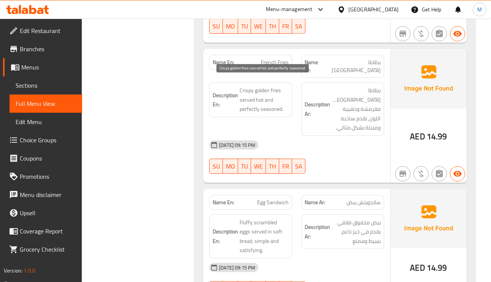
click at [269, 97] on span "Crispy golden fries served hot and perfectly seasoned." at bounding box center [264, 100] width 49 height 28
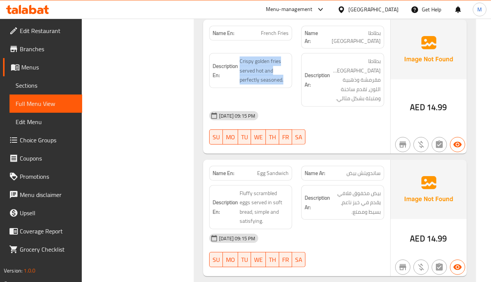
scroll to position [3047, 0]
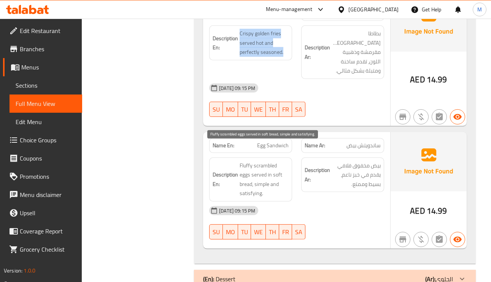
click at [266, 161] on span "Fluffy scrambled eggs served in soft bread, simple and satisfying." at bounding box center [264, 179] width 49 height 37
click at [279, 161] on span "Fluffy scrambled eggs served in soft bread, simple and satisfying." at bounding box center [264, 179] width 49 height 37
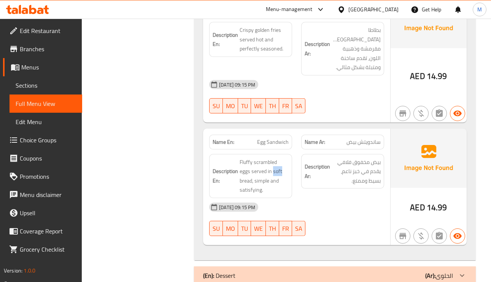
scroll to position [3051, 0]
click at [283, 135] on div "Name En: Egg Sandwich" at bounding box center [250, 142] width 83 height 15
drag, startPoint x: 371, startPoint y: 256, endPoint x: 372, endPoint y: 251, distance: 5.2
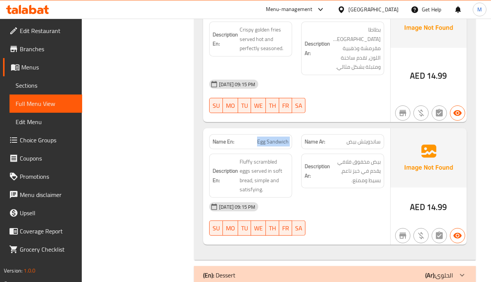
click at [371, 271] on div "(En): Dessert (Ar): الحلوى" at bounding box center [328, 275] width 250 height 9
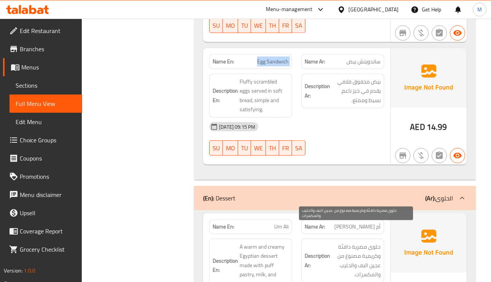
scroll to position [3192, 0]
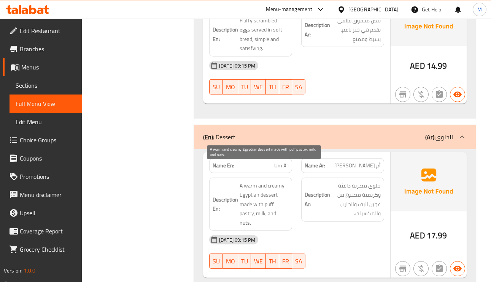
click at [245, 181] on span "A warm and creamy Egyptian dessert made with puff pastry, milk, and nuts." at bounding box center [264, 204] width 49 height 47
click at [252, 181] on span "A warm and creamy Egyptian dessert made with puff pastry, milk, and nuts." at bounding box center [264, 204] width 49 height 47
click at [254, 181] on span "A warm and creamy Egyptian dessert made with puff pastry, milk, and nuts." at bounding box center [264, 204] width 49 height 47
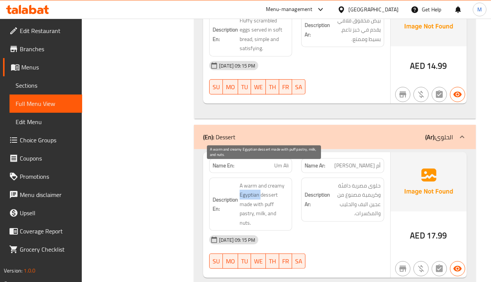
click at [254, 181] on span "A warm and creamy Egyptian dessert made with puff pastry, milk, and nuts." at bounding box center [264, 204] width 49 height 47
click at [265, 181] on span "A warm and creamy Egyptian dessert made with puff pastry, milk, and nuts." at bounding box center [264, 204] width 49 height 47
click at [252, 181] on span "A warm and creamy Egyptian dessert made with puff pastry, milk, and nuts." at bounding box center [264, 204] width 49 height 47
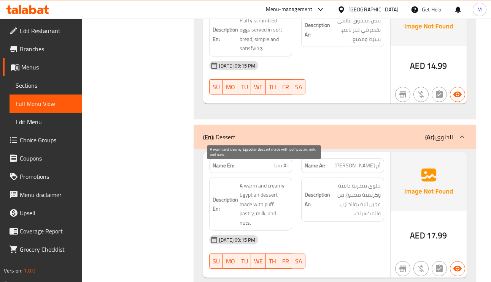
click at [248, 181] on span "A warm and creamy Egyptian dessert made with puff pastry, milk, and nuts." at bounding box center [264, 204] width 49 height 47
click at [271, 181] on span "A warm and creamy Egyptian dessert made with puff pastry, milk, and nuts." at bounding box center [264, 204] width 49 height 47
click at [247, 181] on span "A warm and creamy Egyptian dessert made with puff pastry, milk, and nuts." at bounding box center [264, 204] width 49 height 47
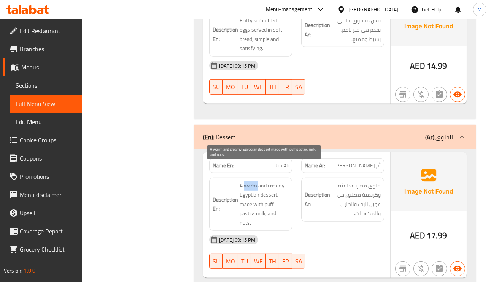
click at [247, 181] on span "A warm and creamy Egyptian dessert made with puff pastry, milk, and nuts." at bounding box center [264, 204] width 49 height 47
click at [270, 181] on span "A warm and creamy Egyptian dessert made with puff pastry, milk, and nuts." at bounding box center [264, 204] width 49 height 47
click at [244, 181] on span "A warm and creamy Egyptian dessert made with puff pastry, milk, and nuts." at bounding box center [264, 204] width 49 height 47
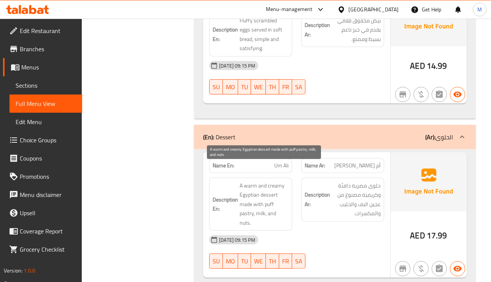
click at [247, 181] on span "A warm and creamy Egyptian dessert made with puff pastry, milk, and nuts." at bounding box center [264, 204] width 49 height 47
click at [246, 181] on span "A warm and creamy Egyptian dessert made with puff pastry, milk, and nuts." at bounding box center [264, 204] width 49 height 47
click at [260, 187] on span "A warm and creamy Egyptian dessert made with puff pastry, milk, and nuts." at bounding box center [264, 204] width 49 height 47
click at [282, 192] on span "A warm and creamy Egyptian dessert made with puff pastry, milk, and nuts." at bounding box center [264, 204] width 49 height 47
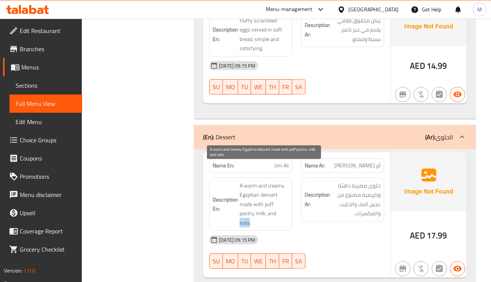
click at [282, 192] on span "A warm and creamy Egyptian dessert made with puff pastry, milk, and nuts." at bounding box center [264, 204] width 49 height 47
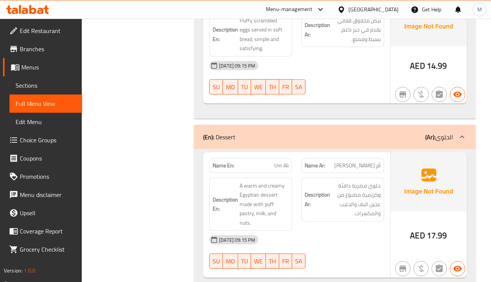
click at [274, 162] on span "Um Ali" at bounding box center [281, 166] width 14 height 8
drag, startPoint x: 274, startPoint y: 145, endPoint x: 276, endPoint y: 139, distance: 6.7
click at [275, 162] on span "Um Ali" at bounding box center [281, 166] width 14 height 8
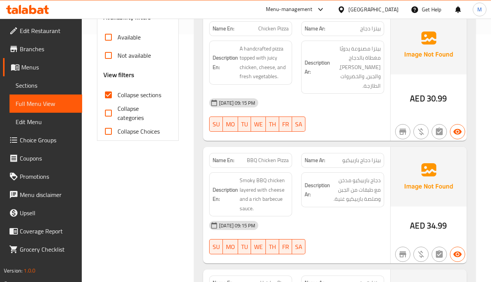
scroll to position [254, 0]
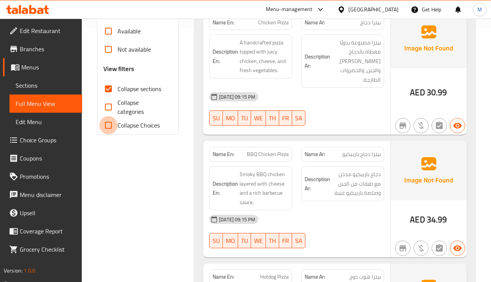
click at [107, 121] on input "Collapse Choices" at bounding box center [108, 125] width 18 height 18
click at [108, 124] on input "Collapse Choices" at bounding box center [108, 125] width 18 height 18
checkbox input "false"
click at [106, 106] on input "Collapse categories" at bounding box center [108, 107] width 18 height 18
checkbox input "true"
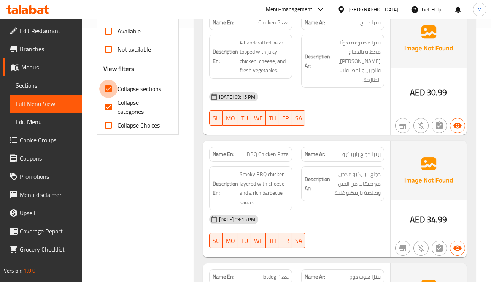
click at [108, 90] on input "Collapse sections" at bounding box center [108, 89] width 18 height 18
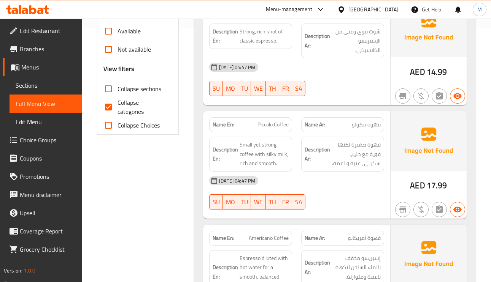
click at [108, 90] on input "Collapse sections" at bounding box center [108, 89] width 18 height 18
checkbox input "true"
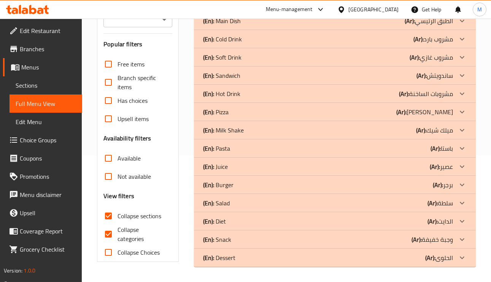
scroll to position [127, 0]
click at [448, 206] on p "(Ar): سلطة" at bounding box center [439, 203] width 25 height 9
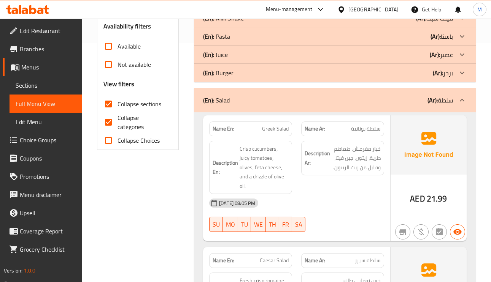
scroll to position [241, 0]
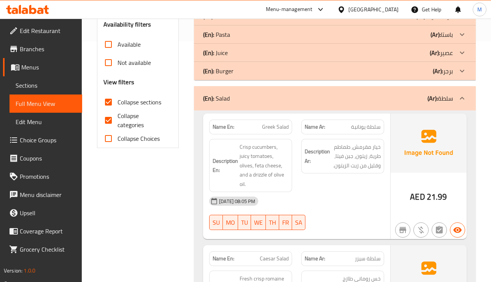
click at [267, 122] on div "Name En: Greek Salad" at bounding box center [250, 127] width 83 height 15
click at [284, 129] on span "Greek Salad" at bounding box center [275, 127] width 27 height 8
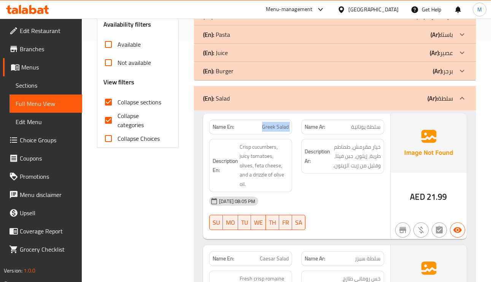
click at [284, 129] on span "Greek Salad" at bounding box center [275, 127] width 27 height 8
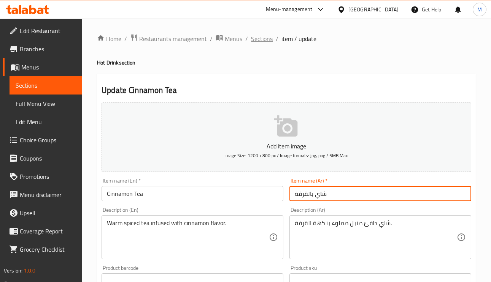
click at [252, 34] on span "Sections" at bounding box center [262, 38] width 22 height 9
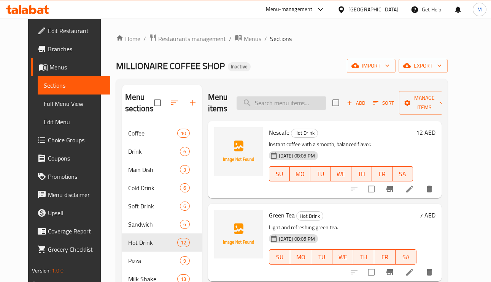
click at [292, 102] on input "search" at bounding box center [281, 103] width 90 height 13
paste input "Karkade Hot"
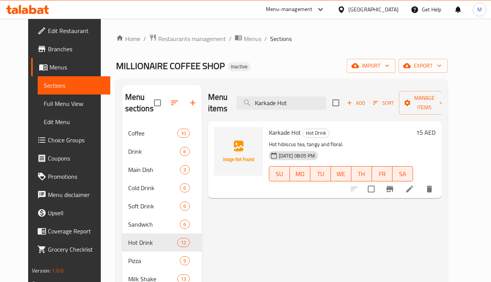
type input "Karkade Hot"
click at [414, 192] on icon at bounding box center [409, 189] width 9 height 9
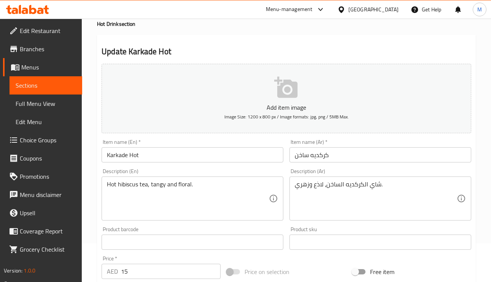
scroll to position [114, 0]
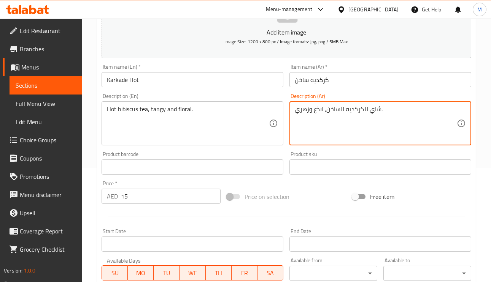
click at [316, 111] on textarea "شاي الكركديه الساخن، لاذع وزهري." at bounding box center [376, 124] width 162 height 36
type textarea "شاي الكركديه الساخن، منعش وزهري."
click at [357, 81] on input "كركديه ساخن" at bounding box center [380, 79] width 182 height 15
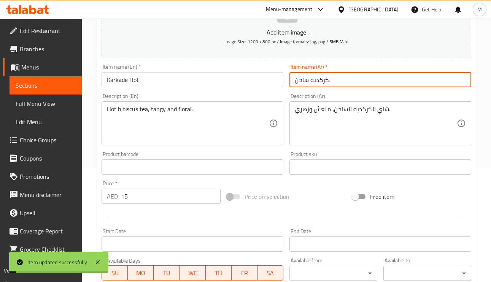
type input "كركديه ساخن"
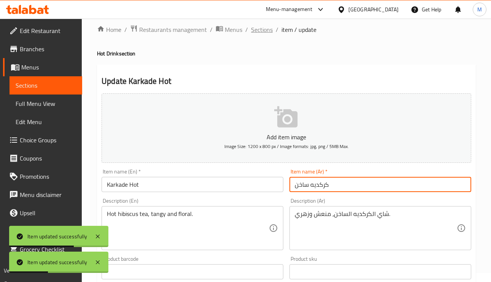
scroll to position [0, 0]
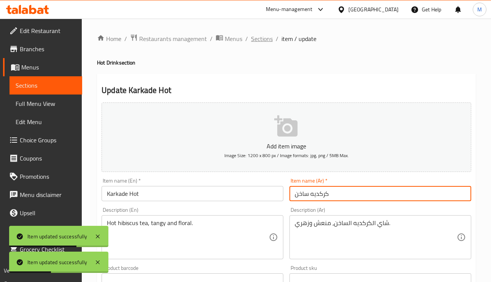
click at [258, 36] on span "Sections" at bounding box center [262, 38] width 22 height 9
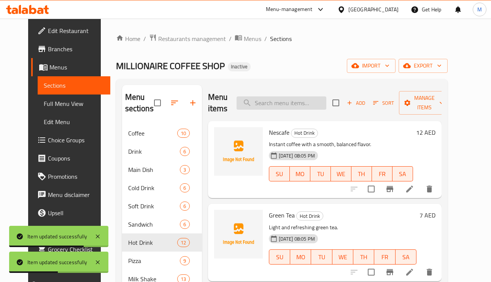
click at [274, 100] on input "search" at bounding box center [281, 103] width 90 height 13
paste input "Sahlab"
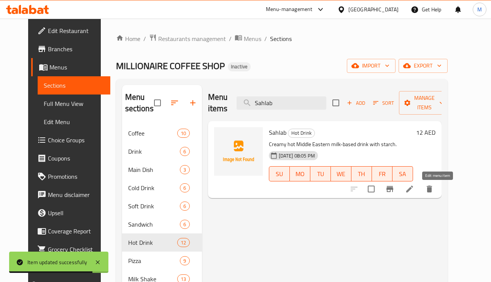
type input "Sahlab"
click at [414, 190] on icon at bounding box center [409, 189] width 9 height 9
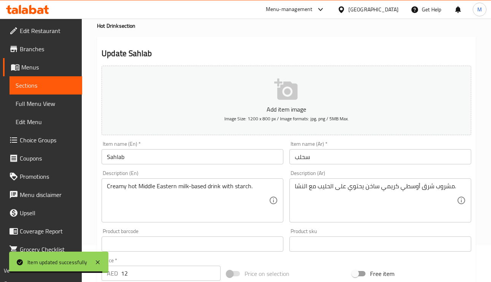
scroll to position [57, 0]
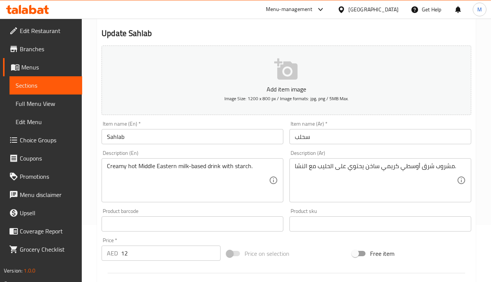
click at [343, 169] on textarea "مشروب شرق أوسطي كريمي ساخن يحتوي على الحليب مع النشا." at bounding box center [376, 181] width 162 height 36
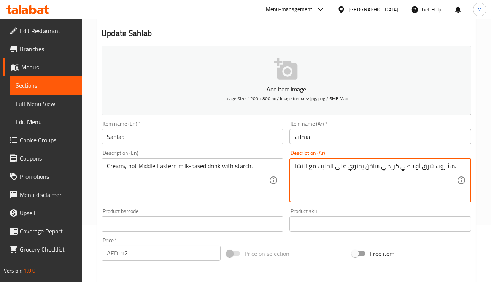
click at [357, 163] on textarea "مشروب شرق أوسطي كريمي ساخن يحتوي على الحليب مع النشا." at bounding box center [376, 181] width 162 height 36
click at [344, 163] on textarea "مشروب شرق أوسطي كريمي ساخن على الحليب مع النشا." at bounding box center [376, 181] width 162 height 36
click at [341, 171] on textarea "مشروب شرق أوسطي كريمي ساخن على الحليب مع النشا." at bounding box center [376, 181] width 162 height 36
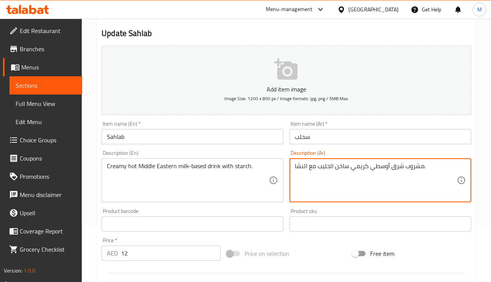
click at [404, 168] on textarea "مشروب شرق أوسطي كريمي ساخن الحليب مع النشا." at bounding box center [376, 181] width 162 height 36
drag, startPoint x: 404, startPoint y: 169, endPoint x: 411, endPoint y: 179, distance: 12.7
click at [422, 178] on textarea "مشروب شرق أوسطي كريمي ساخن الحليب مع النشا." at bounding box center [376, 181] width 162 height 36
click at [334, 168] on textarea "مشروب شرق أوسطي كريمي ساخن الحليب مع النشا." at bounding box center [376, 181] width 162 height 36
click at [351, 167] on textarea "مشروب شرق أوسطي كريمي ساخنأساسه الحليب مع النشا." at bounding box center [376, 181] width 162 height 36
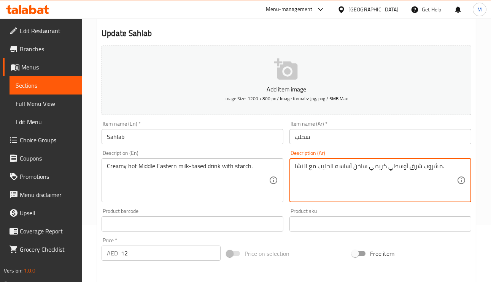
type textarea "مشروب شرق أوسطي كريمي ساخن أساسه الحليب مع النشا."
click at [335, 146] on div "Item name (Ar)   * سحلب Item name (Ar) *" at bounding box center [380, 132] width 188 height 29
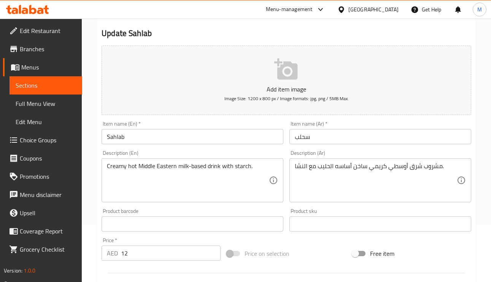
click at [338, 143] on input "سحلب" at bounding box center [380, 136] width 182 height 15
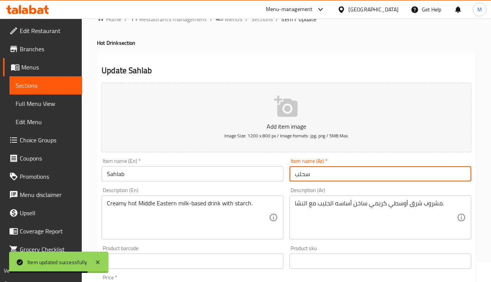
scroll to position [0, 0]
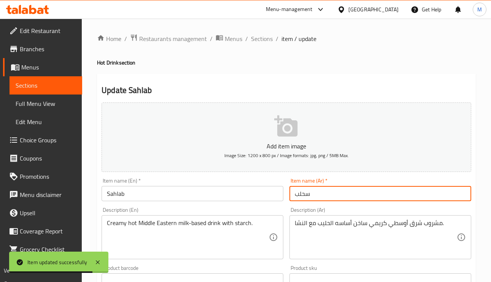
click at [29, 29] on span "Edit Restaurant" at bounding box center [48, 30] width 56 height 9
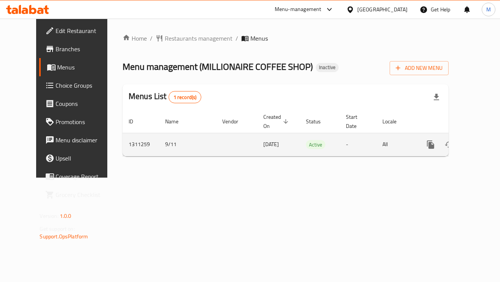
click at [476, 138] on div "enhanced table" at bounding box center [457, 145] width 73 height 18
click at [481, 141] on icon "enhanced table" at bounding box center [485, 144] width 9 height 9
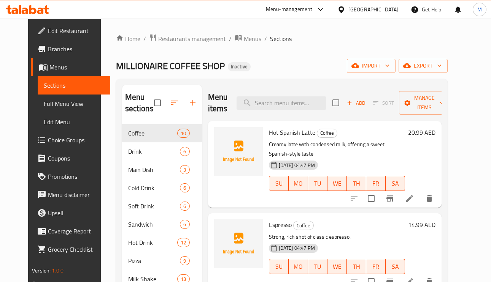
click at [44, 99] on span "Full Menu View" at bounding box center [74, 103] width 60 height 9
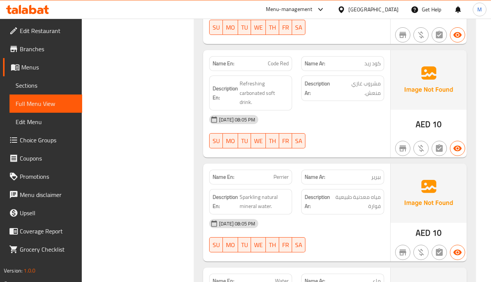
scroll to position [1255, 0]
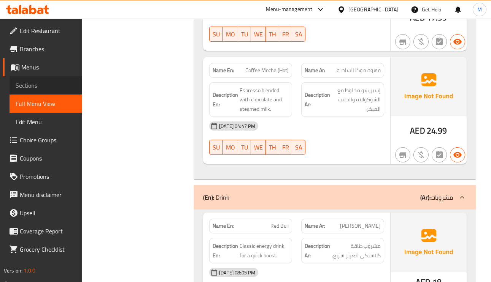
click at [52, 86] on span "Sections" at bounding box center [46, 85] width 60 height 9
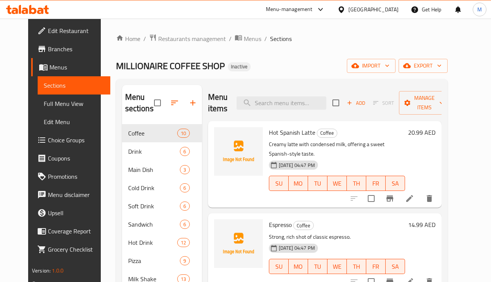
click at [294, 97] on div "Menu items Add Sort Manage items" at bounding box center [324, 103] width 233 height 36
paste input "Nutella"
click at [294, 97] on input "search" at bounding box center [281, 103] width 90 height 13
type input "Nutella"
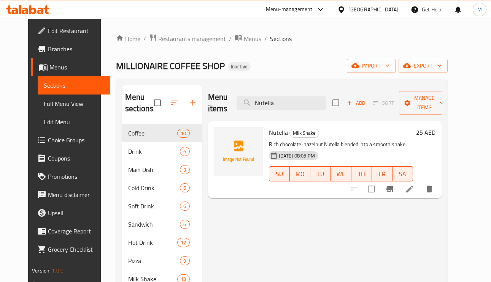
click at [420, 192] on li at bounding box center [409, 189] width 21 height 14
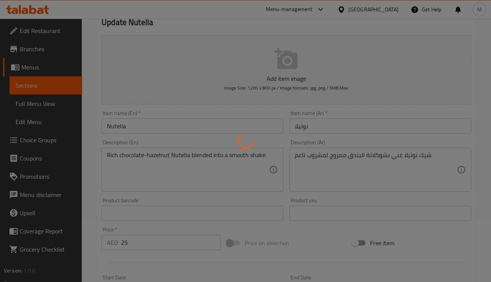
scroll to position [114, 0]
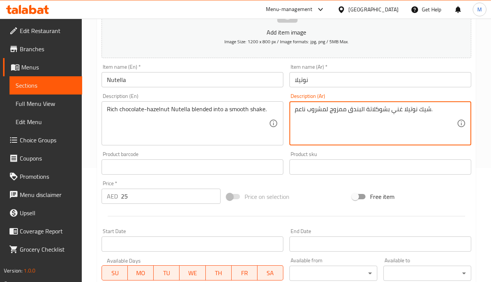
click at [317, 107] on textarea "شيك نوتيلا غني بشوكلاتة البندق ممزوج لمشروب ناعم." at bounding box center [376, 124] width 162 height 36
click at [422, 108] on textarea "شيك نوتيلا غني بشوكلاتة البندق ممزوج لمشروب ناعم." at bounding box center [376, 124] width 162 height 36
click at [423, 108] on textarea "شيك نوتيلا غني بشوكلاتة البندق ممزوج لمشروب ناعم." at bounding box center [376, 124] width 162 height 36
click at [421, 107] on textarea "شيك نوتيلا غني بشوكلاتة البندق ممزوج لمشروب ناعم." at bounding box center [376, 124] width 162 height 36
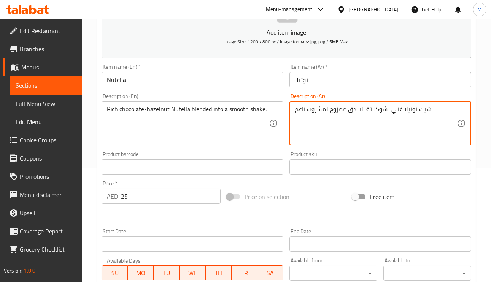
click at [426, 111] on textarea "شيك نوتيلا غني بشوكلاتة البندق ممزوج لمشروب ناعم." at bounding box center [376, 124] width 162 height 36
drag, startPoint x: 322, startPoint y: 107, endPoint x: 312, endPoint y: 109, distance: 10.1
click at [313, 109] on textarea "شيك نوتيلا غني بشوكلاتة البندق ممزوج لمشروب ناعم." at bounding box center [376, 124] width 162 height 36
click at [317, 115] on textarea "شيك نوتيلا غني بشوكلاتة البندق ممزوج لمشروب ناعم." at bounding box center [376, 124] width 162 height 36
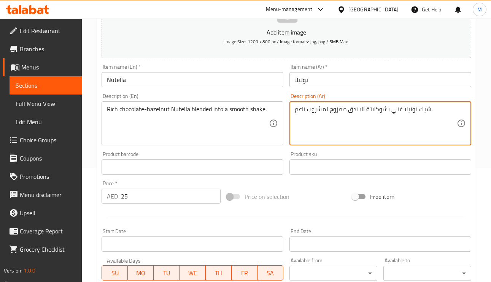
click at [319, 112] on textarea "شيك نوتيلا غني بشوكلاتة البندق ممزوج لمشروب ناعم." at bounding box center [376, 124] width 162 height 36
drag, startPoint x: 325, startPoint y: 112, endPoint x: 309, endPoint y: 112, distance: 16.3
click at [309, 112] on textarea "شيك نوتيلا غني بشوكلاتة البندق ممزوج لمشروب ناعم." at bounding box center [376, 124] width 162 height 36
paste textarea "شيك"
click at [416, 108] on textarea "شيك نوتيلا غني بشوكلاتة البندق ممزوج لشيك ناعم." at bounding box center [376, 124] width 162 height 36
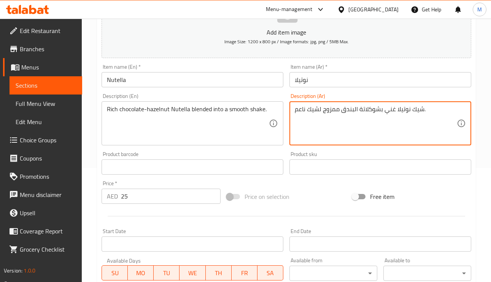
click at [416, 108] on textarea "شيك نوتيلا غني بشوكلاتة البندق ممزوج لشيك ناعم." at bounding box center [376, 124] width 162 height 36
click at [381, 110] on textarea "شيك نوتيلا غني بشوكلاتة البندق ممزوج لشيك ناعم." at bounding box center [376, 124] width 162 height 36
drag, startPoint x: 352, startPoint y: 106, endPoint x: 363, endPoint y: 110, distance: 12.0
click at [375, 114] on textarea "شيك نوتيلا غني بشوكلاتة البندق ممزوج لشيك ناعم." at bounding box center [376, 124] width 162 height 36
drag, startPoint x: 379, startPoint y: 109, endPoint x: 382, endPoint y: 111, distance: 4.4
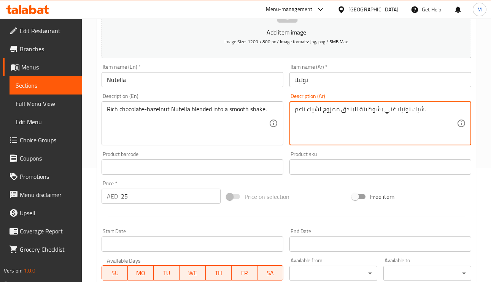
click at [384, 113] on textarea "شيك نوتيلا غني بشوكلاتة البندق ممزوج لشيك ناعم." at bounding box center [376, 124] width 162 height 36
drag, startPoint x: 380, startPoint y: 109, endPoint x: 359, endPoint y: 108, distance: 21.3
click at [359, 108] on textarea "شيك نوتيلا غني بشوكلاتة البندق ممزوج لشيك ناعم." at bounding box center [376, 124] width 162 height 36
click at [397, 109] on textarea "شيك نوتيلا غني البندق ممزوج لشيك ناعم." at bounding box center [376, 124] width 162 height 36
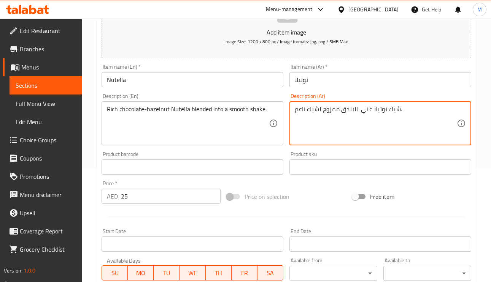
drag, startPoint x: 394, startPoint y: 109, endPoint x: 398, endPoint y: 107, distance: 4.6
click at [398, 107] on div "شيك نوتيلا غني البندق ممزوج لشيك ناعم. Description (Ar)" at bounding box center [380, 124] width 182 height 44
click at [397, 107] on textarea "شيك نوتيلا غني البندق ممزوج لشيك ناعم." at bounding box center [376, 124] width 162 height 36
click at [393, 109] on textarea "شيك نوتيلا غني البندق ممزوج لشيك ناعم." at bounding box center [376, 124] width 162 height 36
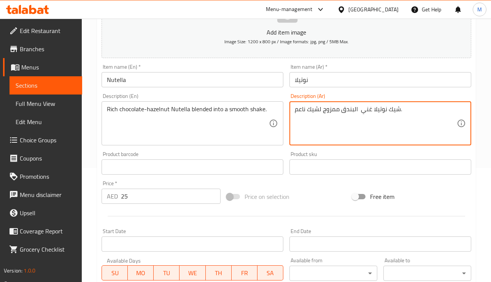
click at [393, 109] on textarea "شيك نوتيلا غني البندق ممزوج لشيك ناعم." at bounding box center [376, 124] width 162 height 36
paste textarea "كلاتة"
click at [360, 112] on textarea "شوكلاتة نوتيلا غني البندق ممزوج لشيك ناعم." at bounding box center [376, 124] width 162 height 36
click at [356, 112] on textarea "شوكلاتة نوتيلا غنية البندق ممزوج لشيك ناعم." at bounding box center [376, 124] width 162 height 36
click at [360, 111] on textarea "شوكلاتة نوتيلا غنية بالبندق ممزوج لشيك ناعم." at bounding box center [376, 124] width 162 height 36
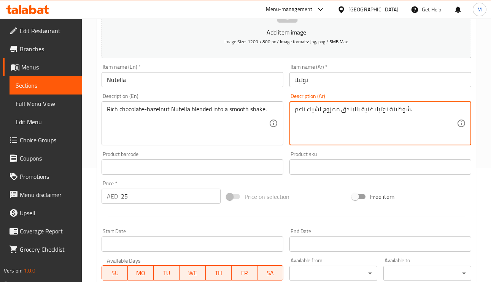
type textarea "شوكلاتة نوتيلا غنية بالبندق ممزوج لشيك ناعم."
click at [360, 80] on input "نوتيلا" at bounding box center [380, 79] width 182 height 15
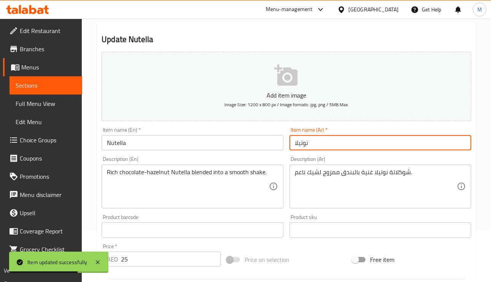
scroll to position [0, 0]
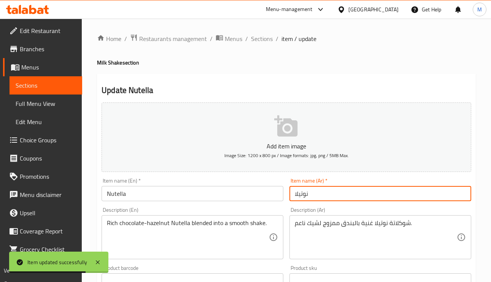
drag, startPoint x: 256, startPoint y: 36, endPoint x: 271, endPoint y: 59, distance: 27.0
click at [256, 36] on span "Sections" at bounding box center [262, 38] width 22 height 9
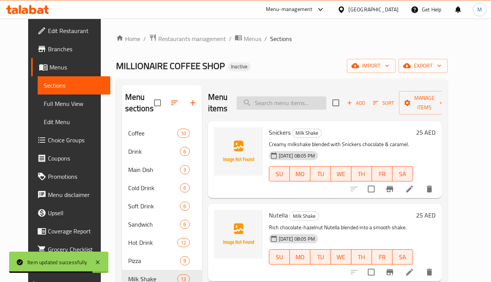
click at [311, 98] on input "search" at bounding box center [281, 103] width 90 height 13
paste input "Oreo"
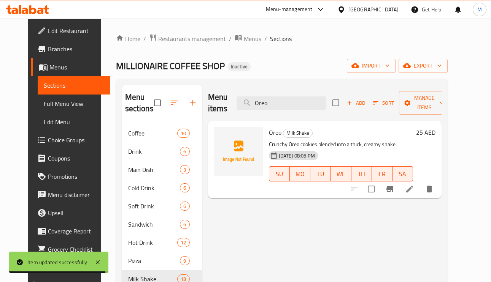
type input "Oreo"
click at [420, 195] on li at bounding box center [409, 189] width 21 height 14
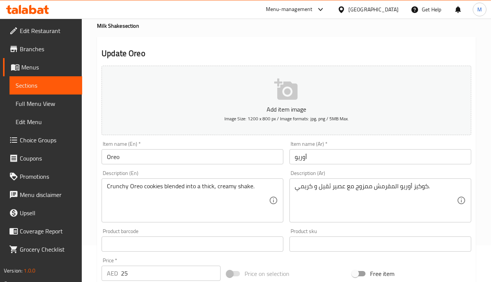
scroll to position [57, 0]
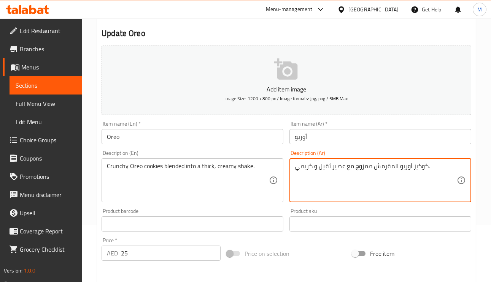
click at [334, 168] on textarea "كوكيز أوريو المقرمش ممزوج مع عصير ثقيل و كريمي." at bounding box center [376, 181] width 162 height 36
click at [324, 167] on textarea "كوكيز أوريو المقرمش ممزوج مع شيك ثقيل و كريمي." at bounding box center [376, 181] width 162 height 36
type textarea "كوكيز أوريو المقرمش ممزوج مع شيك ثقيل و كريمي."
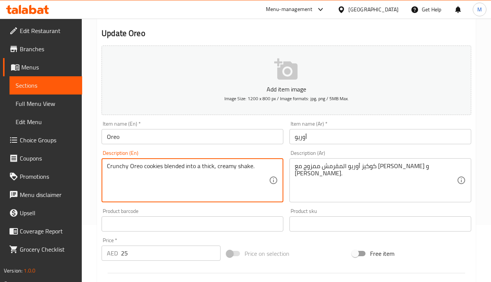
click at [247, 167] on textarea "Crunchy Oreo cookies blended into a thick, creamy shake." at bounding box center [188, 181] width 162 height 36
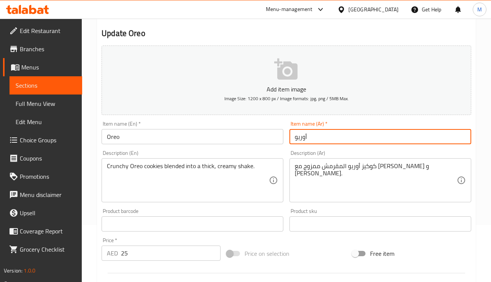
click at [332, 141] on input "أوريو" at bounding box center [380, 136] width 182 height 15
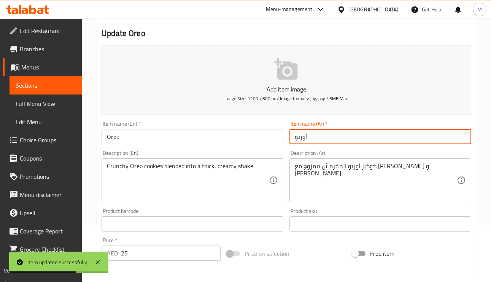
click at [341, 132] on input "أوريو" at bounding box center [380, 136] width 182 height 15
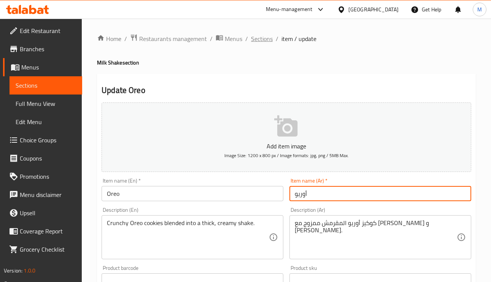
click at [251, 38] on span "Sections" at bounding box center [262, 38] width 22 height 9
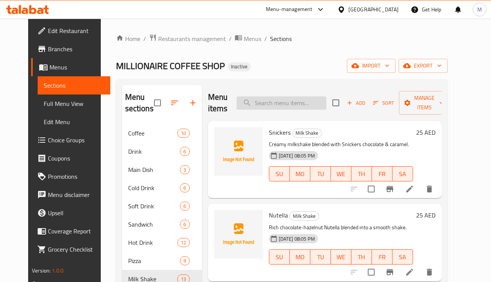
click at [299, 103] on input "search" at bounding box center [281, 103] width 90 height 13
paste input "Mars"
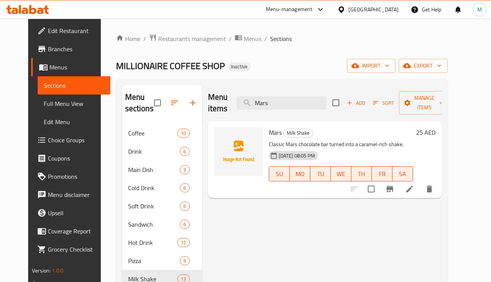
type input "Mars"
click at [414, 192] on icon at bounding box center [409, 189] width 9 height 9
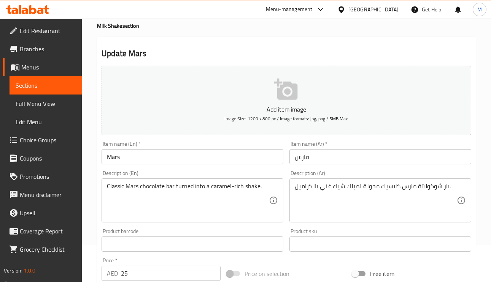
scroll to position [57, 0]
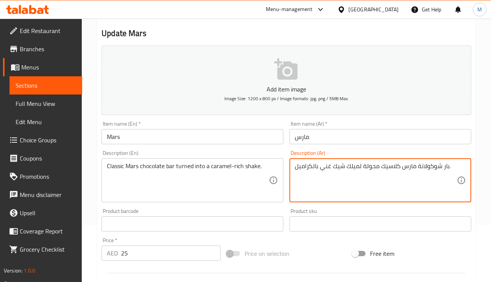
drag, startPoint x: 346, startPoint y: 167, endPoint x: 342, endPoint y: 172, distance: 6.5
click at [335, 176] on textarea "بار شوكولاتة مارس كلاسيك محولة لميلك شيك غني بالكراميل." at bounding box center [376, 181] width 162 height 36
drag, startPoint x: 358, startPoint y: 165, endPoint x: 350, endPoint y: 165, distance: 7.6
click at [345, 164] on textarea "بار شوكولاتة مارس كلاسيك محولة لميلك شيك غني بالكراميل." at bounding box center [376, 181] width 162 height 36
drag, startPoint x: 363, startPoint y: 180, endPoint x: 379, endPoint y: 185, distance: 16.7
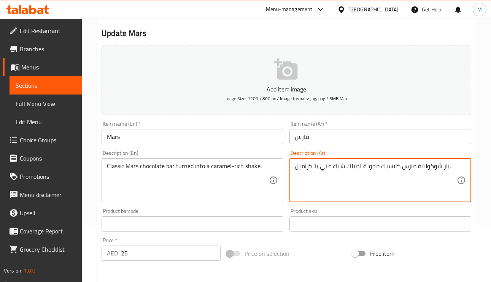
click at [379, 185] on textarea "بار شوكولاتة مارس كلاسيك محولة لميلك شيك غني بالكراميل." at bounding box center [376, 181] width 162 height 36
drag, startPoint x: 358, startPoint y: 167, endPoint x: 343, endPoint y: 166, distance: 15.3
click at [343, 166] on textarea "بار شوكولاتة مارس كلاسيك محولة لميلك شيك غني بالكراميل." at bounding box center [376, 181] width 162 height 36
type textarea "بار شوكولاتة مارس كلاسيك محولة لشيك غني بالكراميل."
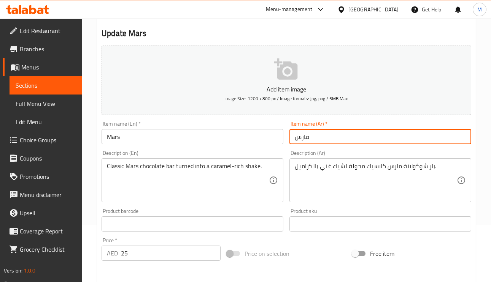
click at [338, 136] on input "مارس" at bounding box center [380, 136] width 182 height 15
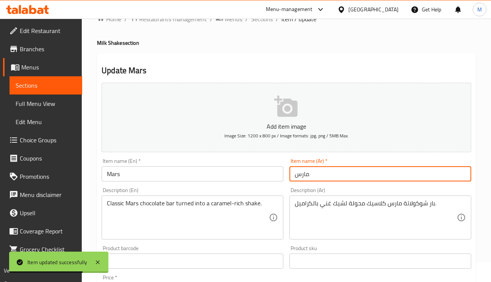
scroll to position [0, 0]
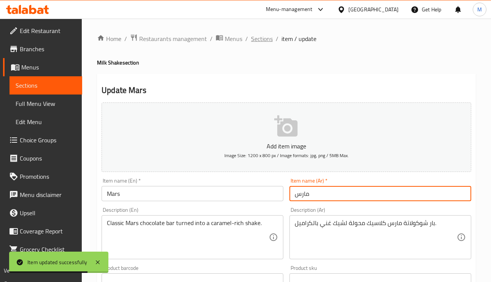
click at [263, 35] on span "Sections" at bounding box center [262, 38] width 22 height 9
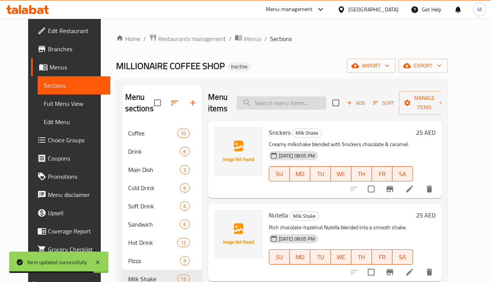
click at [305, 99] on input "search" at bounding box center [281, 103] width 90 height 13
paste input "Kit Kat"
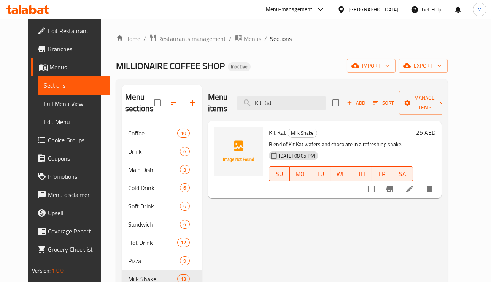
type input "Kit Kat"
click at [413, 190] on icon at bounding box center [409, 189] width 7 height 7
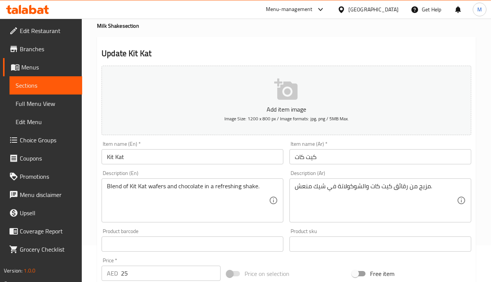
scroll to position [57, 0]
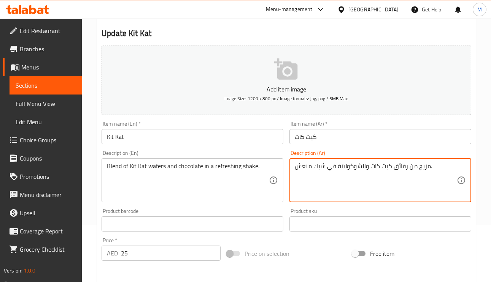
click at [404, 171] on textarea "مزيج من رقائق كيت كات والشوكولاتة في شيك منعش." at bounding box center [376, 181] width 162 height 36
type textarea "مزيج من ويفر كيت كات والشوكولاتة في [GEOGRAPHIC_DATA] منعش."
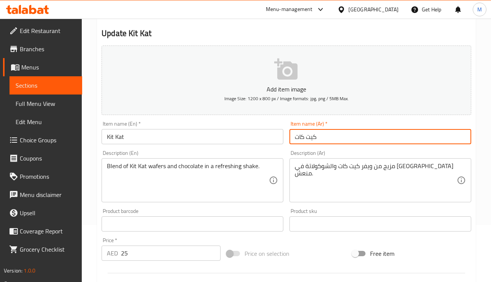
click at [357, 136] on input "كيت كات" at bounding box center [380, 136] width 182 height 15
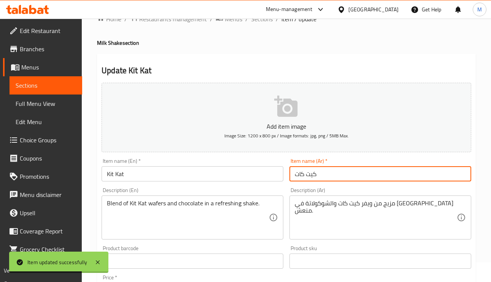
scroll to position [0, 0]
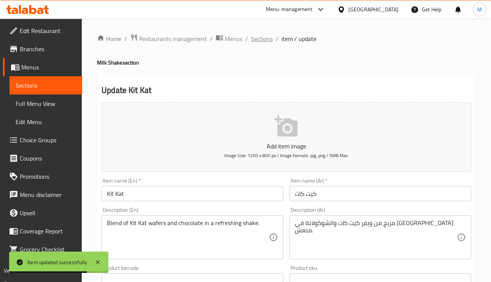
click at [263, 37] on span "Sections" at bounding box center [262, 38] width 22 height 9
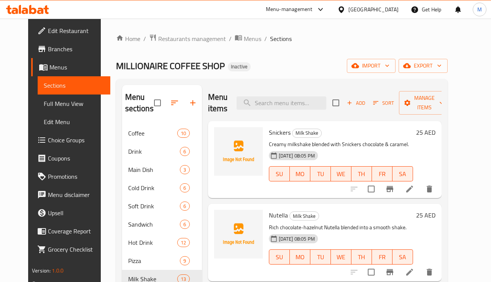
click at [308, 116] on div "Menu items Add Sort Manage items" at bounding box center [324, 103] width 233 height 36
click at [310, 103] on input "search" at bounding box center [281, 103] width 90 height 13
paste input "Pineapple"
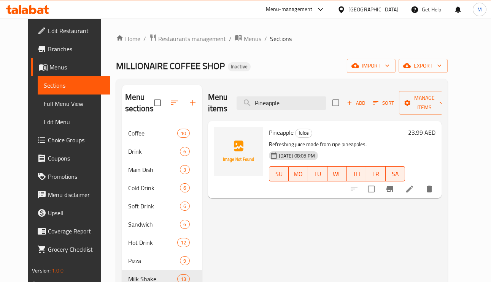
type input "Pineapple"
click at [413, 190] on icon at bounding box center [409, 189] width 7 height 7
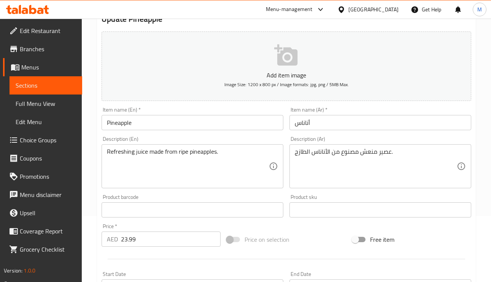
scroll to position [114, 0]
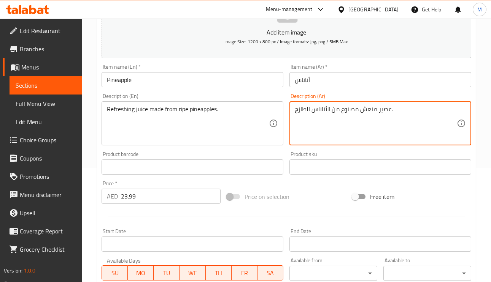
drag, startPoint x: 305, startPoint y: 109, endPoint x: 296, endPoint y: 109, distance: 9.1
type textarea "عصير منعش مصنوع من الأناناس الناضج."
click at [182, 112] on textarea "Refreshing juice made from ripe pineapples." at bounding box center [188, 124] width 162 height 36
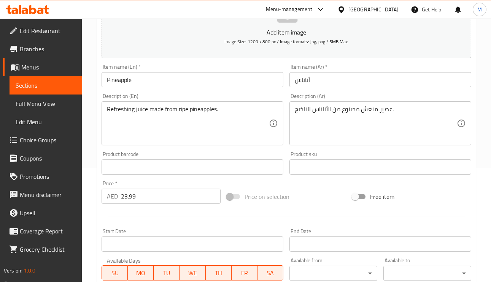
click at [184, 138] on textarea "Refreshing juice made from ripe pineapples." at bounding box center [188, 124] width 162 height 36
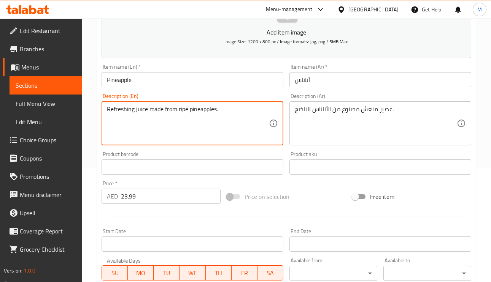
click at [364, 72] on div "Item name (Ar)   * أناناس Item name (Ar) *" at bounding box center [380, 75] width 182 height 23
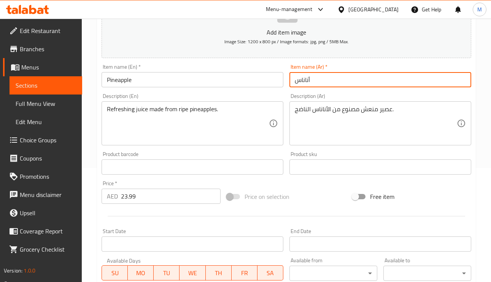
click at [362, 81] on input "أناناس" at bounding box center [380, 79] width 182 height 15
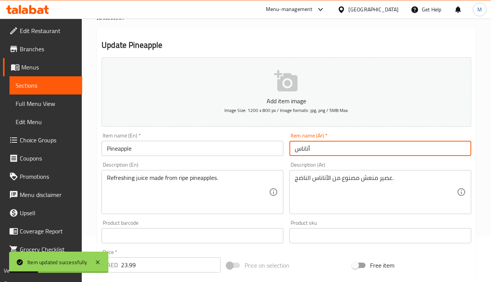
scroll to position [0, 0]
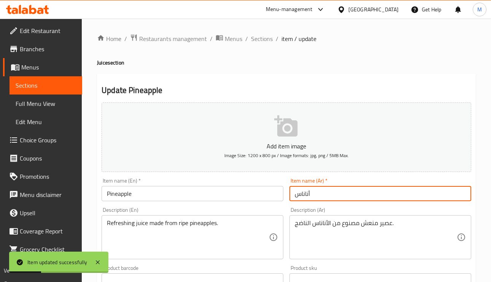
click at [254, 34] on span "Sections" at bounding box center [262, 38] width 22 height 9
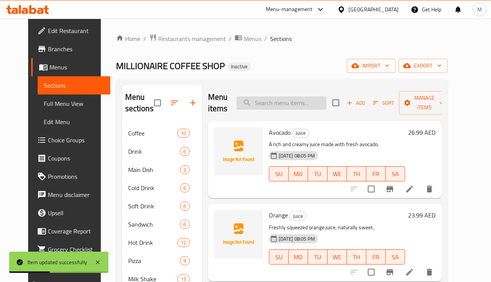
click at [286, 108] on input "search" at bounding box center [281, 103] width 90 height 13
paste input "Strawberry"
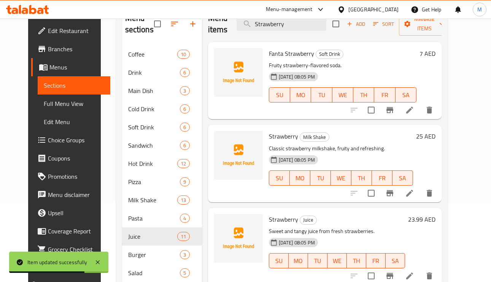
scroll to position [158, 0]
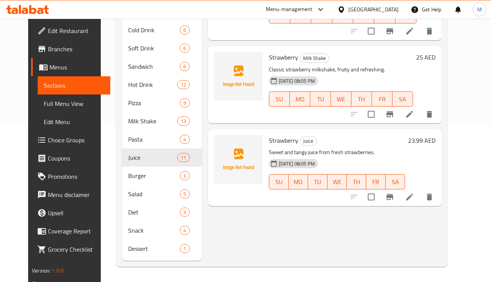
type input "Strawberry"
click at [413, 197] on icon at bounding box center [409, 197] width 7 height 7
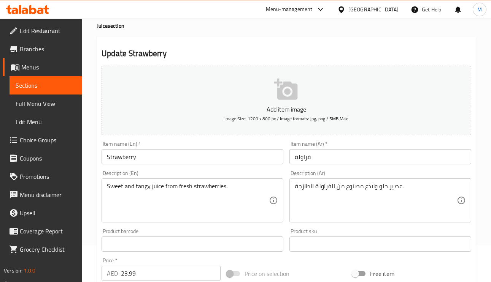
scroll to position [57, 0]
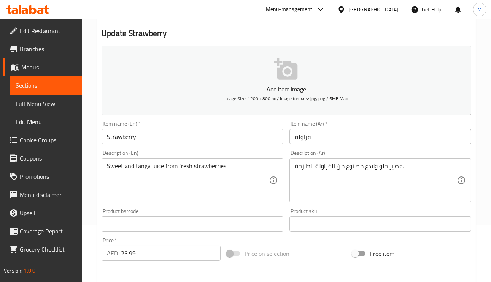
click at [156, 138] on input "Strawberry" at bounding box center [193, 136] width 182 height 15
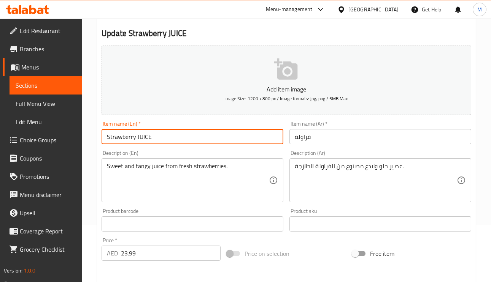
type input "Strawberry JUICE"
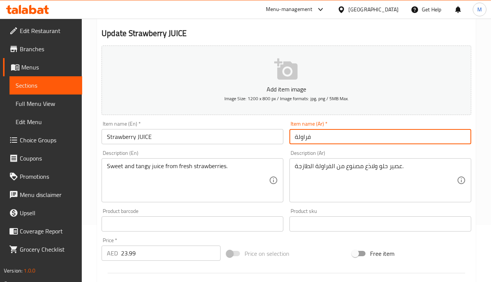
click at [295, 138] on input "فراولة" at bounding box center [380, 136] width 182 height 15
type input "عصير فراولة"
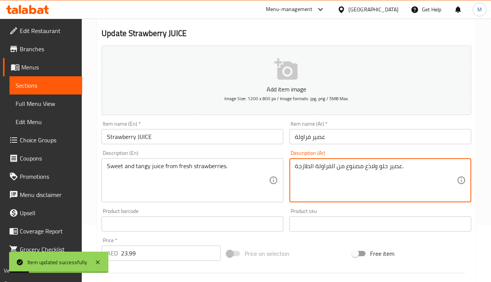
drag, startPoint x: 374, startPoint y: 168, endPoint x: 365, endPoint y: 167, distance: 9.5
click at [359, 166] on textarea "عصير حلو ومنعش مصنوع من الفراولة الطازجة." at bounding box center [376, 181] width 162 height 36
type textarea "عصير حلو ومنعش من الفراولة الطازجة."
click at [367, 138] on input "عصير فراولة" at bounding box center [380, 136] width 182 height 15
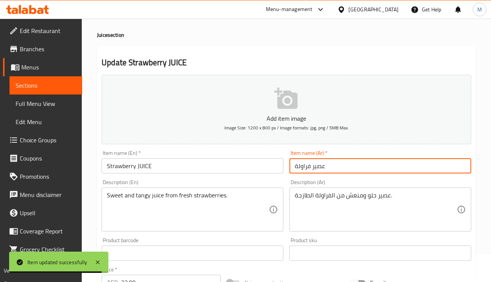
scroll to position [0, 0]
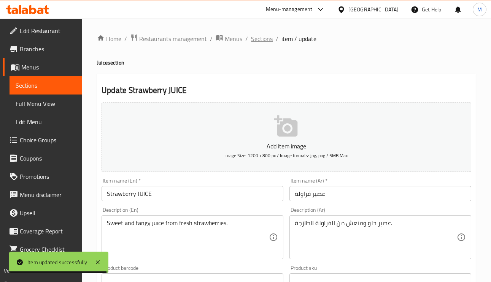
click at [264, 42] on span "Sections" at bounding box center [262, 38] width 22 height 9
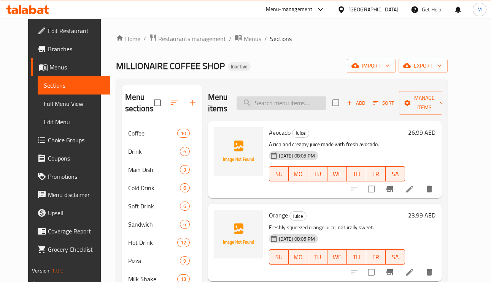
click at [308, 101] on input "search" at bounding box center [281, 103] width 90 height 13
paste input "Lemon Mint"
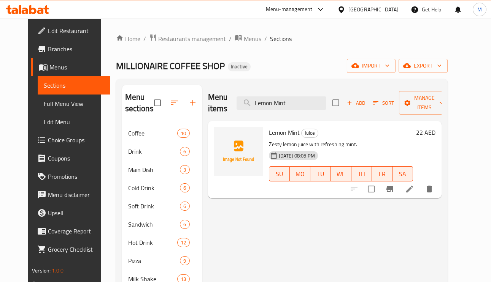
type input "Lemon Mint"
click at [420, 189] on li at bounding box center [409, 189] width 21 height 14
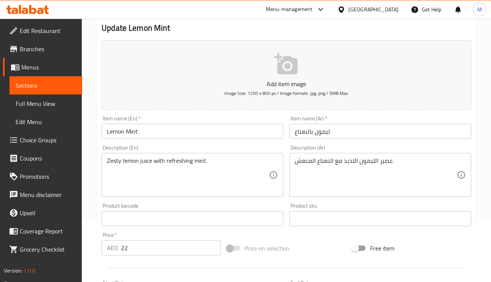
scroll to position [114, 0]
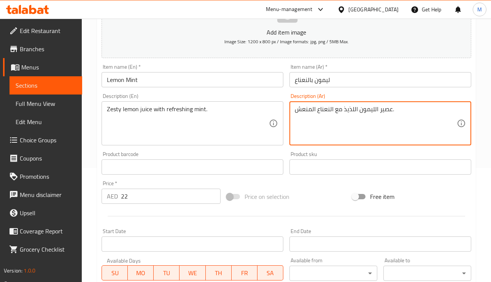
drag, startPoint x: 350, startPoint y: 110, endPoint x: 358, endPoint y: 119, distance: 11.8
click at [358, 119] on textarea "عصير الليمون اللذيذ مع النعناع المنعش." at bounding box center [376, 124] width 162 height 36
drag, startPoint x: 345, startPoint y: 112, endPoint x: 354, endPoint y: 111, distance: 8.9
click at [354, 111] on textarea "عصير الليمون اللذيذ مع النعناع المنعش." at bounding box center [376, 124] width 162 height 36
drag, startPoint x: 343, startPoint y: 110, endPoint x: 354, endPoint y: 111, distance: 10.7
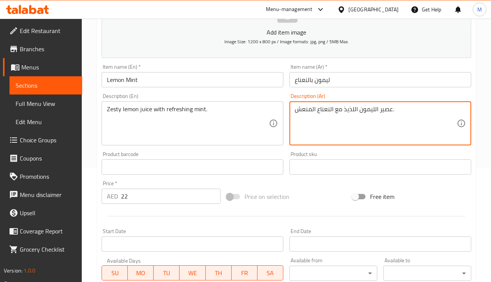
click at [354, 111] on textarea "عصير الليمون اللذيذ مع النعناع المنعش." at bounding box center [376, 124] width 162 height 36
type textarea "عصير الليمون الزيستي مع النعناع المنعش."
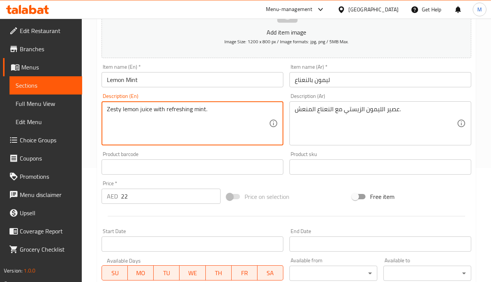
click at [115, 108] on textarea "Zesty lemon juice with refreshing mint." at bounding box center [188, 124] width 162 height 36
click at [156, 107] on textarea "Zesty lemon juice with refreshing mint." at bounding box center [188, 124] width 162 height 36
click at [160, 111] on textarea "Zesty lemon juice with refreshing mint." at bounding box center [188, 124] width 162 height 36
drag, startPoint x: 160, startPoint y: 111, endPoint x: 146, endPoint y: 120, distance: 15.9
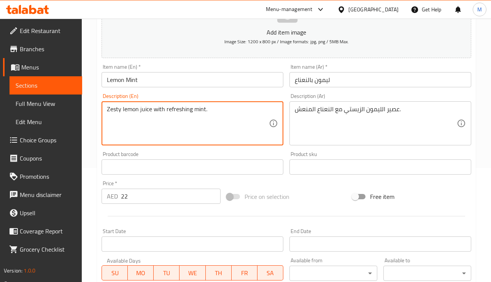
click at [146, 120] on textarea "Zesty lemon juice with refreshing mint." at bounding box center [188, 124] width 162 height 36
click at [205, 110] on textarea "Zesty lemon juice with refreshing mint." at bounding box center [188, 124] width 162 height 36
click at [199, 109] on textarea "Zesty lemon juice with refreshing mint." at bounding box center [188, 124] width 162 height 36
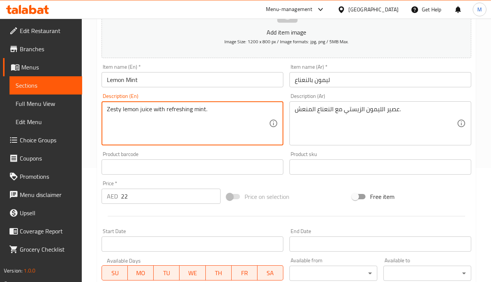
click at [198, 109] on textarea "Zesty lemon juice with refreshing mint." at bounding box center [188, 124] width 162 height 36
click at [125, 114] on textarea "Zesty lemon juice with refreshing mint." at bounding box center [188, 124] width 162 height 36
click at [197, 106] on div "Zesty lemon juice with refreshing mint. Description (En)" at bounding box center [193, 124] width 182 height 44
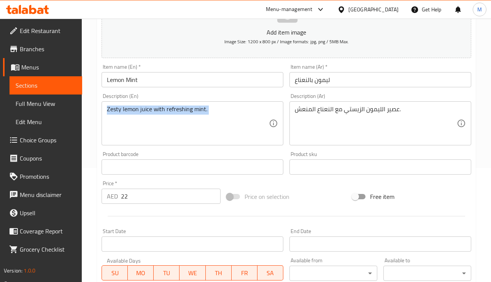
click at [197, 106] on div "Zesty lemon juice with refreshing mint. Description (En)" at bounding box center [193, 124] width 182 height 44
click at [385, 88] on div "Item name (Ar)   * ليمون بالنعناع Item name (Ar) *" at bounding box center [380, 75] width 188 height 29
click at [382, 76] on input "ليمون بالنعناع" at bounding box center [380, 79] width 182 height 15
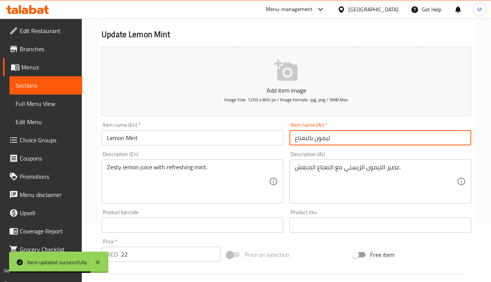
scroll to position [0, 0]
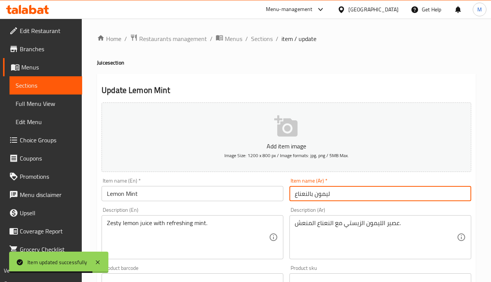
click at [259, 45] on div "Home / Restaurants management / Menus / Sections / item / update Juice section …" at bounding box center [286, 278] width 379 height 488
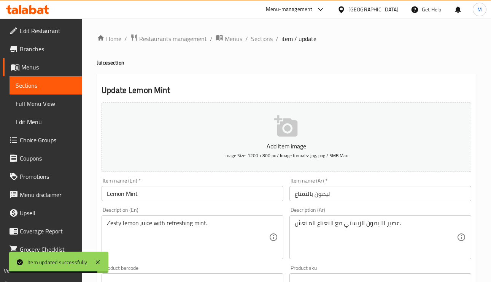
drag, startPoint x: 262, startPoint y: 35, endPoint x: 270, endPoint y: 50, distance: 17.7
click at [262, 34] on span "Sections" at bounding box center [262, 38] width 22 height 9
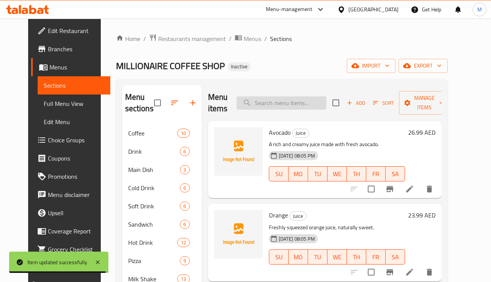
paste input "Cocktail"
click at [296, 106] on input "Cocktail" at bounding box center [281, 103] width 90 height 13
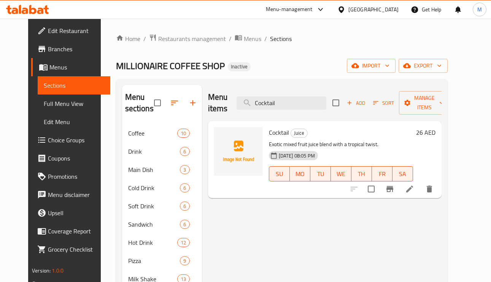
type input "Cocktail"
click at [420, 191] on li at bounding box center [409, 189] width 21 height 14
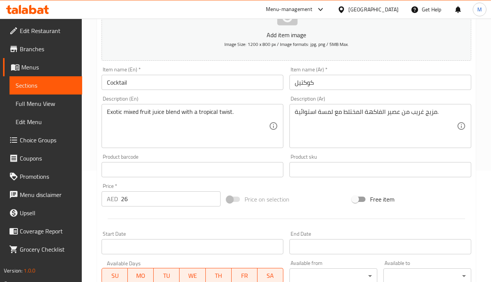
scroll to position [114, 0]
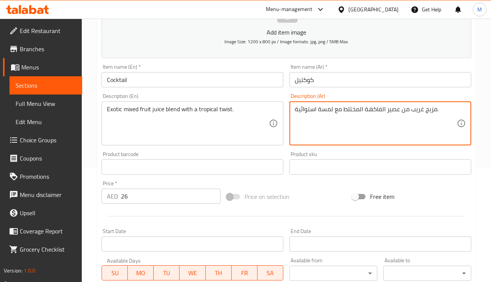
drag, startPoint x: 402, startPoint y: 110, endPoint x: 435, endPoint y: 105, distance: 33.1
click at [382, 108] on textarea "عصير الفاكهة المختلط مع لمسة استوائية." at bounding box center [376, 124] width 162 height 36
click at [365, 112] on textarea "عصير فاكهة المختلط مع لمسة استوائية." at bounding box center [376, 124] width 162 height 36
click at [325, 109] on textarea "عصير فاكهة مشكل اكزوتيك المختلط مع لمسة استوائية." at bounding box center [376, 124] width 162 height 36
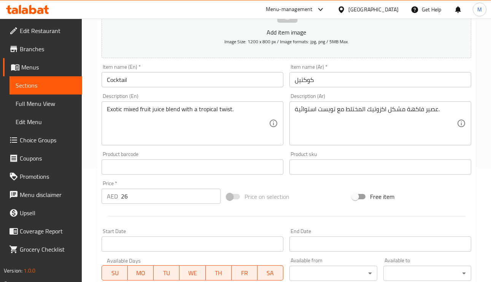
click at [348, 66] on div "Item name (Ar)   * كوكتيل Item name (Ar) *" at bounding box center [380, 75] width 182 height 23
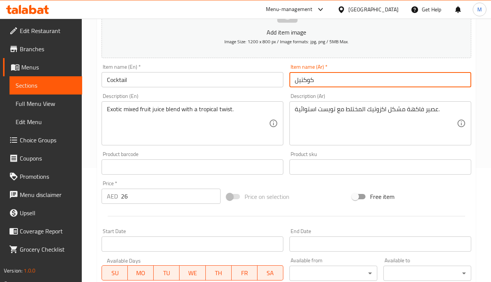
click at [341, 75] on input "كوكتيل" at bounding box center [380, 79] width 182 height 15
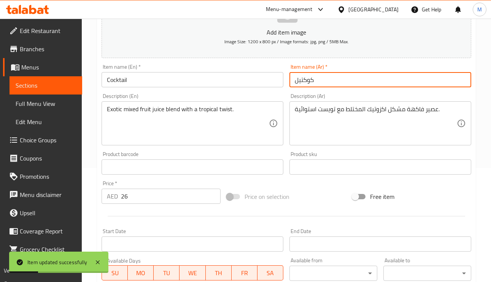
click at [329, 73] on input "كوكتيل" at bounding box center [380, 79] width 182 height 15
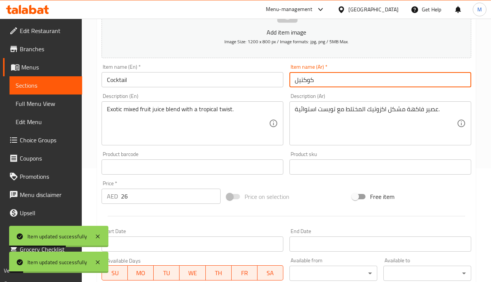
drag, startPoint x: 315, startPoint y: 133, endPoint x: 335, endPoint y: 118, distance: 24.4
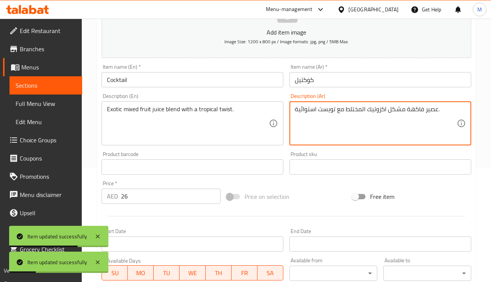
click at [363, 110] on textarea "عصير فاكهة مشكل اكزوتيك المختلط مع تويست استوائية." at bounding box center [376, 124] width 162 height 36
type textarea "عصير فاكهة مشكل اكزوتيك مختلط مع تويست استوائية."
click at [355, 64] on div "Item name (Ar)   * كوكتيل Item name (Ar) *" at bounding box center [380, 75] width 188 height 29
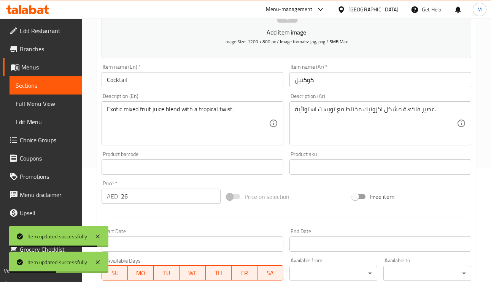
click at [349, 75] on input "كوكتيل" at bounding box center [380, 79] width 182 height 15
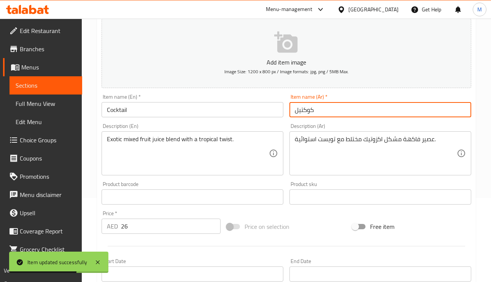
scroll to position [0, 0]
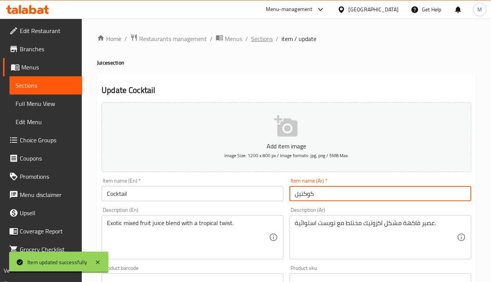
click at [264, 38] on span "Sections" at bounding box center [262, 38] width 22 height 9
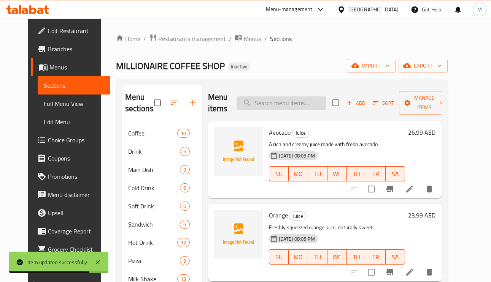
click at [296, 111] on div "Menu items Add Sort Manage items" at bounding box center [324, 103] width 233 height 36
paste input "Caesar Salad"
click at [294, 105] on input "Caesar Salad" at bounding box center [281, 103] width 90 height 13
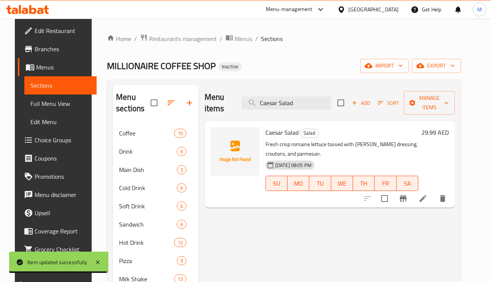
type input "Caesar Salad"
click at [427, 201] on icon at bounding box center [422, 198] width 9 height 9
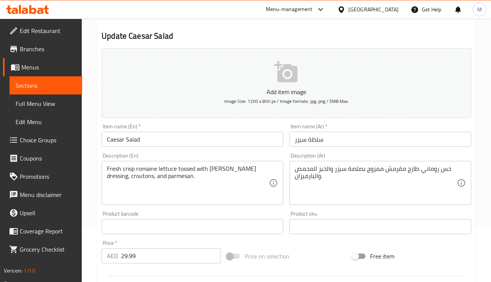
scroll to position [114, 0]
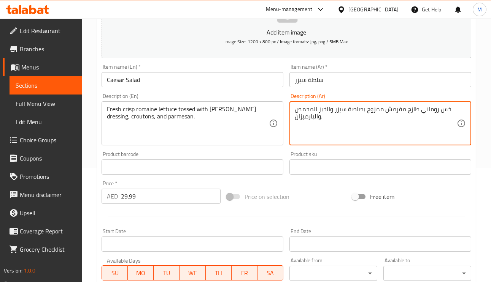
click at [373, 106] on textarea "خس روماني طازج مقرمش ممزوج بصلصة سيزر والخبز المحمص والبارميزان." at bounding box center [376, 124] width 162 height 36
type textarea "خس روماني طازج مقرمش مغموس بصلصة سيزر والخبز المحمص والبارميزان."
click at [376, 81] on input "سلطة سيزر" at bounding box center [380, 79] width 182 height 15
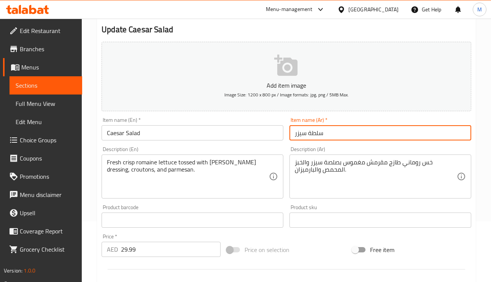
scroll to position [0, 0]
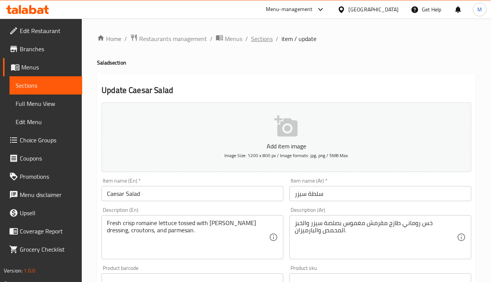
click at [265, 36] on span "Sections" at bounding box center [262, 38] width 22 height 9
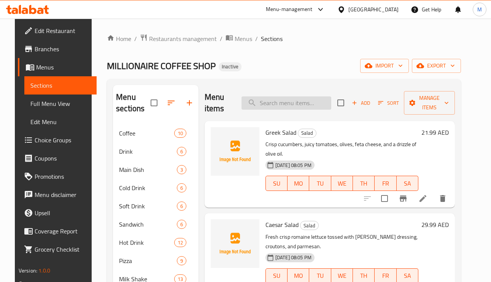
click at [294, 100] on input "search" at bounding box center [286, 103] width 90 height 13
paste input "French Fries With Cheese"
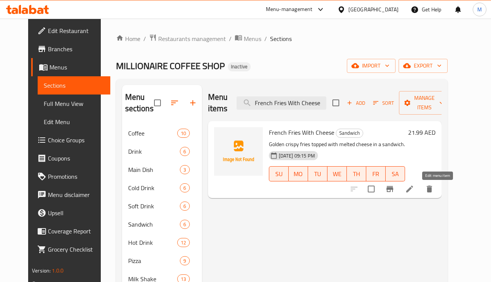
type input "French Fries With Cheese"
click at [414, 187] on icon at bounding box center [409, 189] width 9 height 9
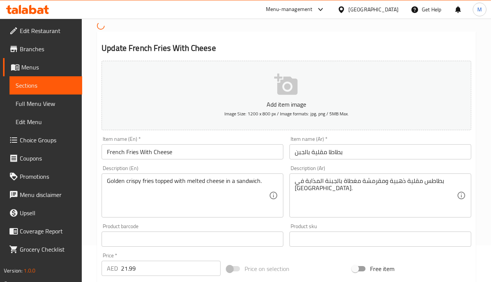
scroll to position [57, 0]
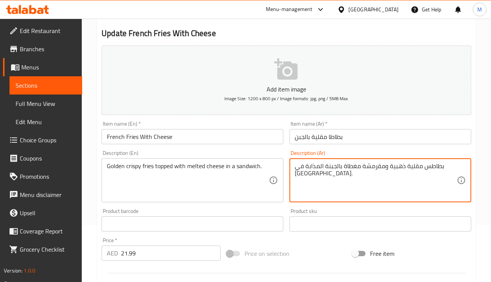
click at [309, 176] on textarea "بطاطس مقلية ذهبية ومقرمشة مغطاة بالجبنة المذابة في شطيرة." at bounding box center [376, 181] width 162 height 36
type textarea "بطاطس مقلية ذهبية ومقرمشة مغطاة بالجبنة المذابة في سندويتش."
click at [365, 140] on input "بطاطا مقلية بالجبن" at bounding box center [380, 136] width 182 height 15
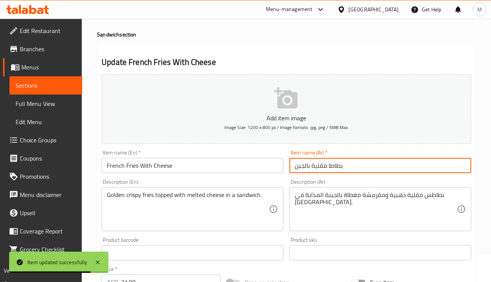
scroll to position [0, 0]
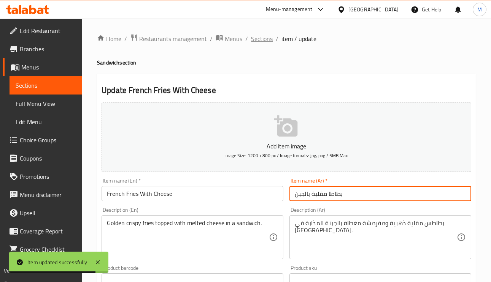
click at [265, 40] on span "Sections" at bounding box center [262, 38] width 22 height 9
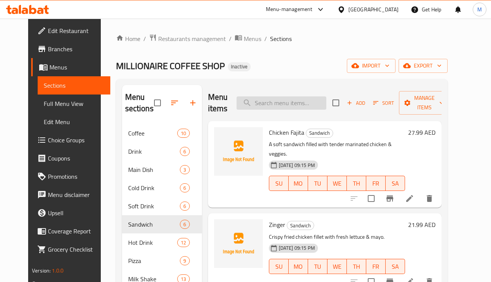
click at [297, 107] on input "search" at bounding box center [281, 103] width 90 height 13
paste input "Vegetables Pizza"
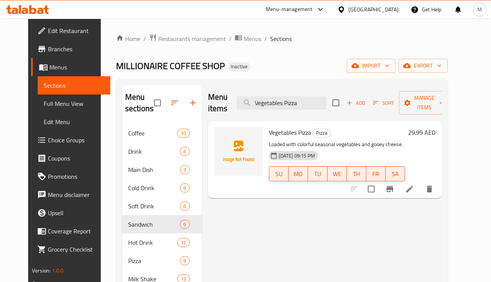
type input "Vegetables Pizza"
click at [414, 193] on icon at bounding box center [409, 189] width 9 height 9
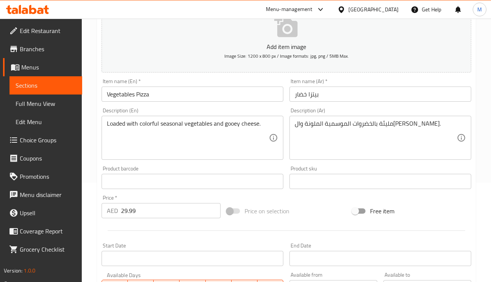
scroll to position [114, 0]
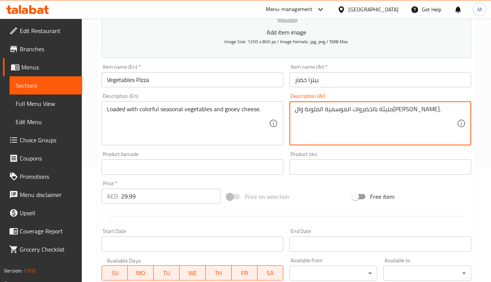
click at [409, 113] on textarea "مليئة بالخضروات الموسمية الملونة والجبن جوي." at bounding box center [376, 124] width 162 height 36
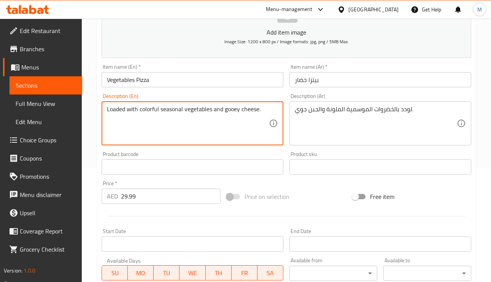
click at [149, 111] on textarea "Loaded with colorful seasonal vegetables and gooey cheese." at bounding box center [188, 124] width 162 height 36
click at [203, 111] on textarea "Loaded with colorful seasonal vegetables and gooey cheese." at bounding box center [188, 124] width 162 height 36
click at [167, 110] on textarea "Loaded with colorful seasonal vegetables and gooey cheese." at bounding box center [188, 124] width 162 height 36
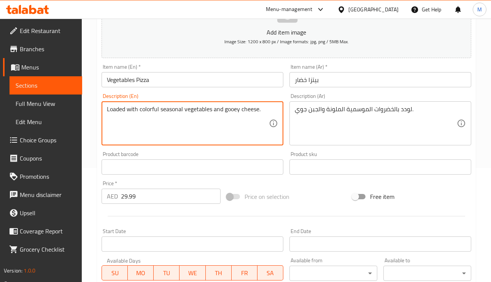
click at [151, 111] on textarea "Loaded with colorful seasonal vegetables and gooey cheese." at bounding box center [188, 124] width 162 height 36
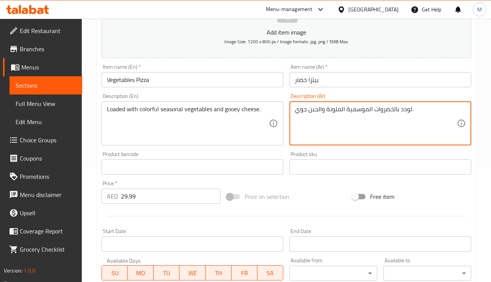
click at [305, 111] on textarea "لودد بالخضروات الموسمية الملونة والجبن جوي." at bounding box center [376, 124] width 162 height 36
type textarea "لودد بالخضروات الموسمية الملونة والجبن اللزج."
click at [367, 86] on input "بيتزا خضار" at bounding box center [380, 79] width 182 height 15
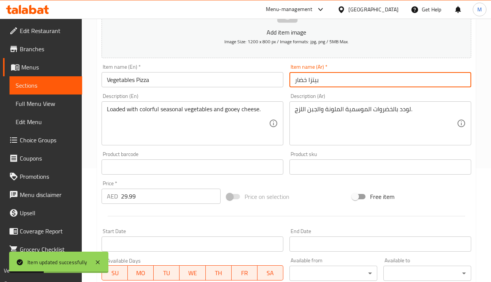
click at [228, 113] on textarea "Loaded with colorful seasonal vegetables and gooey cheese." at bounding box center [188, 124] width 162 height 36
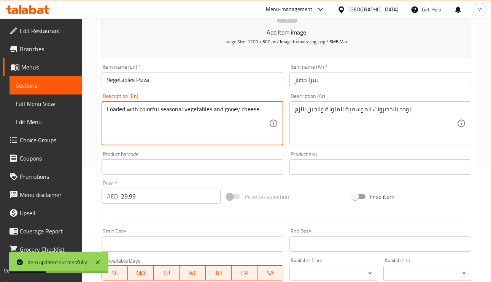
click at [228, 113] on textarea "Loaded with colorful seasonal vegetables and gooey cheese." at bounding box center [188, 124] width 162 height 36
click at [238, 110] on textarea "Loaded with colorful seasonal vegetables and gooey cheese." at bounding box center [188, 124] width 162 height 36
click at [233, 110] on textarea "Loaded with colorful seasonal vegetables and gooey cheese." at bounding box center [188, 124] width 162 height 36
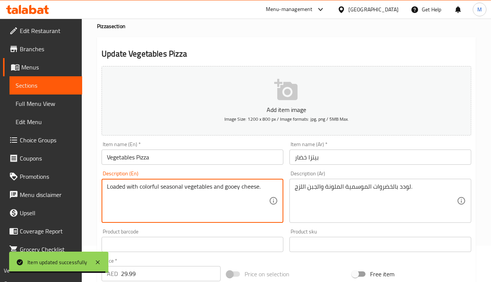
scroll to position [0, 0]
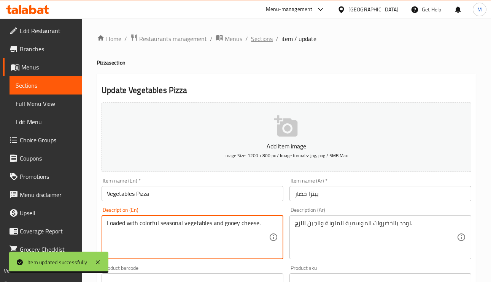
click at [265, 40] on span "Sections" at bounding box center [262, 38] width 22 height 9
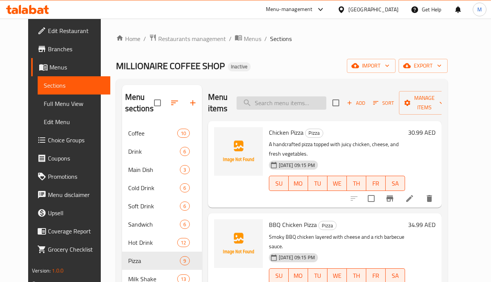
drag, startPoint x: 283, startPoint y: 102, endPoint x: 287, endPoint y: 107, distance: 7.1
click at [283, 102] on input "search" at bounding box center [281, 103] width 90 height 13
paste input "Meat Pizza"
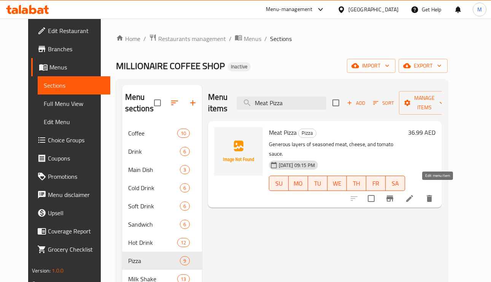
type input "Meat Pizza"
click at [414, 194] on icon at bounding box center [409, 198] width 9 height 9
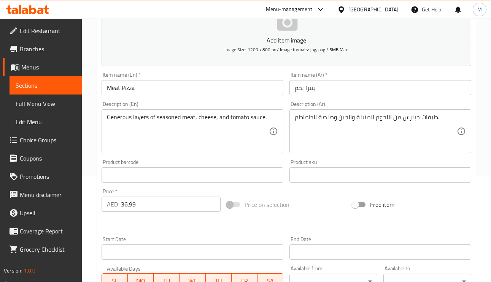
scroll to position [114, 0]
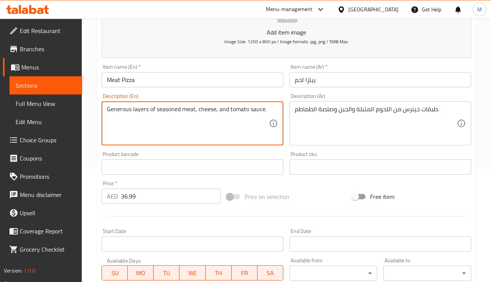
drag, startPoint x: 149, startPoint y: 114, endPoint x: 161, endPoint y: 64, distance: 50.9
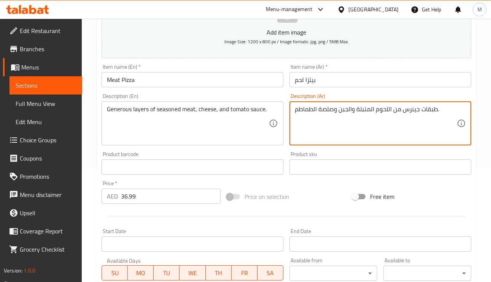
click at [412, 112] on textarea "طبقات جينرس من اللحوم المتبلة والجبن وصلصة الطماطم." at bounding box center [376, 124] width 162 height 36
paste textarea "خية"
type textarea "طبقات سخية من اللحوم المتبلة والجبن وصلصة الطماطم."
click at [329, 83] on input "بيتزا لحم" at bounding box center [380, 79] width 182 height 15
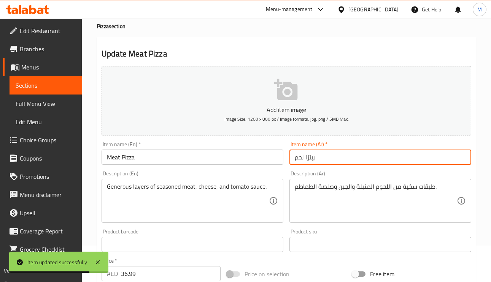
scroll to position [0, 0]
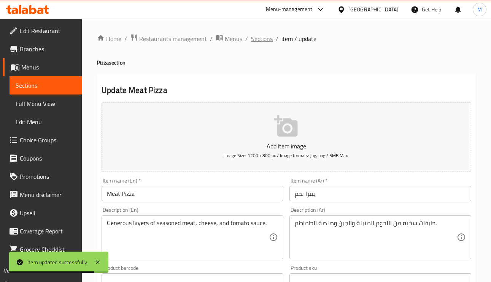
click at [267, 40] on span "Sections" at bounding box center [262, 38] width 22 height 9
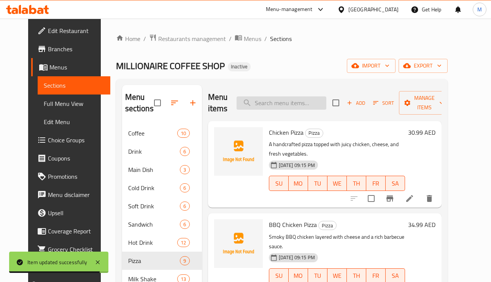
paste input "Shrimp Pizza"
click at [296, 102] on input "Shrimp Pizza" at bounding box center [281, 103] width 90 height 13
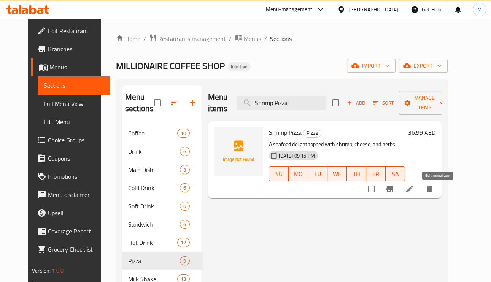
type input "Shrimp Pizza"
click at [414, 192] on icon at bounding box center [409, 189] width 9 height 9
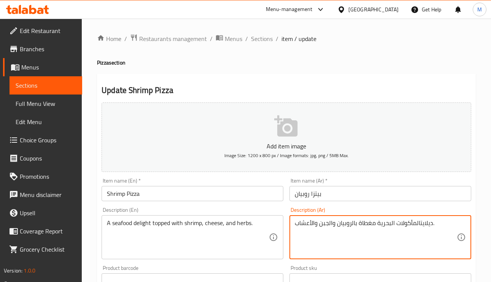
click at [419, 225] on textarea "ديلايتالمأكولات البحرية مغطاة بالروبيان والجبن والأعشاب." at bounding box center [376, 238] width 162 height 36
type textarea "ديلايت المأكولات البحرية مغطاة بالروبيان والجبن والأعشاب."
click at [411, 190] on input "بيتزا روبيان" at bounding box center [380, 193] width 182 height 15
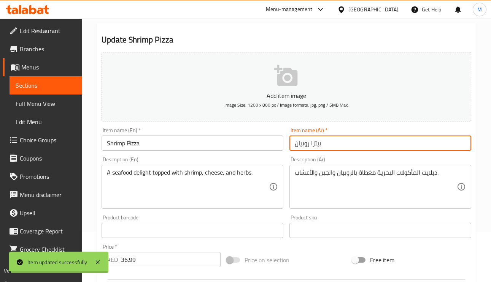
scroll to position [114, 0]
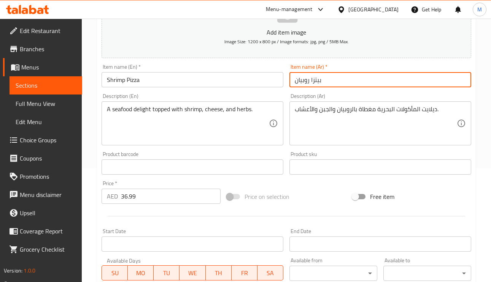
scroll to position [0, 0]
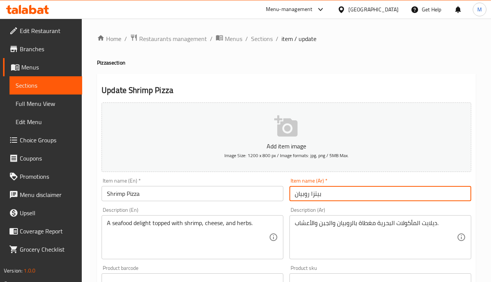
drag, startPoint x: 259, startPoint y: 37, endPoint x: 292, endPoint y: 75, distance: 50.9
click at [259, 37] on span "Sections" at bounding box center [262, 38] width 22 height 9
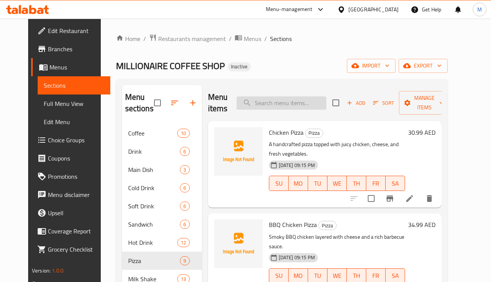
paste input "Hot Dog Pasta"
type input "Hot Dog Pasta"
click at [309, 103] on input "Hot Dog Pasta" at bounding box center [281, 103] width 90 height 13
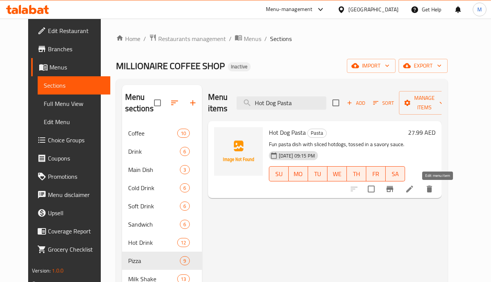
click at [414, 192] on icon at bounding box center [409, 189] width 9 height 9
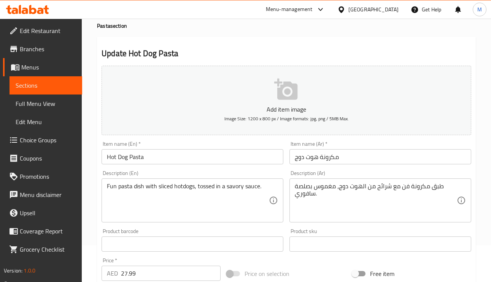
scroll to position [57, 0]
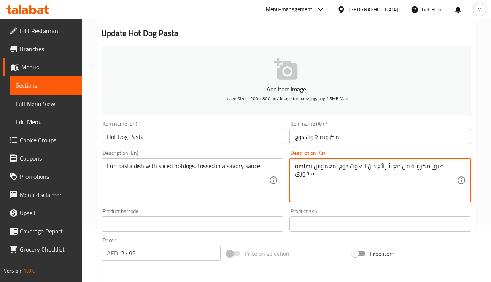
click at [310, 172] on textarea "طبق مكرونة فن مع شرائح من الهوت دوج، مغموس بصلصة سافوري." at bounding box center [376, 181] width 162 height 36
click at [311, 176] on textarea "طبق مكرونة فن مع شرائح من الهوت دوج، مغموس بصلصة سافوري." at bounding box center [376, 181] width 162 height 36
type textarea "طبق مكرونة فن مع شرائح من الهوت دوج، مغموس بصلصة مالحة."
click at [349, 140] on input "مكرونة هوت دوج" at bounding box center [380, 136] width 182 height 15
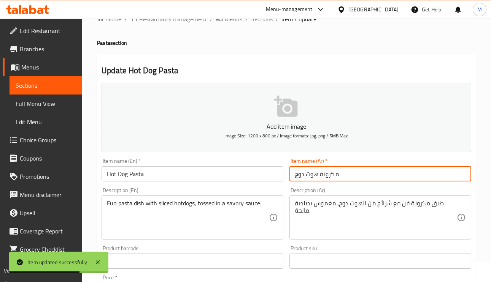
scroll to position [0, 0]
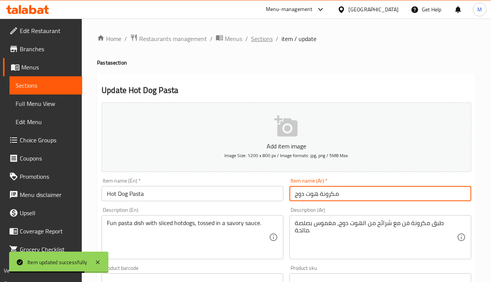
click at [267, 41] on span "Sections" at bounding box center [262, 38] width 22 height 9
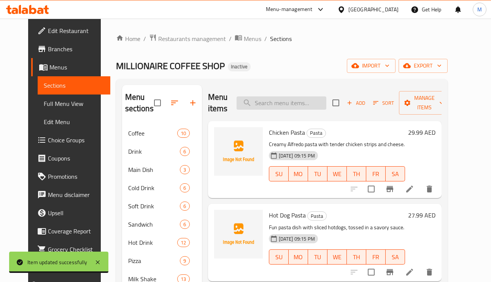
click at [293, 109] on input "search" at bounding box center [281, 103] width 90 height 13
paste input "Burger Zinger"
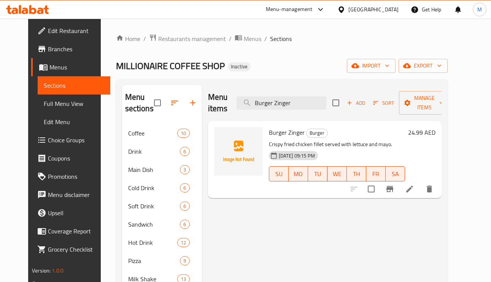
type input "Burger Zinger"
click at [414, 190] on icon at bounding box center [409, 189] width 9 height 9
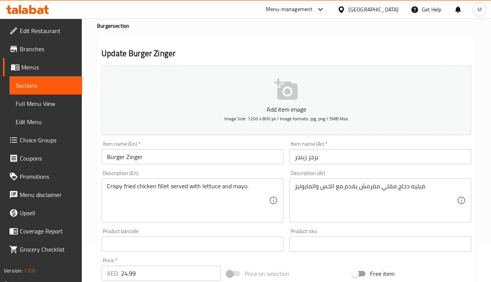
scroll to position [57, 0]
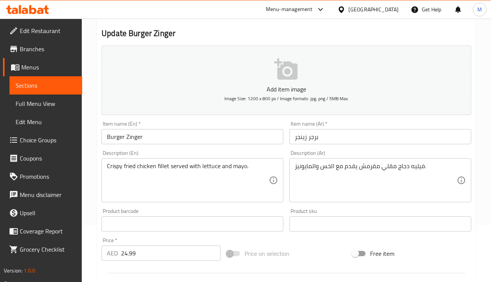
click at [300, 138] on input "برجر زينجر" at bounding box center [380, 136] width 182 height 15
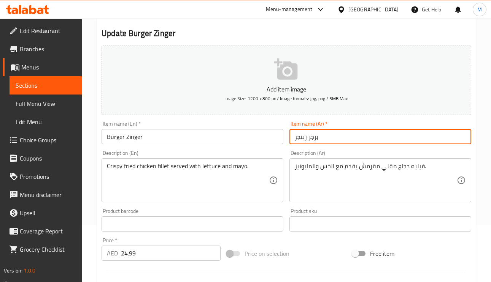
click at [301, 140] on input "برجر زينجر" at bounding box center [380, 136] width 182 height 15
type input "برجر زنجر"
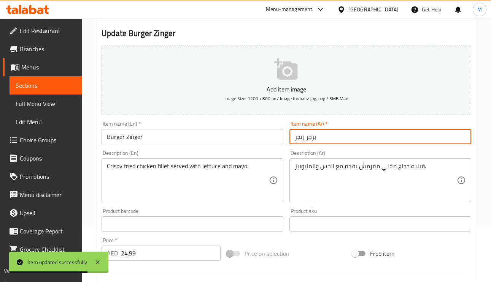
scroll to position [0, 0]
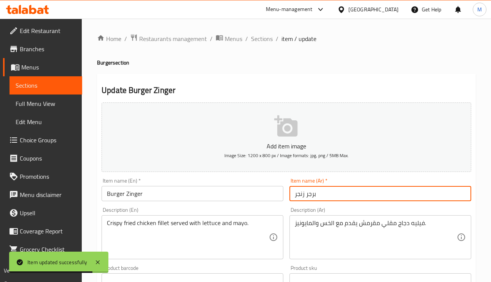
click at [267, 51] on div "Home / Restaurants management / Menus / Sections / item / update Burger section…" at bounding box center [286, 278] width 379 height 488
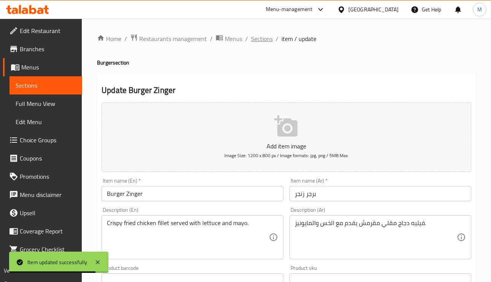
click at [267, 41] on span "Sections" at bounding box center [262, 38] width 22 height 9
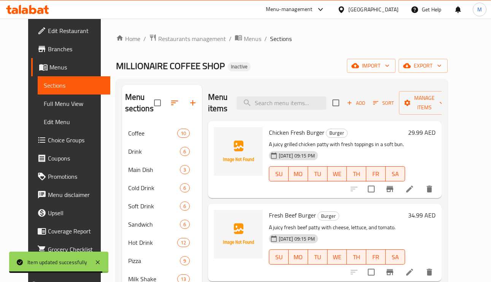
click at [290, 94] on div "Menu items Add Sort Manage items" at bounding box center [324, 103] width 233 height 36
paste input "Nuts"
click at [291, 100] on input "Nuts" at bounding box center [281, 103] width 90 height 13
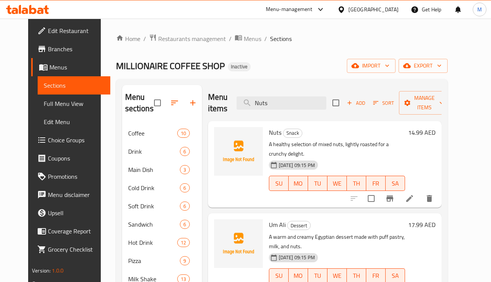
type input "Nuts"
click at [414, 194] on icon at bounding box center [409, 198] width 9 height 9
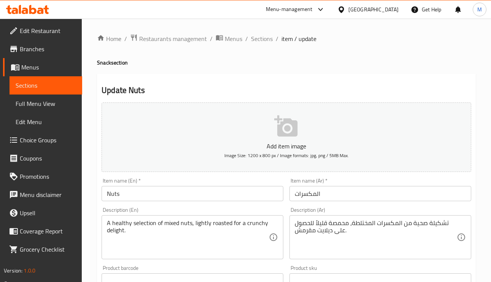
scroll to position [57, 0]
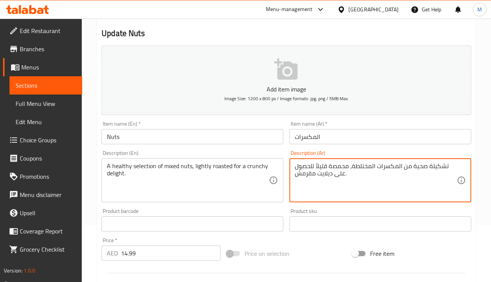
drag, startPoint x: 394, startPoint y: 168, endPoint x: 379, endPoint y: 166, distance: 15.0
click at [379, 166] on textarea "تشكيلة صحية من المكسرات المختلطة، محمصة قليلاً للحصول على ديلايت مقرمش." at bounding box center [376, 181] width 162 height 36
click at [123, 162] on div "A healthy selection of mixed nuts, lightly roasted for a crunchy delight. Descr…" at bounding box center [193, 181] width 182 height 44
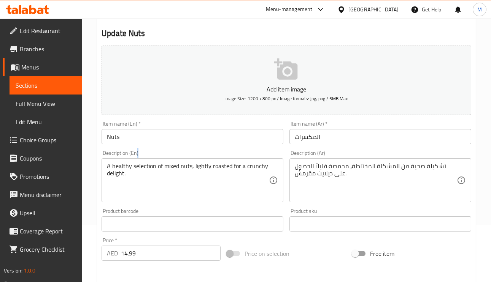
click at [123, 162] on div "A healthy selection of mixed nuts, lightly roasted for a crunchy delight. Descr…" at bounding box center [193, 181] width 182 height 44
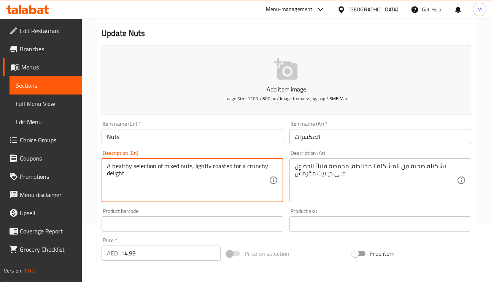
click at [130, 173] on textarea "A healthy selection of mixed nuts, lightly roasted for a crunchy delight." at bounding box center [188, 181] width 162 height 36
click at [146, 171] on textarea "A healthy selection of mixed nuts, lightly roasted for a crunchy delight." at bounding box center [188, 181] width 162 height 36
drag, startPoint x: 146, startPoint y: 171, endPoint x: 130, endPoint y: 168, distance: 15.4
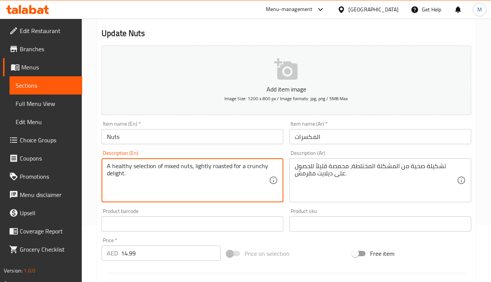
click at [130, 168] on textarea "A healthy selection of mixed nuts, lightly roasted for a crunchy delight." at bounding box center [188, 181] width 162 height 36
click at [136, 177] on textarea "A healthy selection of mixed nuts, lightly roasted for a crunchy delight." at bounding box center [188, 181] width 162 height 36
click at [163, 180] on textarea "A healthy selection of mixed nuts, lightly roasted for a crunchy delight." at bounding box center [188, 181] width 162 height 36
drag, startPoint x: 155, startPoint y: 165, endPoint x: 110, endPoint y: 165, distance: 44.9
click at [110, 165] on textarea "A healthy selection of mixed nuts, lightly roasted for a crunchy delight." at bounding box center [188, 181] width 162 height 36
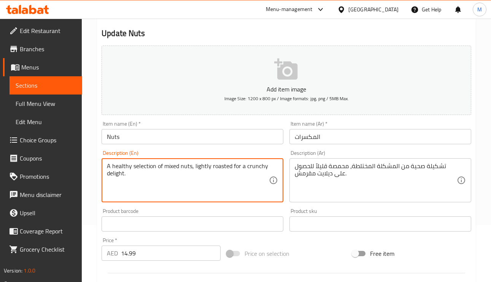
click at [143, 188] on textarea "A healthy selection of mixed nuts, lightly roasted for a crunchy delight." at bounding box center [188, 181] width 162 height 36
click at [184, 165] on textarea "A healthy selection of mixed nuts, lightly roasted for a crunchy delight." at bounding box center [188, 181] width 162 height 36
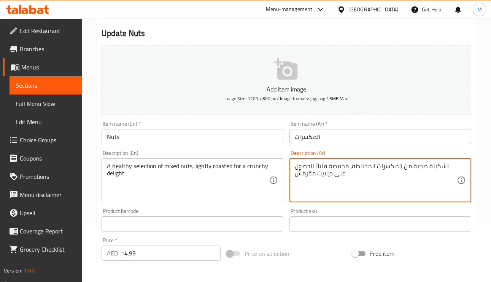
click at [365, 167] on textarea "تشكيلة صحية من المكسرات المختلطة، محمصة قليلاً للحصول على ديلايت مقرمش." at bounding box center [376, 181] width 162 height 36
drag, startPoint x: 368, startPoint y: 168, endPoint x: 351, endPoint y: 166, distance: 16.5
click at [351, 166] on textarea "تشكيلة صحية من المكسرات المختلطة، محمصة قليلاً للحصول على ديلايت مقرمش." at bounding box center [376, 181] width 162 height 36
type textarea "تشكيلة صحية من المكسرات المشكلة، محمصة قليلاً للحصول على ديلايت مقرمش."
click at [360, 133] on input "المكسرات" at bounding box center [380, 136] width 182 height 15
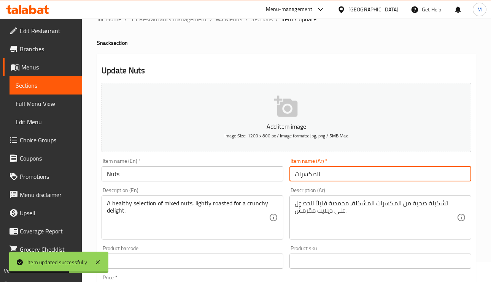
scroll to position [0, 0]
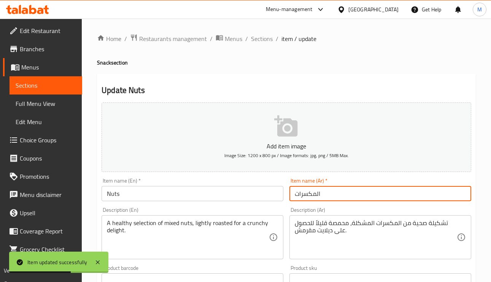
click at [267, 47] on div "Home / Restaurants management / Menus / Sections / item / update Snack section …" at bounding box center [286, 278] width 379 height 488
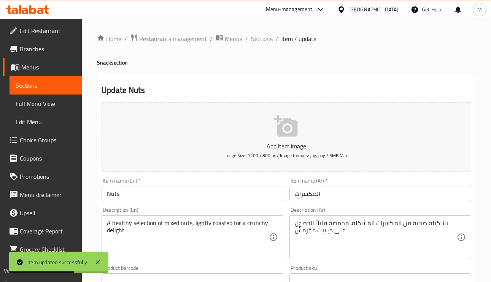
click at [267, 44] on div "Home / Restaurants management / Menus / Sections / item / update Snack section …" at bounding box center [286, 278] width 379 height 488
click at [267, 43] on span "Sections" at bounding box center [262, 38] width 22 height 9
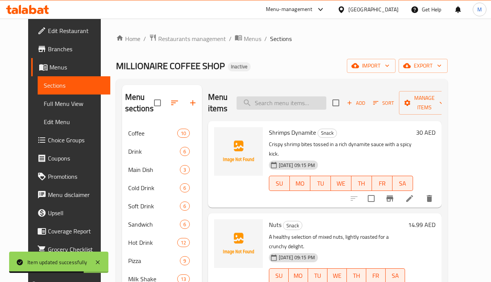
paste input "Egg Sandwich"
click at [311, 110] on input "Egg Sandwich" at bounding box center [281, 103] width 90 height 13
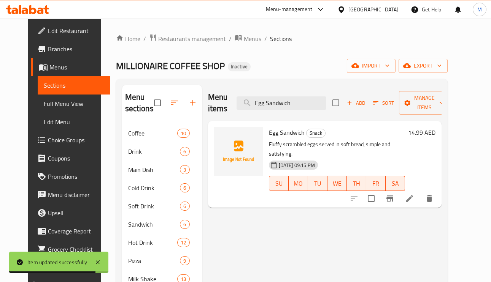
type input "Egg Sandwich"
click at [413, 195] on icon at bounding box center [409, 198] width 7 height 7
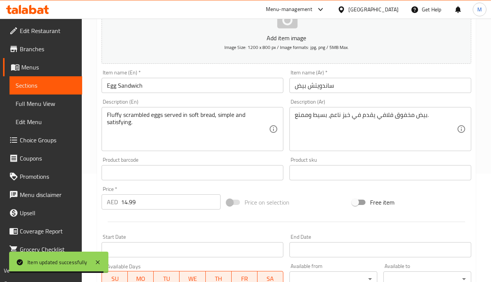
scroll to position [114, 0]
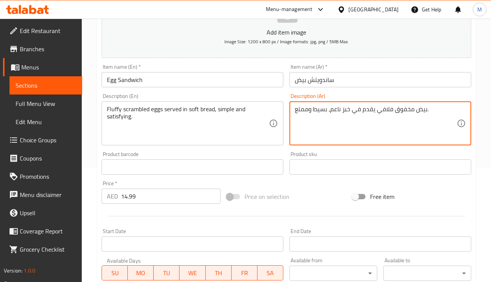
click at [303, 111] on textarea "بيض مخفوق فلافي يقدم في خبز ناعم، بسيط وممتع." at bounding box center [376, 124] width 162 height 36
click at [297, 109] on textarea "بيض مخفوق فلافي يقدم في خبز ناعم، بسيط وممتع." at bounding box center [376, 124] width 162 height 36
click at [301, 110] on textarea "بيض مخفوق فلافي يقدم في خبز ناعم، بسيط وممتع." at bounding box center [376, 124] width 162 height 36
drag, startPoint x: 301, startPoint y: 112, endPoint x: 293, endPoint y: 109, distance: 8.1
click at [293, 109] on div "بيض مخفوق فلافي يقدم في خبز ناعم، بسيط وممتع. Description (Ar)" at bounding box center [380, 124] width 182 height 44
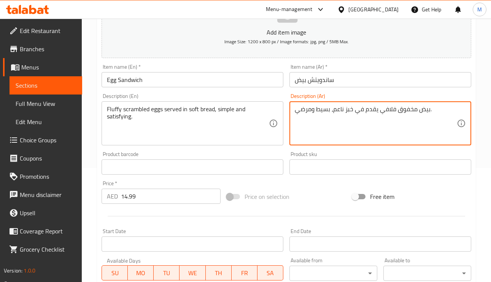
type textarea "بيض مخفوق فلافي يقدم في خبز ناعم، بسيط ومرضي."
click at [349, 83] on input "ساندويتش بيض" at bounding box center [380, 79] width 182 height 15
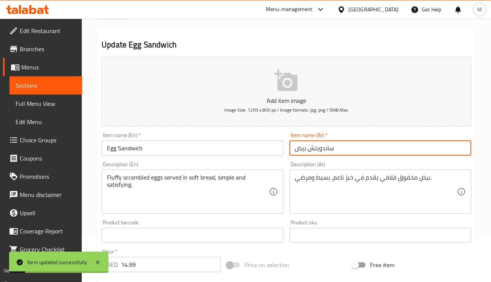
scroll to position [0, 0]
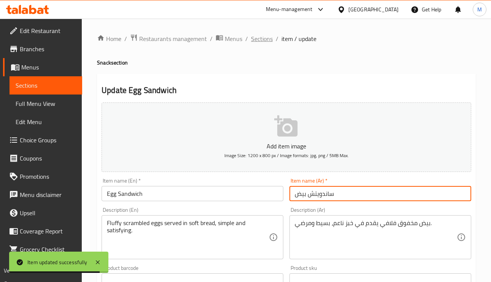
click at [262, 41] on span "Sections" at bounding box center [262, 38] width 22 height 9
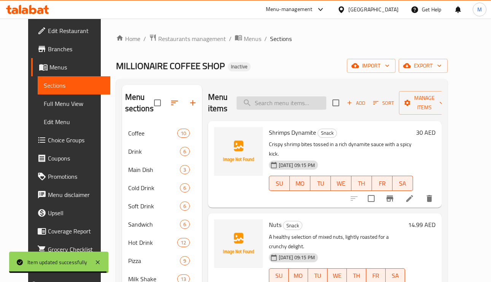
paste input "Um Ali"
type input "Um Ali"
click at [287, 108] on input "Um Ali" at bounding box center [281, 103] width 90 height 13
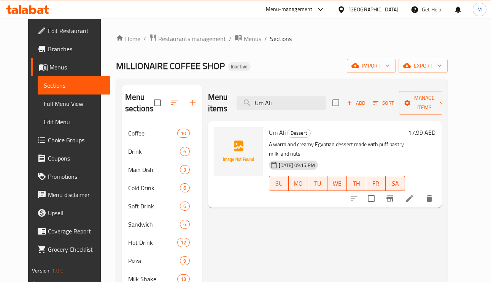
click at [420, 192] on li at bounding box center [409, 199] width 21 height 14
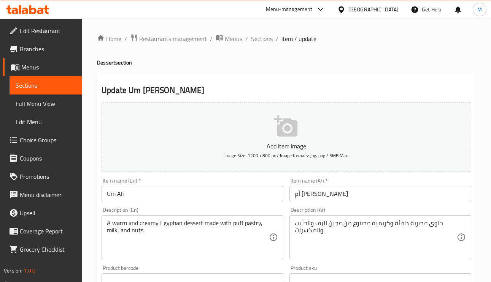
scroll to position [114, 0]
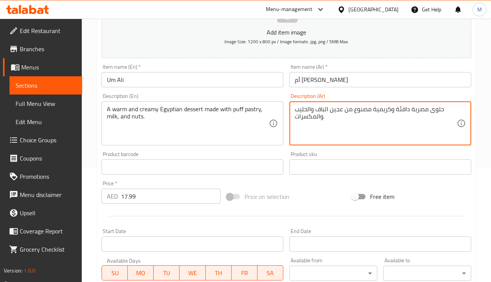
click at [349, 83] on input "أم علي" at bounding box center [380, 79] width 182 height 15
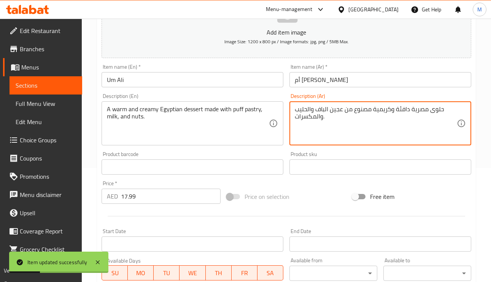
click at [335, 109] on textarea "حلوى مصرية دافئة وكريمية مصنوع من عجين الباف والحليب والمكسرات." at bounding box center [376, 124] width 162 height 36
click at [316, 108] on textarea "حلوى مصرية دافئة وكريمية مصنوع من الباف والحليب والمكسرات." at bounding box center [376, 124] width 162 height 36
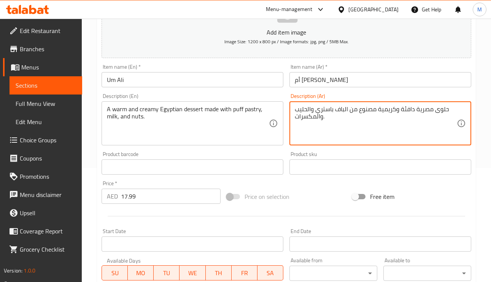
type textarea "حلوى مصرية دافئة وكريمية مصنوع من الباف باستري والحليب والمكسرات."
click at [343, 76] on input "أم علي" at bounding box center [380, 79] width 182 height 15
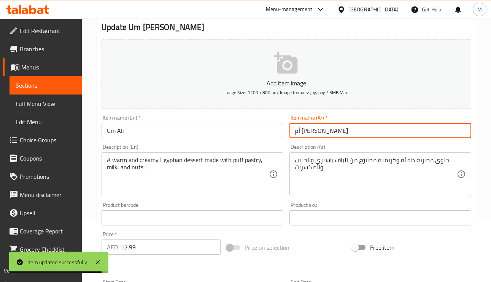
scroll to position [0, 0]
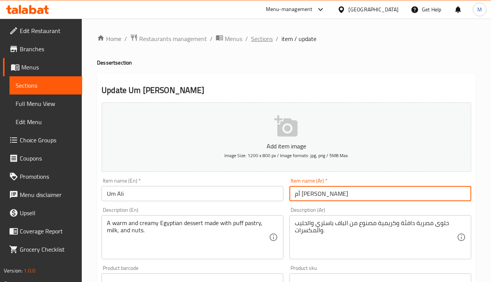
click at [267, 41] on span "Sections" at bounding box center [262, 38] width 22 height 9
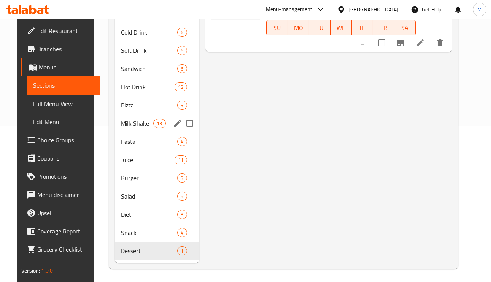
scroll to position [158, 0]
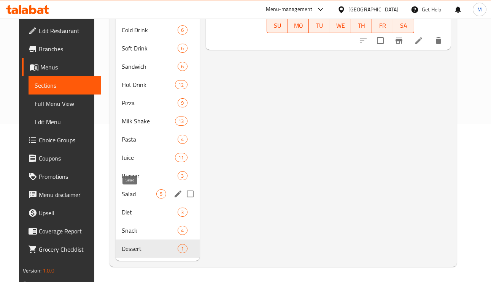
click at [122, 192] on span "Salad" at bounding box center [139, 194] width 35 height 9
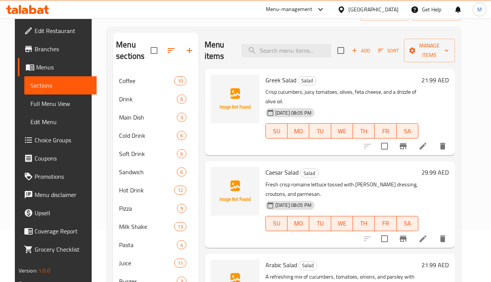
scroll to position [44, 0]
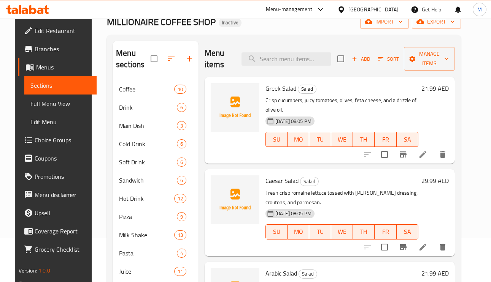
click at [281, 84] on span "Greek Salad" at bounding box center [280, 88] width 31 height 11
copy h6 "Salad"
click at [281, 84] on span "Greek Salad" at bounding box center [280, 88] width 31 height 11
copy h6 "Greek Salad"
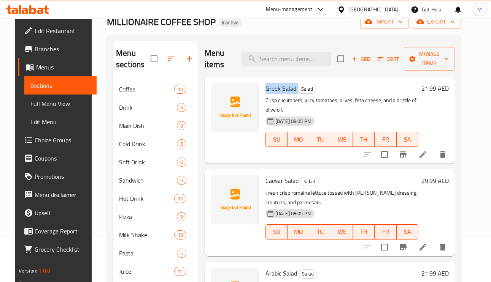
drag, startPoint x: 166, startPoint y: 36, endPoint x: 172, endPoint y: 34, distance: 6.1
click at [166, 36] on div "Menu sections Coffee 10 Drink 6 Main Dish 3 Cold Drink 6 Soft Drink 6 Sandwich …" at bounding box center [284, 208] width 354 height 346
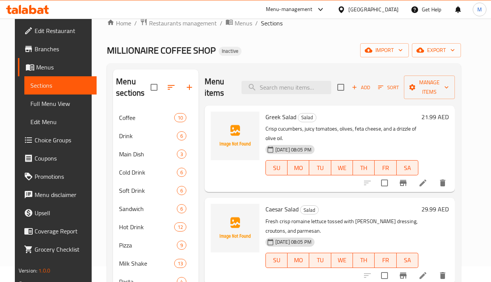
scroll to position [0, 0]
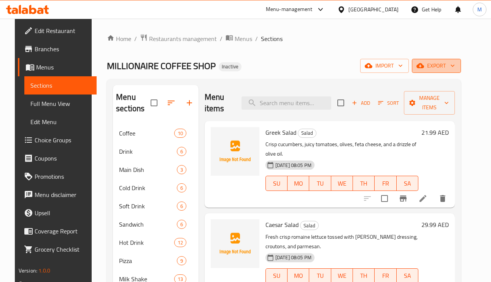
click at [444, 67] on span "export" at bounding box center [436, 66] width 37 height 10
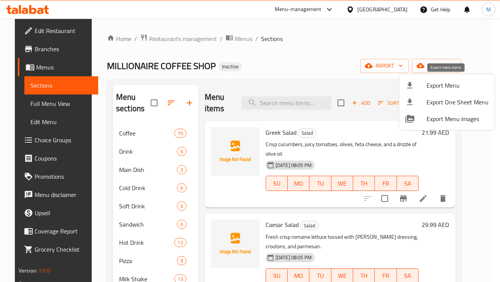
click at [427, 81] on span "Export Menu" at bounding box center [457, 85] width 62 height 9
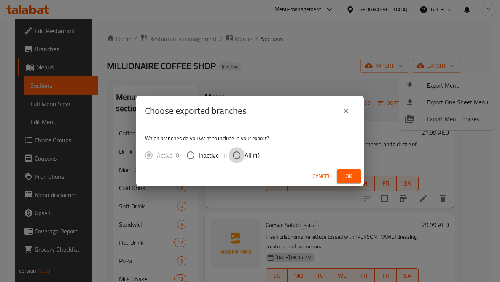
drag, startPoint x: 227, startPoint y: 152, endPoint x: 234, endPoint y: 152, distance: 6.8
click at [228, 152] on input "All (1)" at bounding box center [236, 156] width 16 height 16
radio input "true"
click at [235, 154] on input "All (1)" at bounding box center [236, 156] width 16 height 16
click at [345, 175] on span "Ok" at bounding box center [349, 177] width 12 height 10
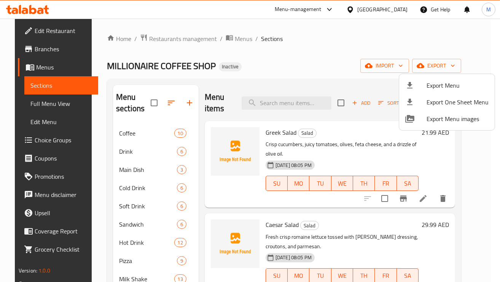
click at [276, 110] on div at bounding box center [250, 141] width 500 height 282
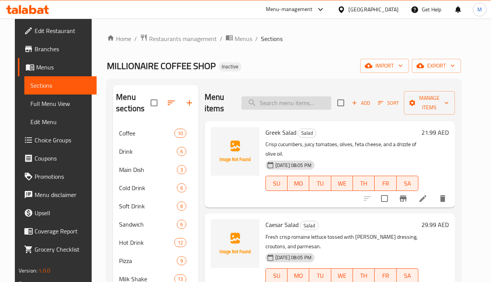
paste input "Chicken Fajita"
click at [274, 104] on input "Chicken Fajita" at bounding box center [286, 103] width 90 height 13
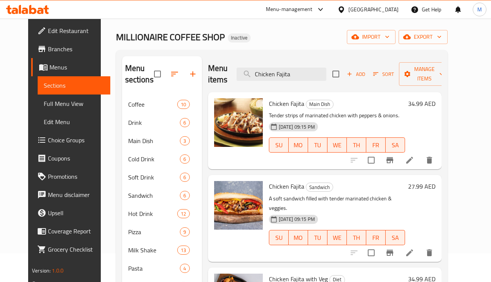
scroll to position [57, 0]
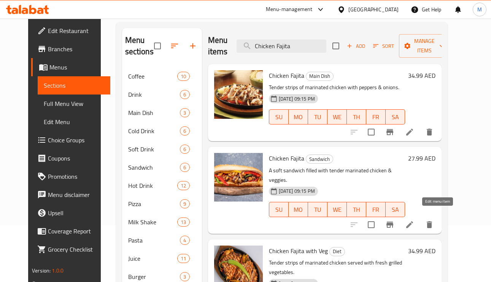
type input "Chicken Fajita"
click at [414, 221] on icon at bounding box center [409, 225] width 9 height 9
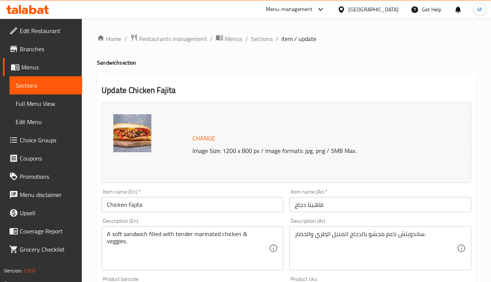
click at [116, 61] on h4 "Sandwich section" at bounding box center [286, 63] width 379 height 8
copy h4 "Sandwich"
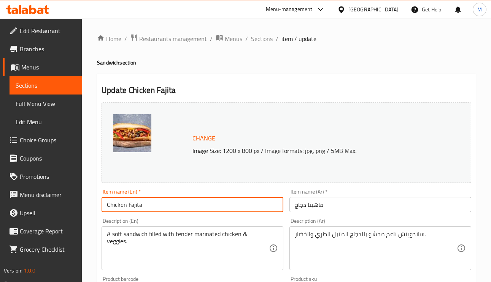
click at [172, 209] on input "Chicken Fajita" at bounding box center [193, 204] width 182 height 15
paste input "Sandwich"
type input "Chicken Fajita Sandwich"
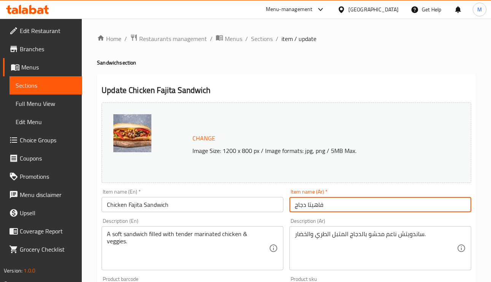
click at [290, 207] on input "فاهيتا دجاج" at bounding box center [380, 204] width 182 height 15
click at [429, 225] on div "Description (Ar) ساندويتش ناعم محشو بالدجاج المتبل الطري والخضار. Description (…" at bounding box center [380, 245] width 182 height 52
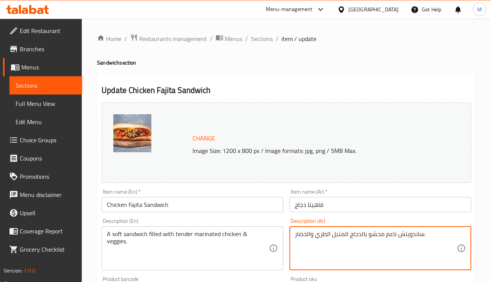
click at [414, 235] on textarea "ساندويتش ناعم محشو بالدجاج المتبل الطري والخضار." at bounding box center [376, 249] width 162 height 36
click at [298, 206] on input "فاهيتا دجاج" at bounding box center [380, 204] width 182 height 15
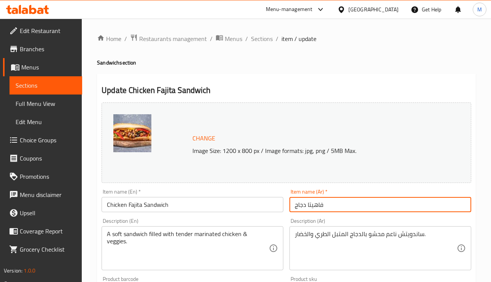
click at [295, 206] on input "فاهيتا دجاج" at bounding box center [380, 204] width 182 height 15
paste input "ساندويتش"
type input "ساندويتش فاهيتا دجاج"
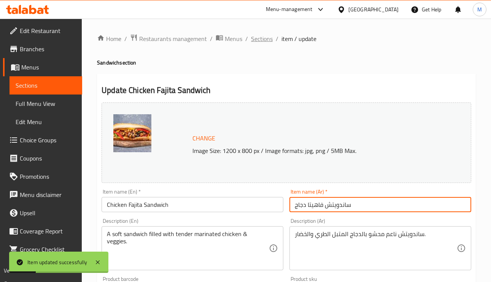
click at [260, 36] on span "Sections" at bounding box center [262, 38] width 22 height 9
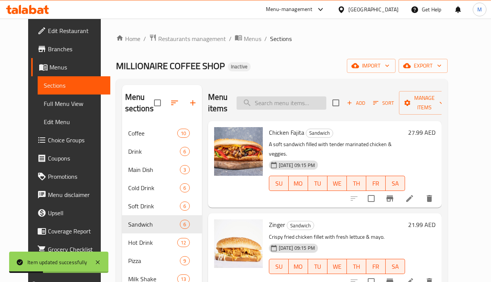
paste input "Salmon Fish"
type input "Salmon Fish"
click at [290, 103] on input "Salmon Fish" at bounding box center [281, 103] width 90 height 13
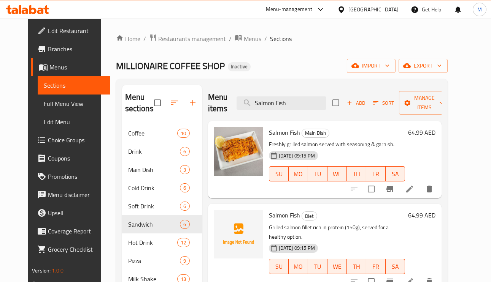
scroll to position [114, 0]
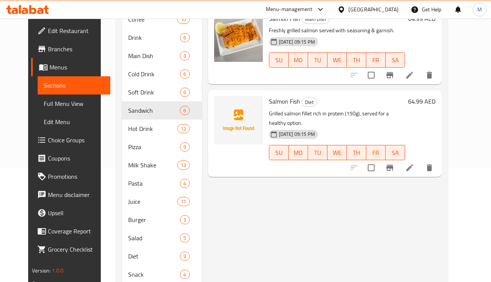
click at [420, 165] on li at bounding box center [409, 168] width 21 height 14
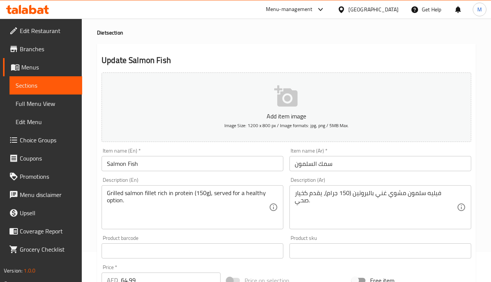
scroll to position [57, 0]
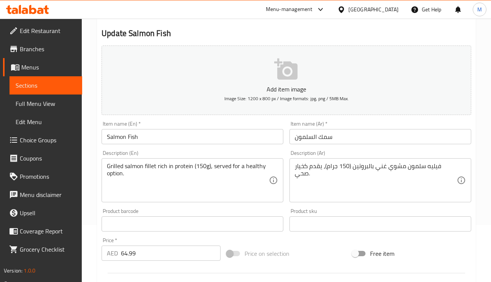
click at [255, 161] on div "Grilled salmon fillet rich in protein (150g), served for a healthy option. Desc…" at bounding box center [193, 181] width 182 height 44
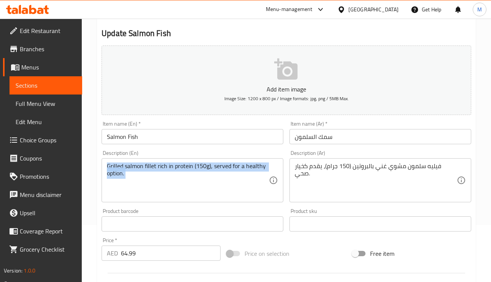
click at [255, 161] on div "Grilled salmon fillet rich in protein (150g), served for a healthy option. Desc…" at bounding box center [193, 181] width 182 height 44
copy div "Grilled salmon fillet rich in protein (150g), served for a healthy option. Desc…"
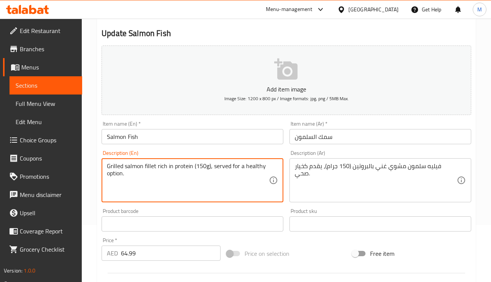
click at [255, 166] on textarea "Grilled salmon fillet rich in protein (150g), served for a healthy option." at bounding box center [188, 181] width 162 height 36
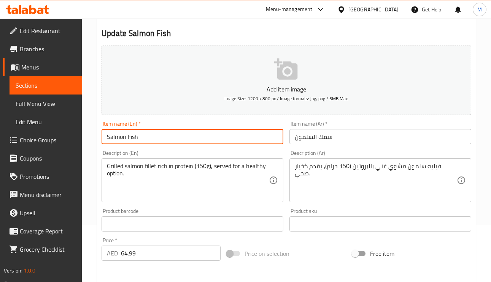
click at [150, 136] on input "Salmon Fish" at bounding box center [193, 136] width 182 height 15
paste input "healthy"
type input "Salmon Fish healthy"
click at [336, 142] on input "سمك السلمون" at bounding box center [380, 136] width 182 height 15
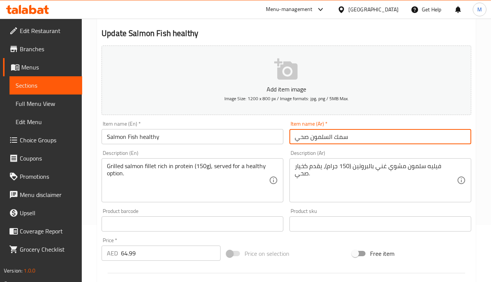
type input "سمك السلمون صحي"
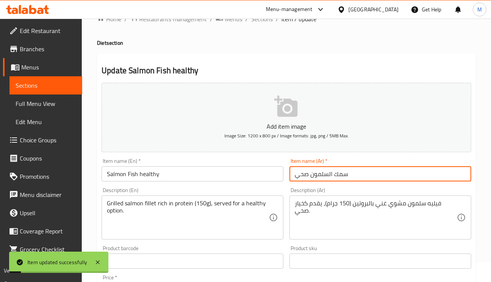
scroll to position [0, 0]
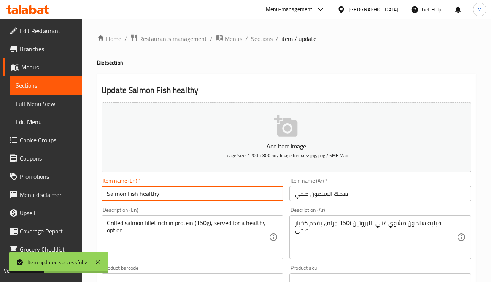
drag, startPoint x: 113, startPoint y: 194, endPoint x: 98, endPoint y: 191, distance: 15.4
click at [98, 191] on div "Item name (En)   * Salmon Fish healthy Item name (En) *" at bounding box center [192, 189] width 188 height 29
click at [257, 31] on div "Home / Restaurants management / Menus / Sections / item / update Diet section U…" at bounding box center [286, 278] width 409 height 519
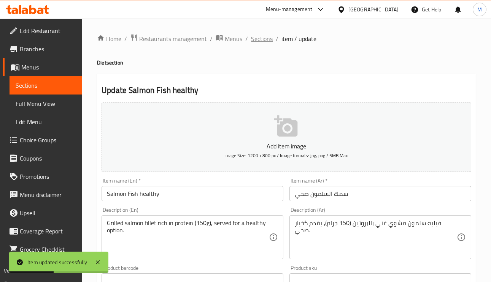
click at [257, 36] on span "Sections" at bounding box center [262, 38] width 22 height 9
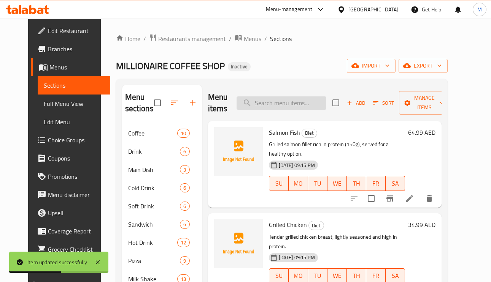
paste input "Salmon Fish"
click at [307, 108] on input "Salmon Fish" at bounding box center [281, 103] width 90 height 13
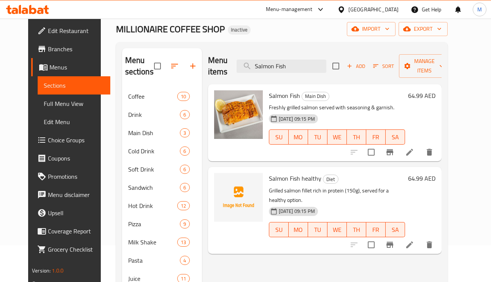
scroll to position [57, 0]
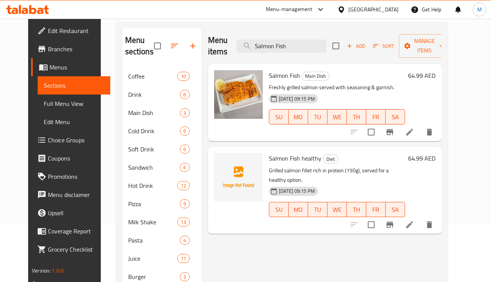
click at [278, 76] on span "Salmon Fish" at bounding box center [284, 75] width 31 height 11
copy span "Salmon"
click at [278, 76] on span "Salmon Fish" at bounding box center [284, 75] width 31 height 11
copy h6 "Salmon Fish"
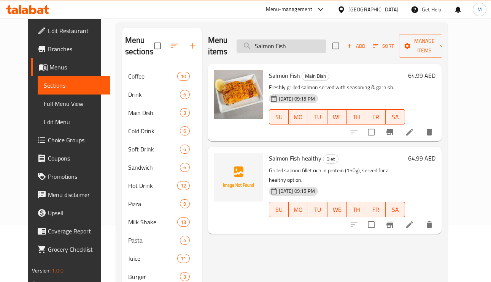
click at [286, 50] on input "Salmon Fish" at bounding box center [281, 46] width 90 height 13
paste input "Mango"
click at [277, 49] on input "SalmonMangoFish" at bounding box center [281, 46] width 90 height 13
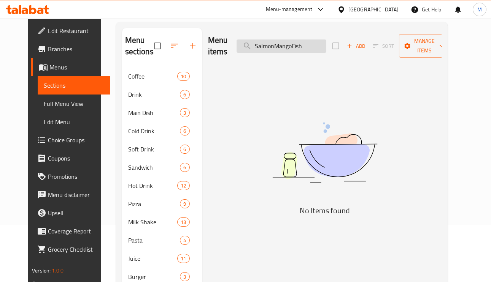
click at [277, 49] on input "SalmonMangoFish" at bounding box center [281, 46] width 90 height 13
paste input "Mango"
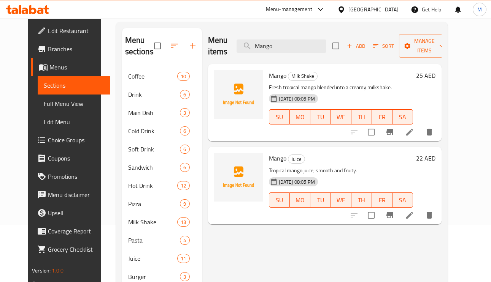
type input "Mango"
click at [414, 220] on icon at bounding box center [409, 215] width 9 height 9
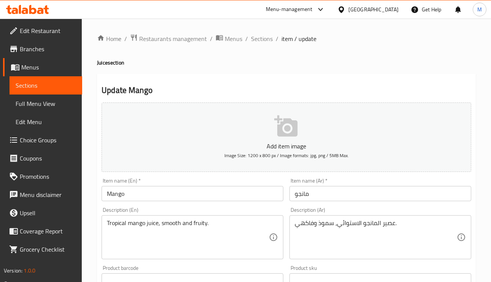
click at [103, 65] on h4 "Juice section" at bounding box center [286, 63] width 379 height 8
copy h4 "Juice"
click at [103, 65] on h4 "Juice section" at bounding box center [286, 63] width 379 height 8
click at [182, 198] on input "Mango" at bounding box center [193, 193] width 182 height 15
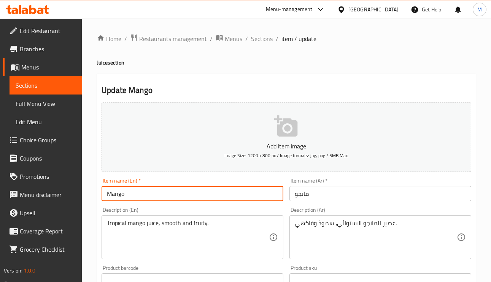
paste input "Juice"
type input "Mango Juice"
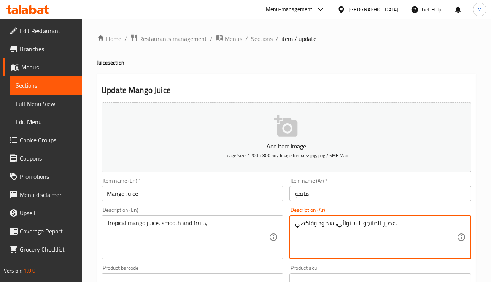
click at [386, 230] on textarea "عصير المانجو الاستوائي، سموذ وفاكهي." at bounding box center [376, 238] width 162 height 36
click at [391, 224] on textarea "عصير المانجو الاستوائي، سموذ وفاكهي." at bounding box center [376, 238] width 162 height 36
click at [290, 197] on input "مانجو" at bounding box center [380, 193] width 182 height 15
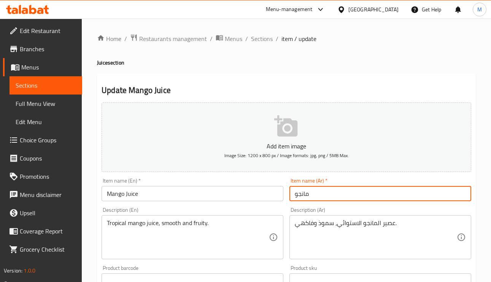
paste input "عصير"
type input "عصير مانجو"
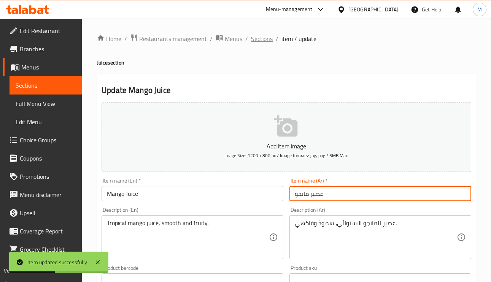
click at [263, 40] on span "Sections" at bounding box center [262, 38] width 22 height 9
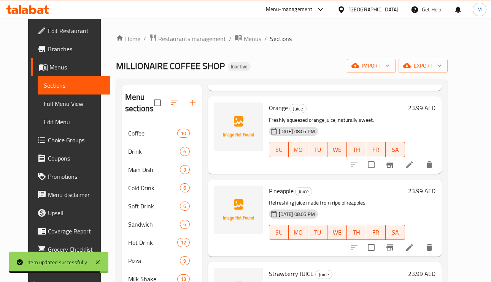
scroll to position [171, 0]
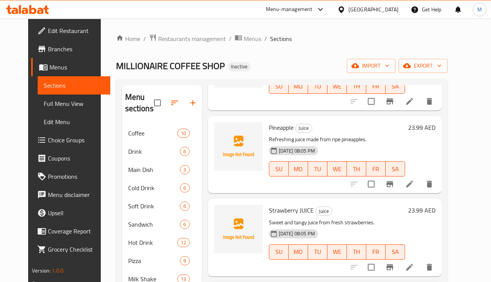
click at [269, 211] on span "Strawberry JUICE" at bounding box center [291, 210] width 45 height 11
copy span "Strawberry"
click at [269, 211] on span "Strawberry JUICE" at bounding box center [291, 210] width 45 height 11
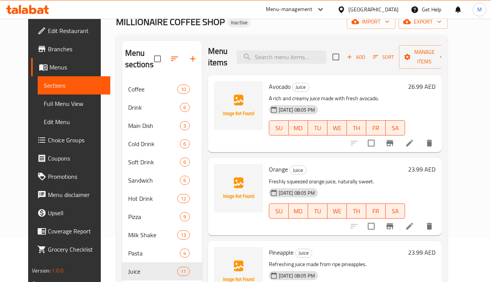
scroll to position [0, 0]
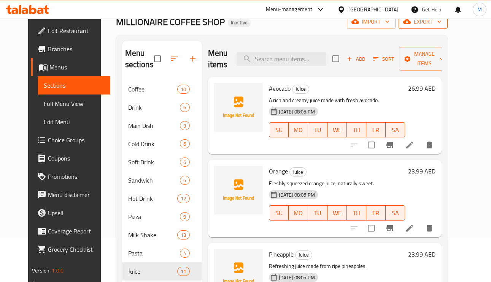
click at [441, 21] on span "export" at bounding box center [423, 22] width 37 height 10
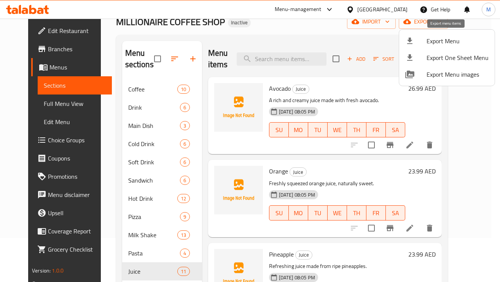
click at [433, 39] on span "Export Menu" at bounding box center [457, 40] width 62 height 9
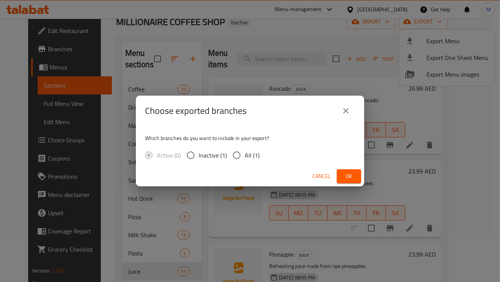
click at [235, 152] on input "All (1)" at bounding box center [236, 156] width 16 height 16
radio input "true"
click at [341, 172] on button "Ok" at bounding box center [348, 177] width 24 height 14
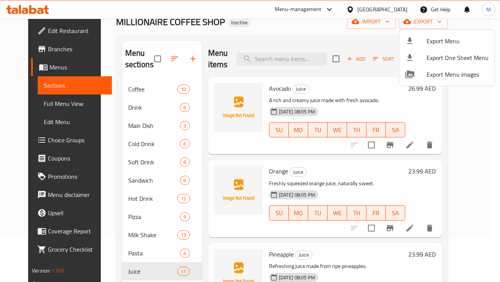
drag, startPoint x: 66, startPoint y: 100, endPoint x: 33, endPoint y: 116, distance: 36.2
click at [66, 100] on div at bounding box center [250, 141] width 500 height 282
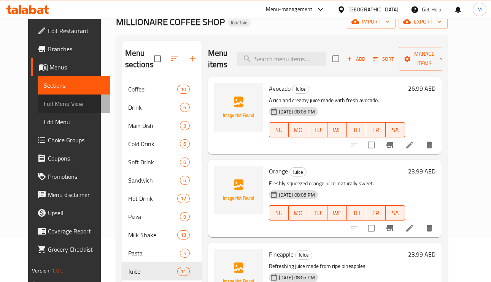
drag, startPoint x: 30, startPoint y: 106, endPoint x: 62, endPoint y: 111, distance: 32.6
click at [44, 102] on span "Full Menu View" at bounding box center [74, 103] width 60 height 9
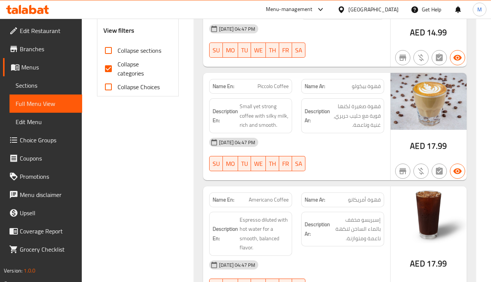
scroll to position [215, 0]
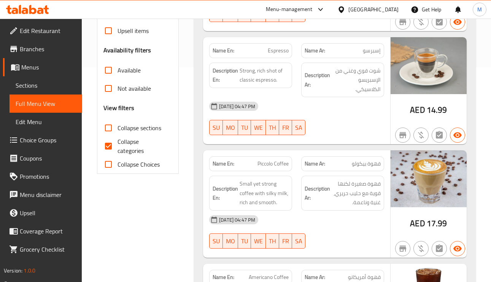
click at [128, 149] on span "Collapse categories" at bounding box center [141, 146] width 49 height 18
click at [117, 149] on input "Collapse categories" at bounding box center [108, 146] width 18 height 18
checkbox input "false"
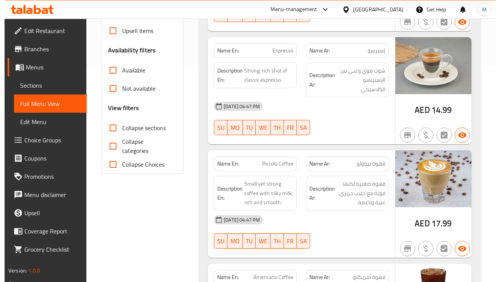
scroll to position [0, 0]
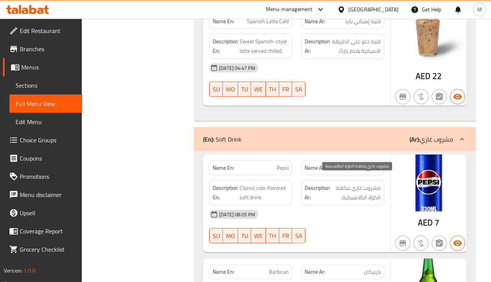
scroll to position [2914, 0]
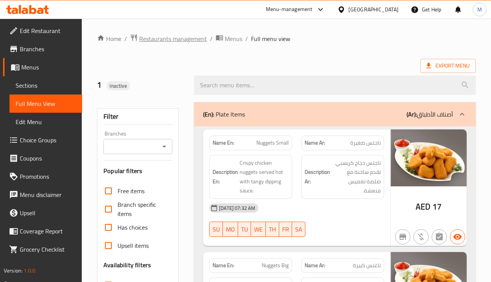
click at [148, 38] on span "Restaurants management" at bounding box center [173, 38] width 68 height 9
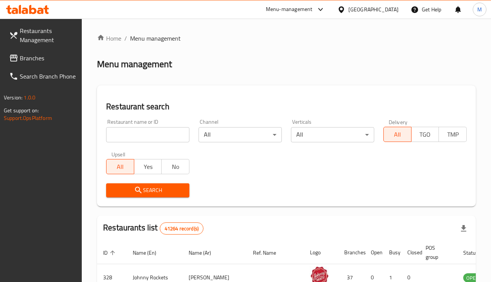
click at [113, 127] on input "search" at bounding box center [147, 134] width 83 height 15
paste input "[PERSON_NAME]"
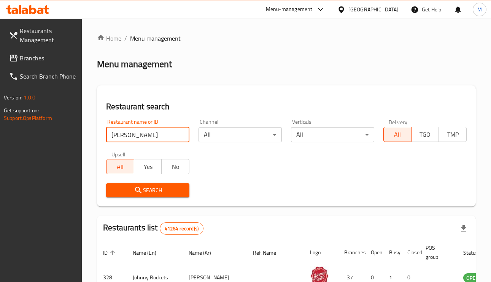
type input "[PERSON_NAME]"
click button "Search" at bounding box center [147, 191] width 83 height 14
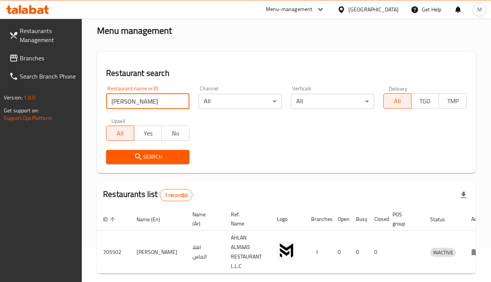
scroll to position [66, 0]
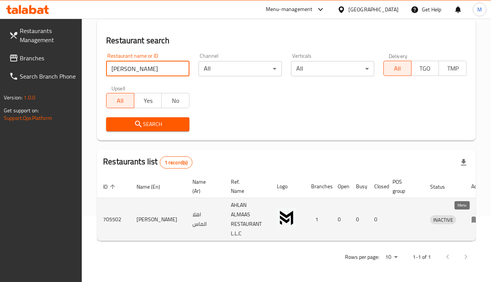
click at [471, 216] on icon "enhanced table" at bounding box center [475, 219] width 9 height 9
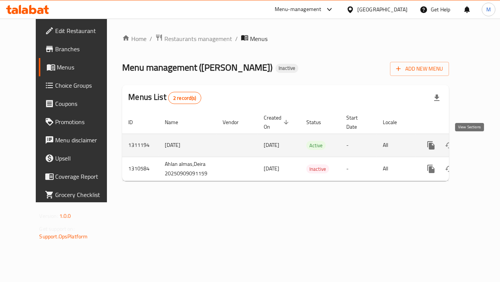
click at [481, 145] on icon "enhanced table" at bounding box center [485, 145] width 9 height 9
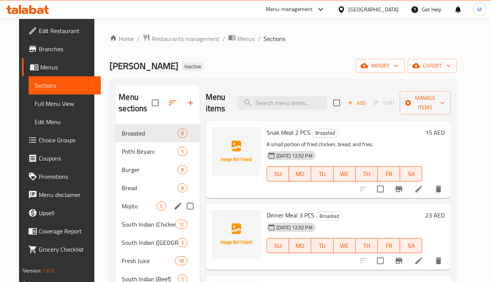
click at [122, 208] on span "Mojito" at bounding box center [139, 206] width 35 height 9
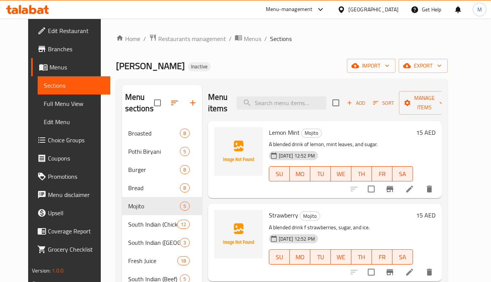
click at [291, 63] on div "Ahlan almas Inactive import export" at bounding box center [282, 66] width 332 height 14
click at [316, 65] on div "Ahlan almas Inactive import export" at bounding box center [282, 66] width 332 height 14
click at [441, 67] on span "export" at bounding box center [423, 66] width 37 height 10
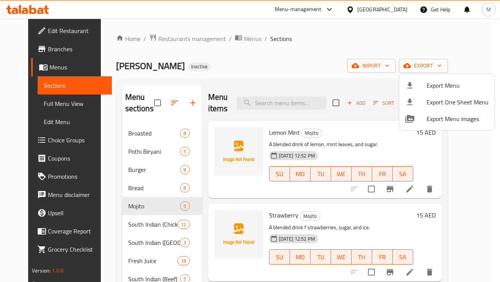
click at [273, 75] on div at bounding box center [250, 141] width 500 height 282
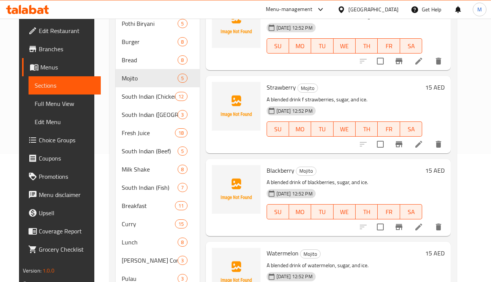
scroll to position [130, 0]
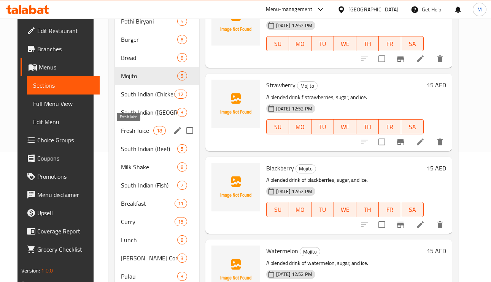
drag, startPoint x: 130, startPoint y: 127, endPoint x: 135, endPoint y: 125, distance: 5.7
click at [130, 127] on span "Fresh Juice" at bounding box center [137, 130] width 32 height 9
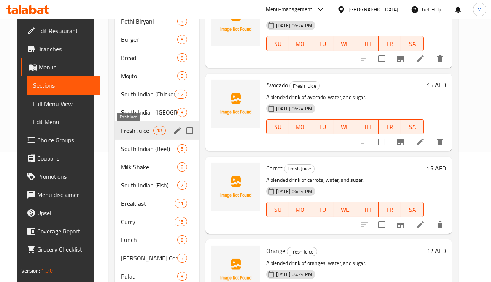
click at [122, 127] on span "Fresh Juice" at bounding box center [137, 130] width 32 height 9
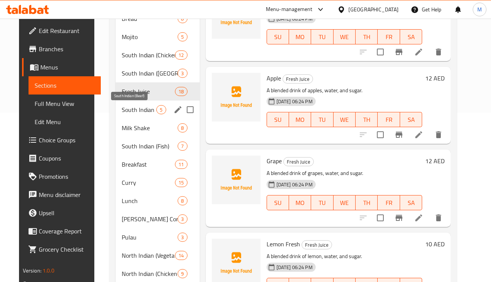
scroll to position [187, 0]
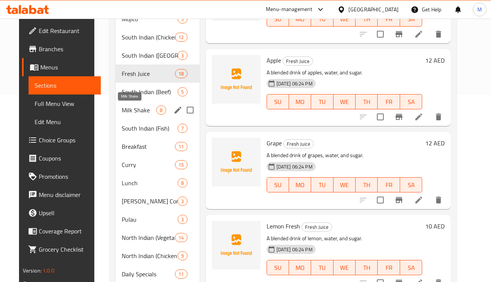
click at [123, 111] on span "Milk Shake" at bounding box center [139, 110] width 35 height 9
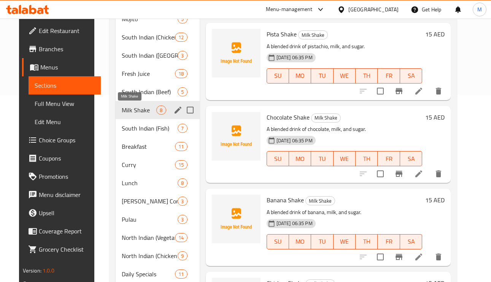
scroll to position [160, 0]
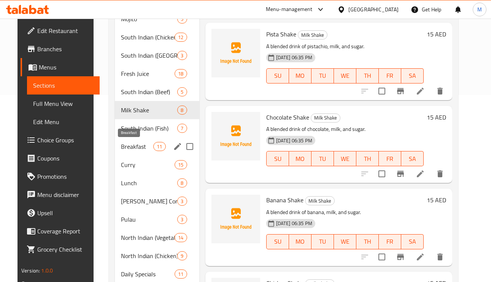
click at [133, 148] on span "Breakfast" at bounding box center [137, 146] width 32 height 9
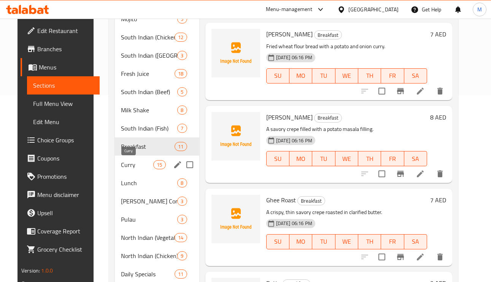
click at [130, 165] on span "Curry" at bounding box center [137, 164] width 32 height 9
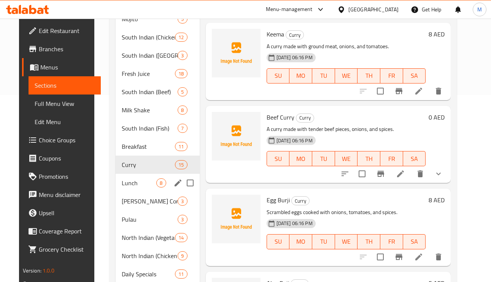
scroll to position [244, 0]
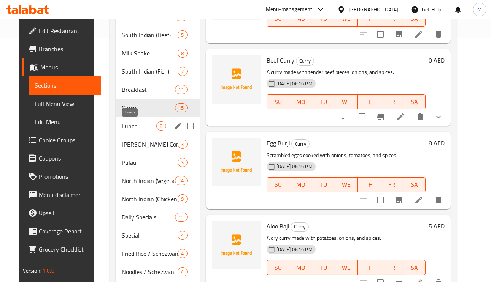
click at [134, 124] on span "Lunch" at bounding box center [139, 126] width 35 height 9
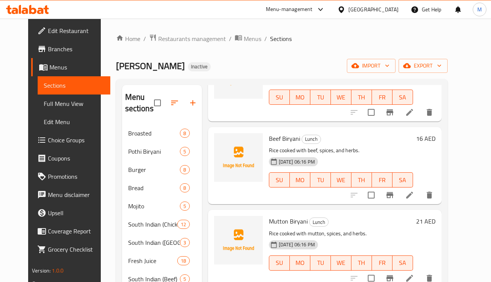
click at [255, 64] on div "Ahlan almas Inactive import export" at bounding box center [282, 66] width 332 height 14
click at [51, 102] on span "Full Menu View" at bounding box center [74, 103] width 60 height 9
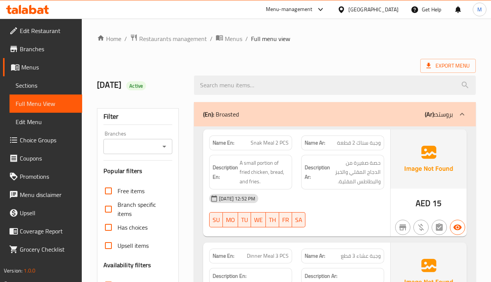
click at [434, 111] on b "(Ar):" at bounding box center [430, 114] width 10 height 11
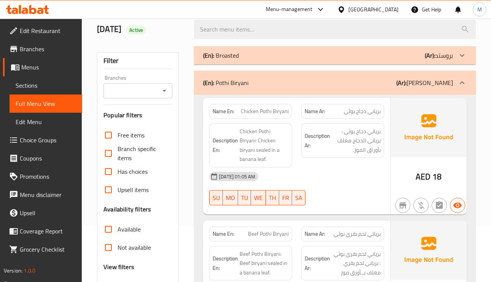
scroll to position [114, 0]
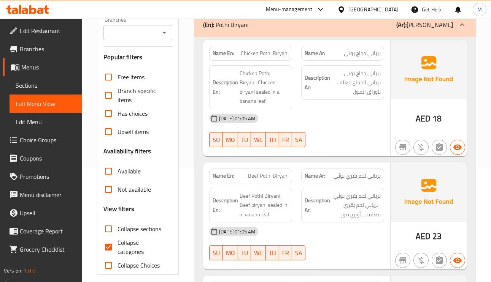
click at [444, 33] on div "(En): Pothi Biryani (Ar): بوثي برياني" at bounding box center [335, 25] width 282 height 24
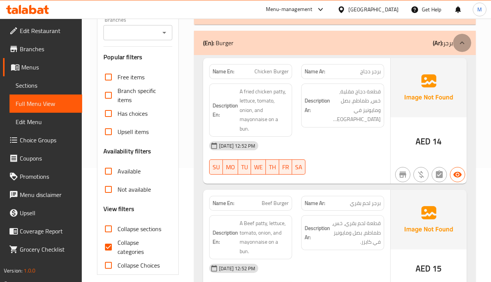
drag, startPoint x: 454, startPoint y: 42, endPoint x: 465, endPoint y: 46, distance: 12.1
drag, startPoint x: 465, startPoint y: 46, endPoint x: 380, endPoint y: 45, distance: 85.2
click at [256, 41] on div "(En): Burger (Ar): برجر" at bounding box center [328, 42] width 250 height 9
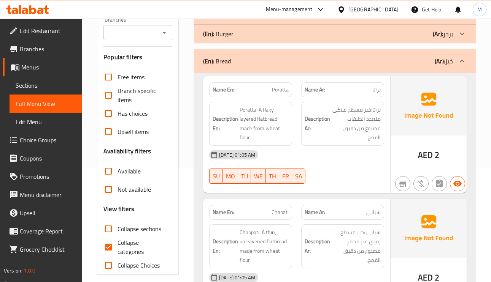
click at [450, 62] on p "(Ar): خبز" at bounding box center [444, 61] width 18 height 9
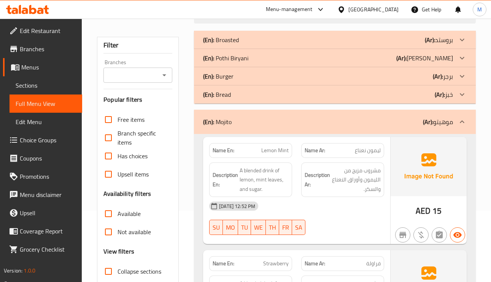
scroll to position [57, 0]
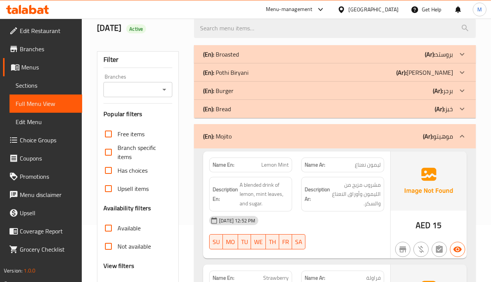
click at [442, 127] on div "(En): Mojito (Ar): موهيتو" at bounding box center [335, 136] width 282 height 24
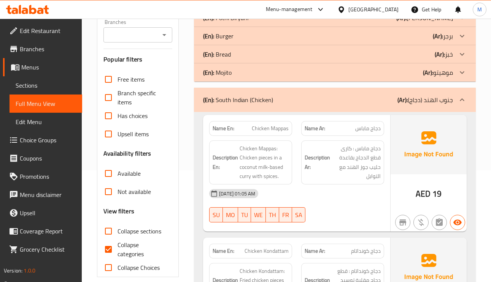
scroll to position [171, 0]
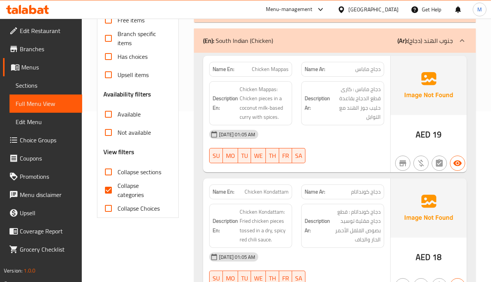
click at [464, 41] on icon at bounding box center [461, 40] width 9 height 9
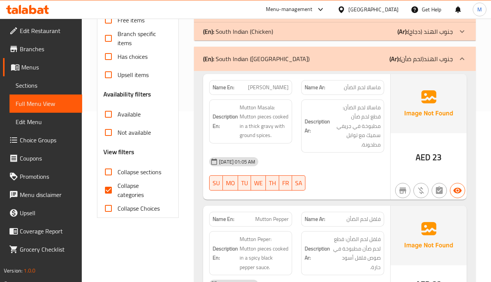
drag, startPoint x: 442, startPoint y: 57, endPoint x: 445, endPoint y: 63, distance: 7.0
click at [442, 57] on p "(Ar): جنوب الهند(لحم ضأن)" at bounding box center [420, 58] width 63 height 9
